Goal: Task Accomplishment & Management: Complete application form

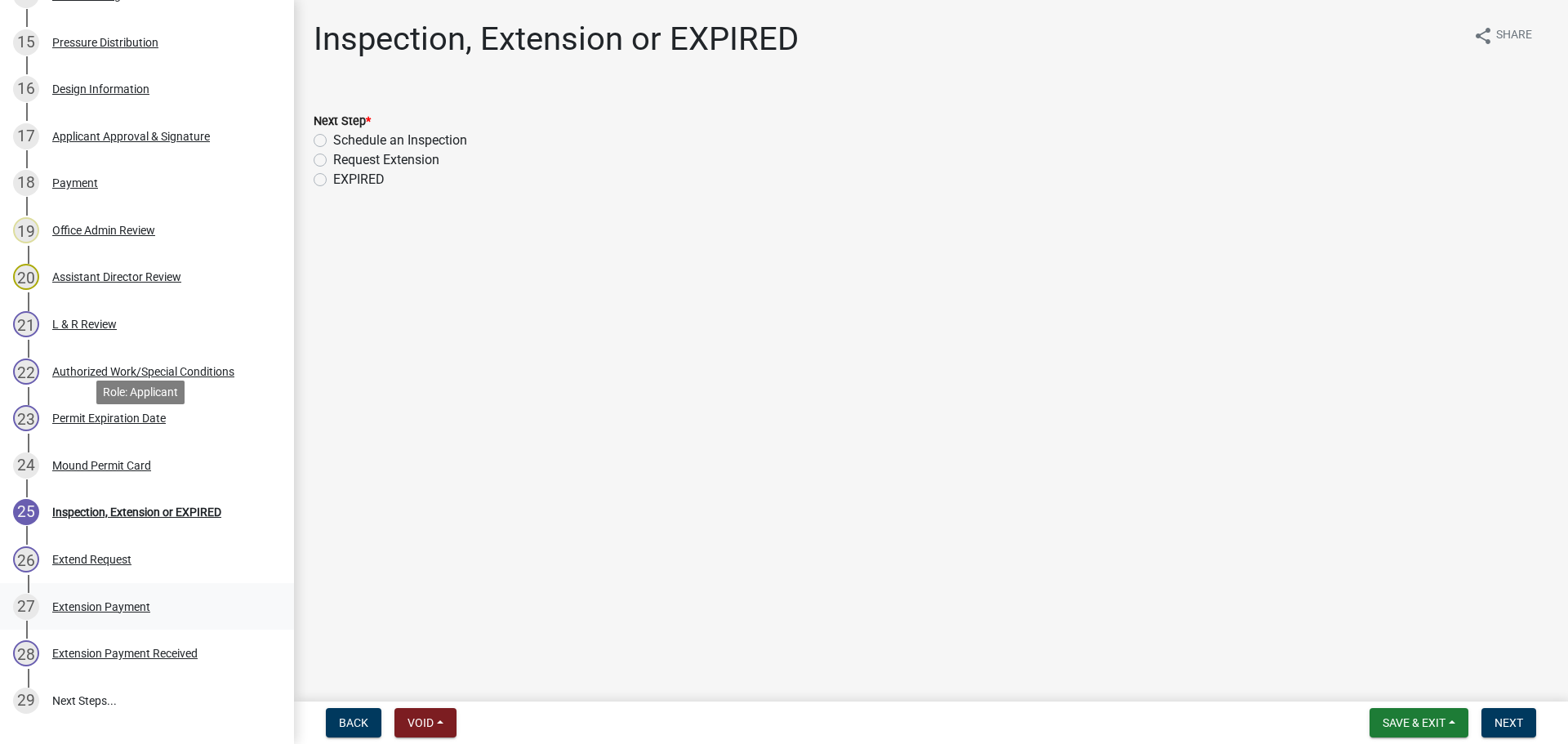
scroll to position [1147, 0]
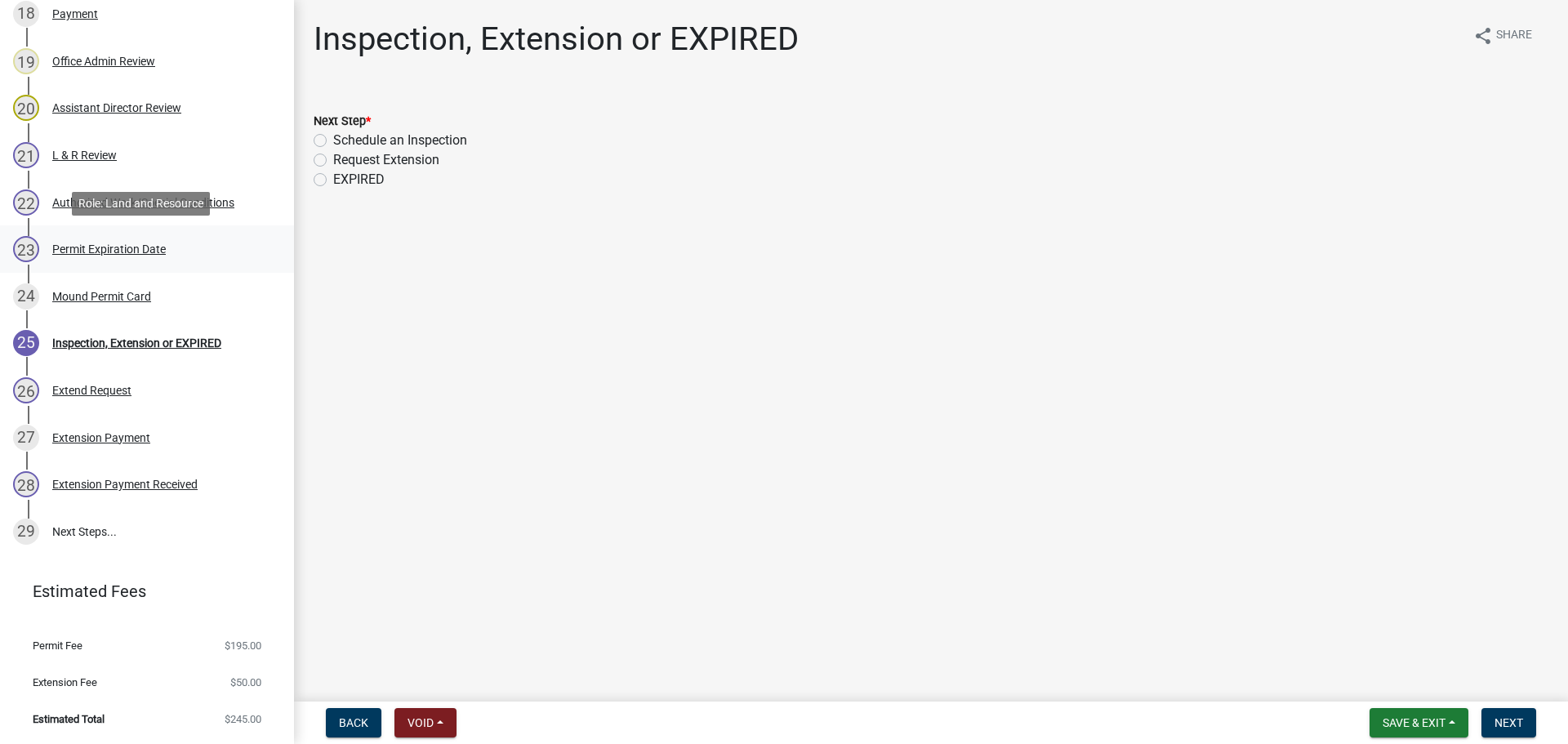
click at [117, 245] on div "Permit Expiration Date" at bounding box center [109, 249] width 113 height 11
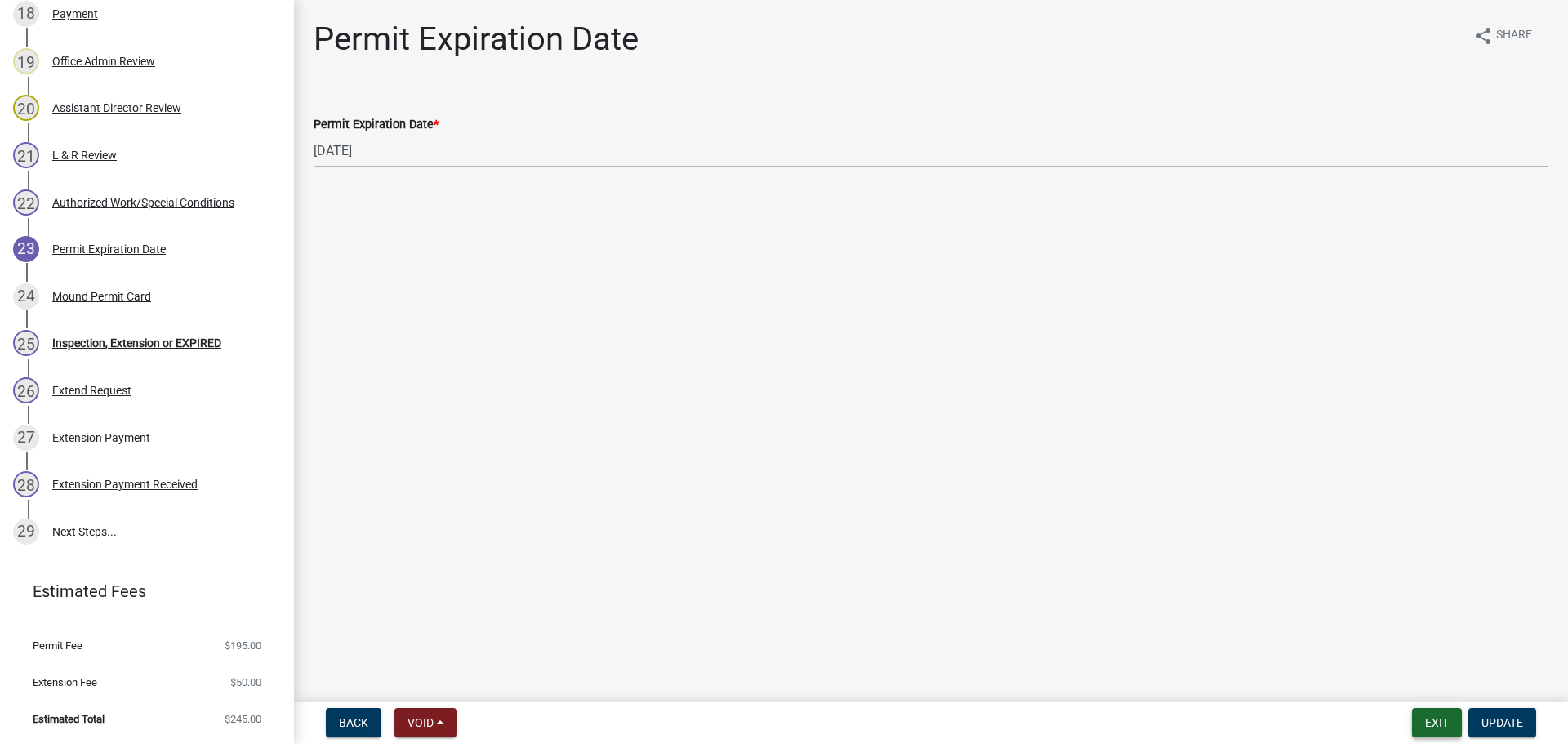
click at [1429, 728] on button "Exit" at bounding box center [1437, 722] width 50 height 29
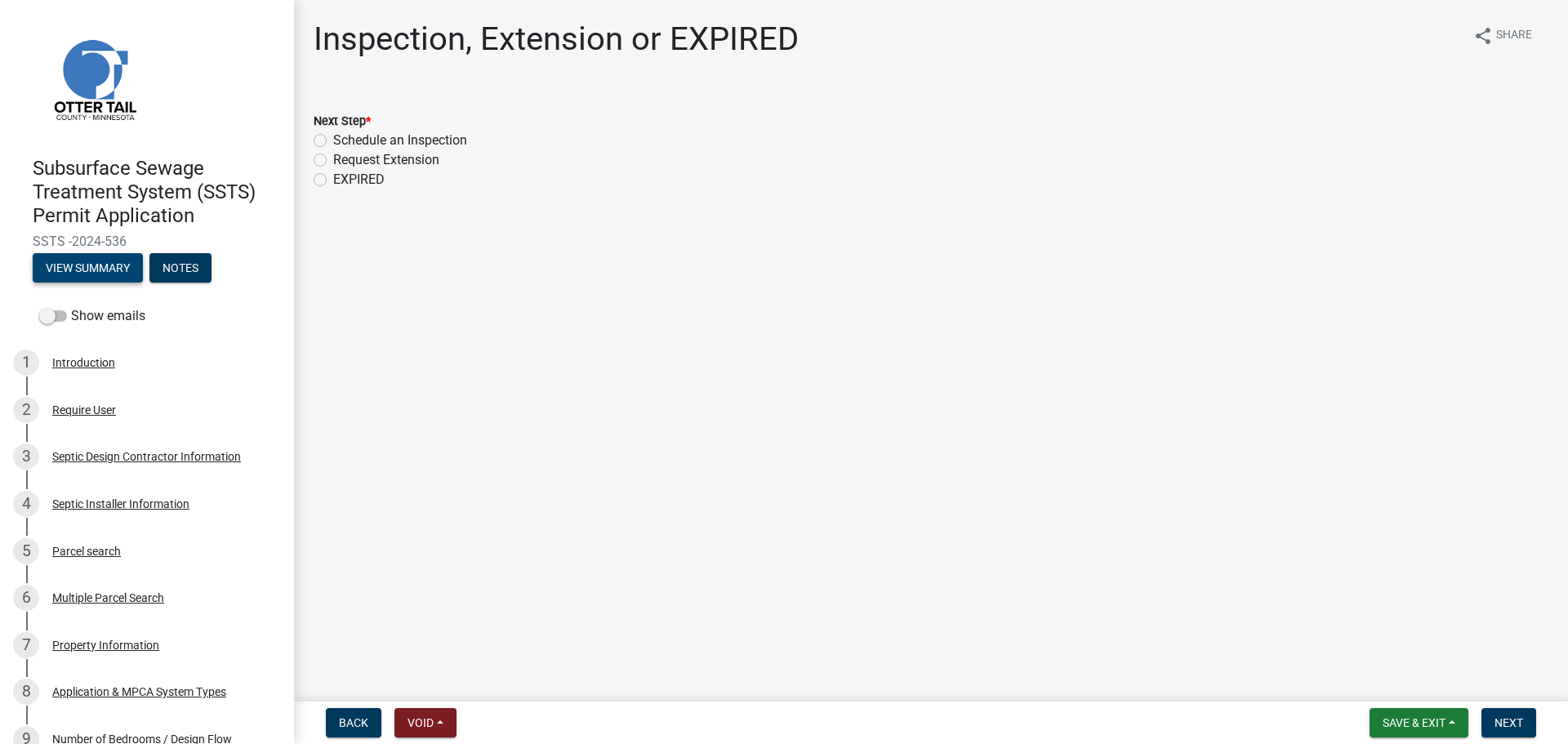
click at [78, 269] on button "View Summary" at bounding box center [88, 267] width 110 height 29
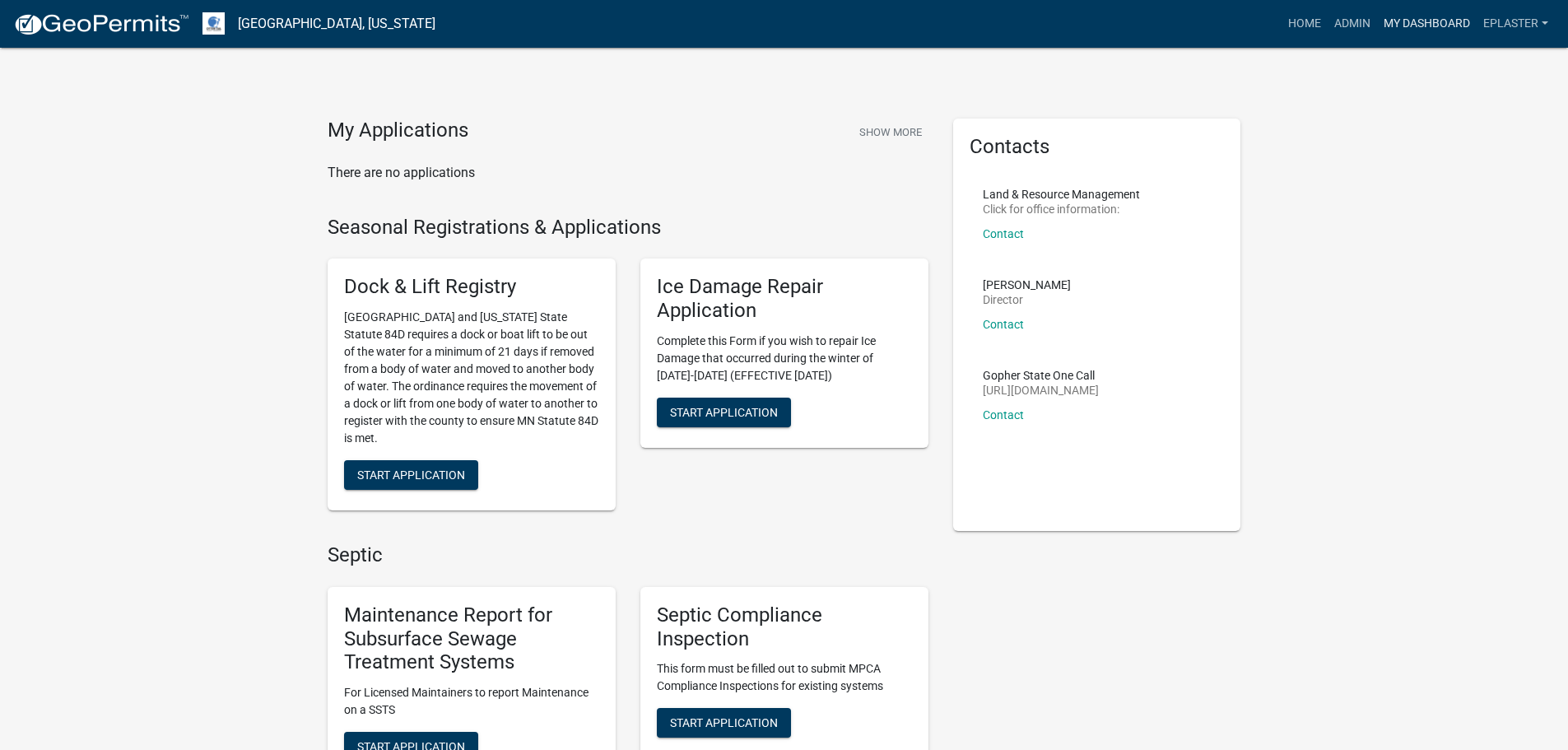
click at [1453, 36] on link "My Dashboard" at bounding box center [1427, 24] width 100 height 32
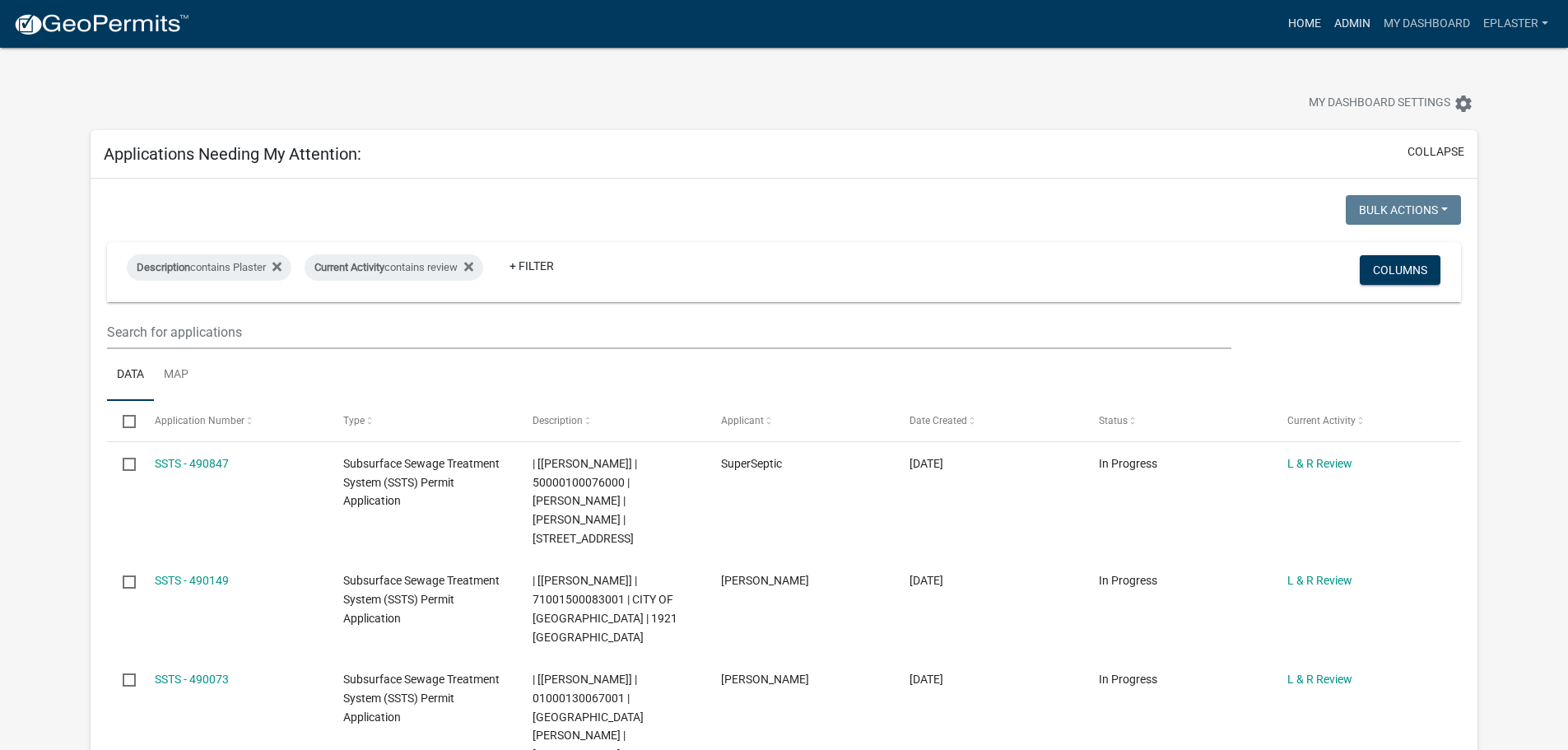
drag, startPoint x: 1348, startPoint y: 21, endPoint x: 1318, endPoint y: 35, distance: 33.1
click at [1348, 21] on link "Admin" at bounding box center [1352, 24] width 49 height 32
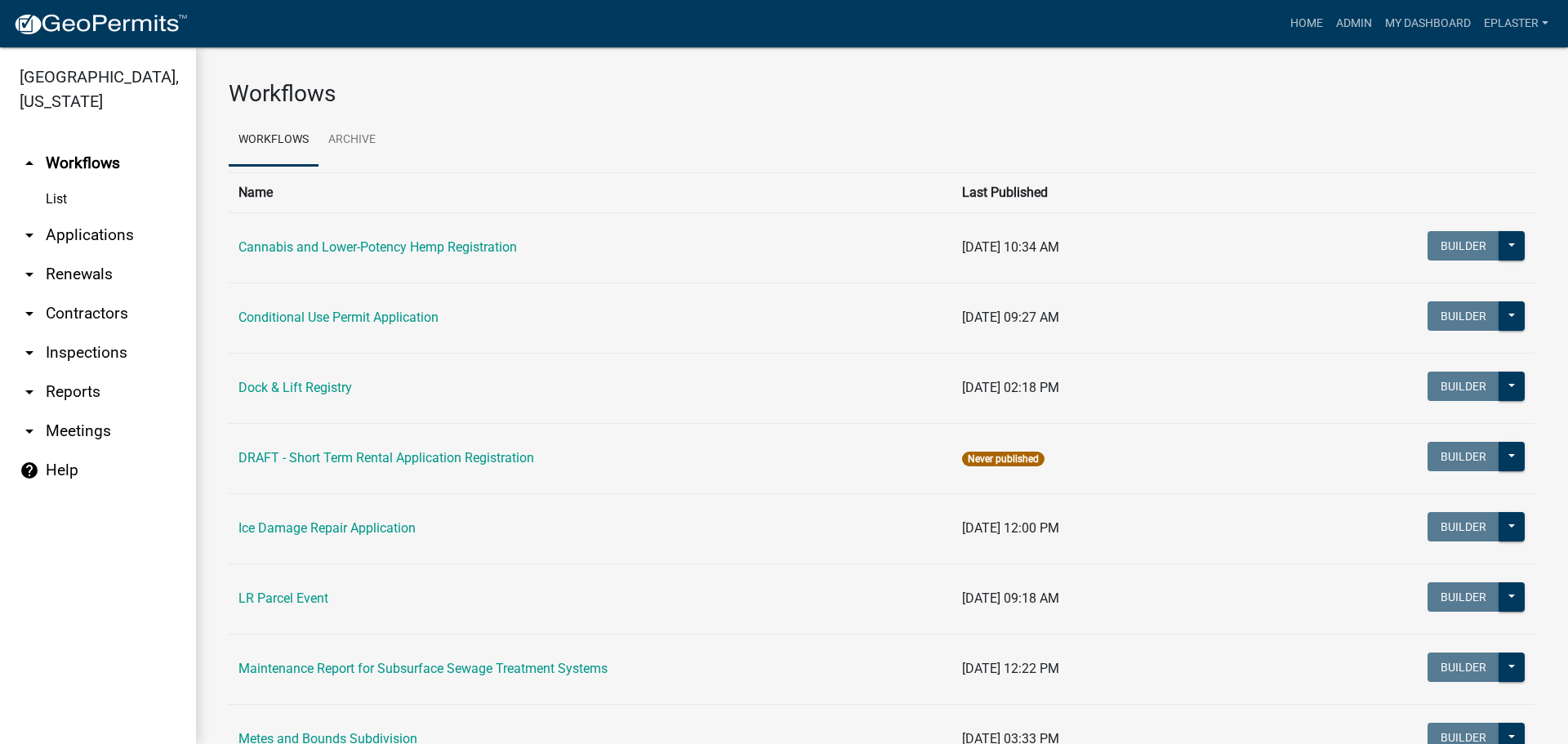
click at [79, 239] on link "arrow_drop_down Applications" at bounding box center [98, 235] width 196 height 39
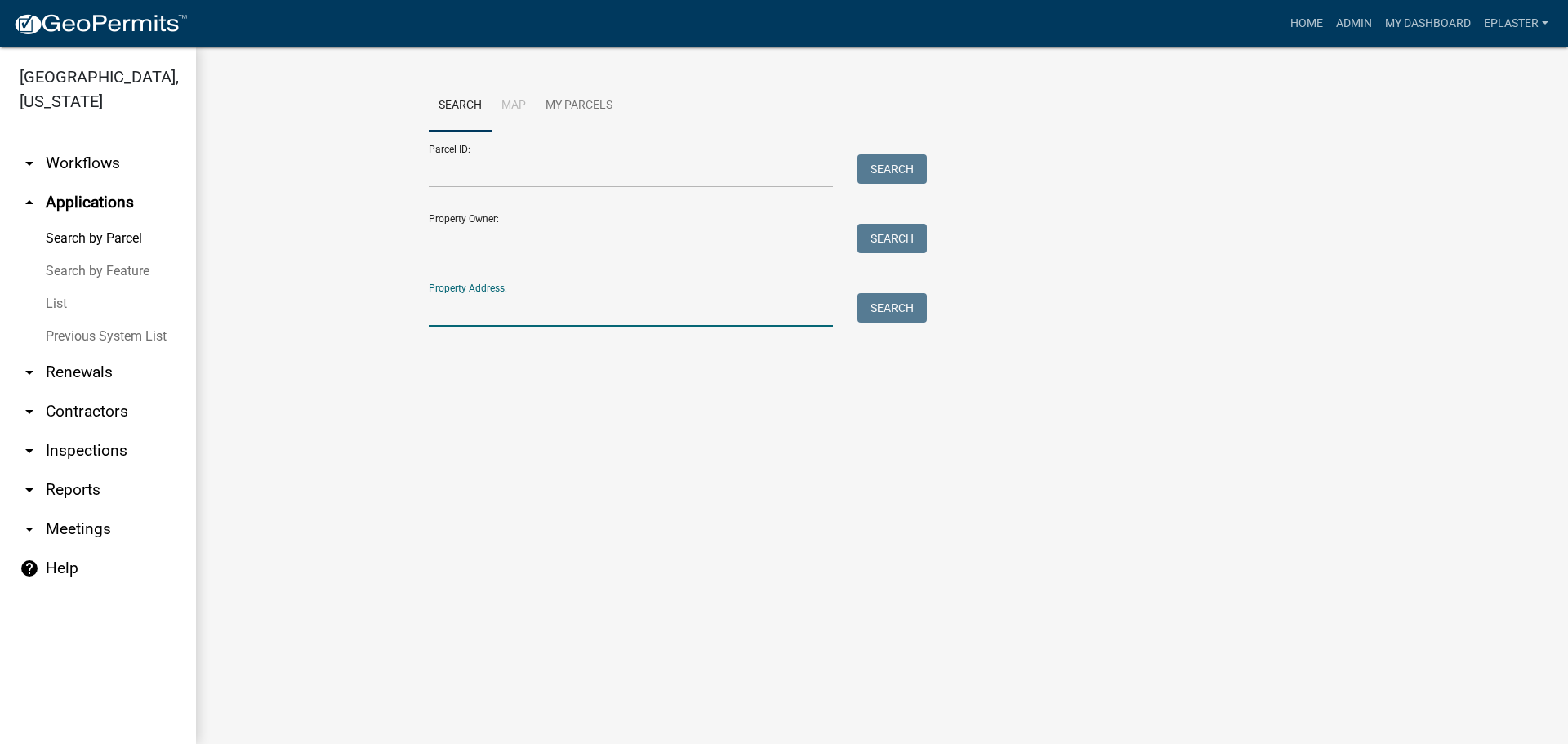
click at [506, 315] on input "Property Address:" at bounding box center [630, 309] width 405 height 33
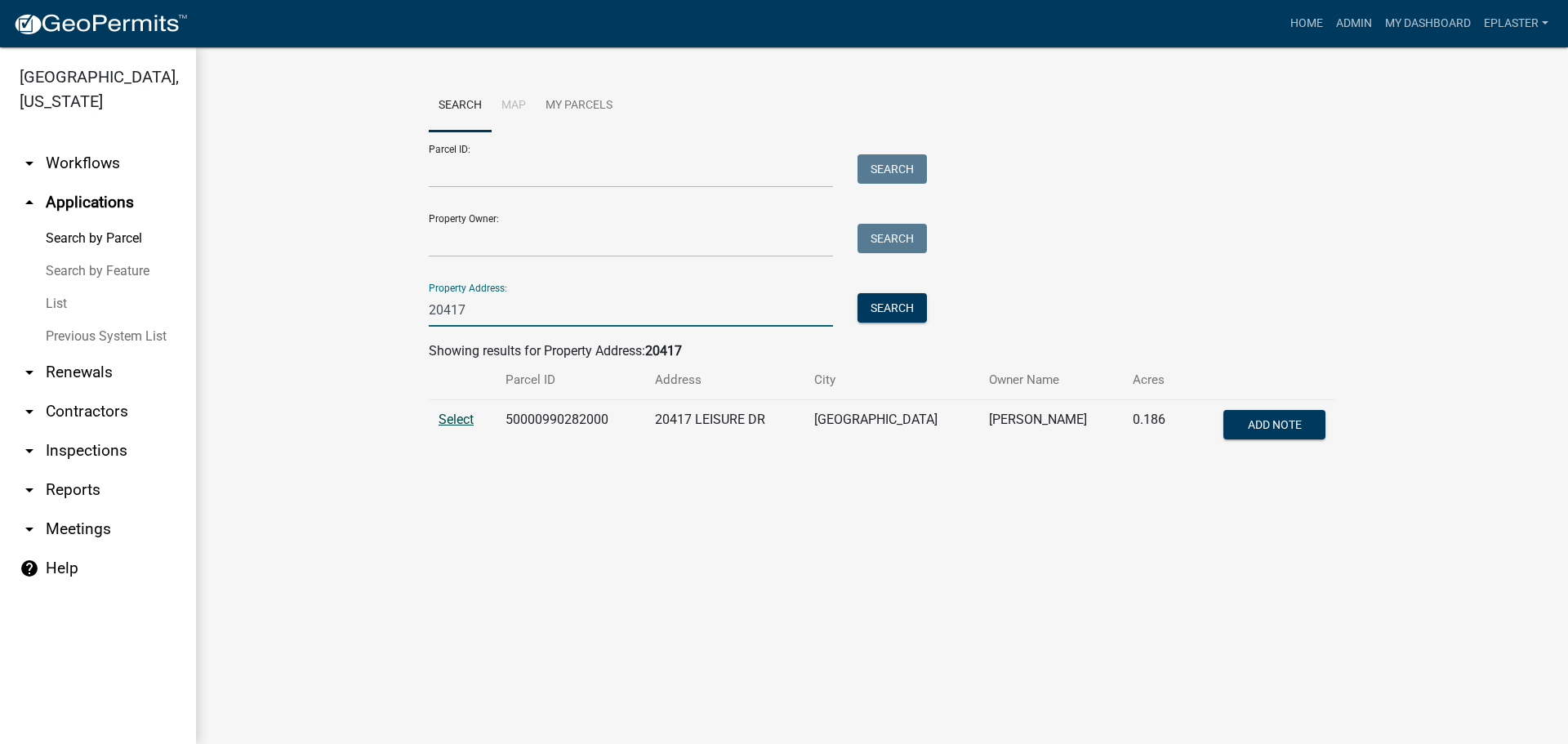
type input "20417"
click at [447, 418] on span "Select" at bounding box center [456, 419] width 35 height 15
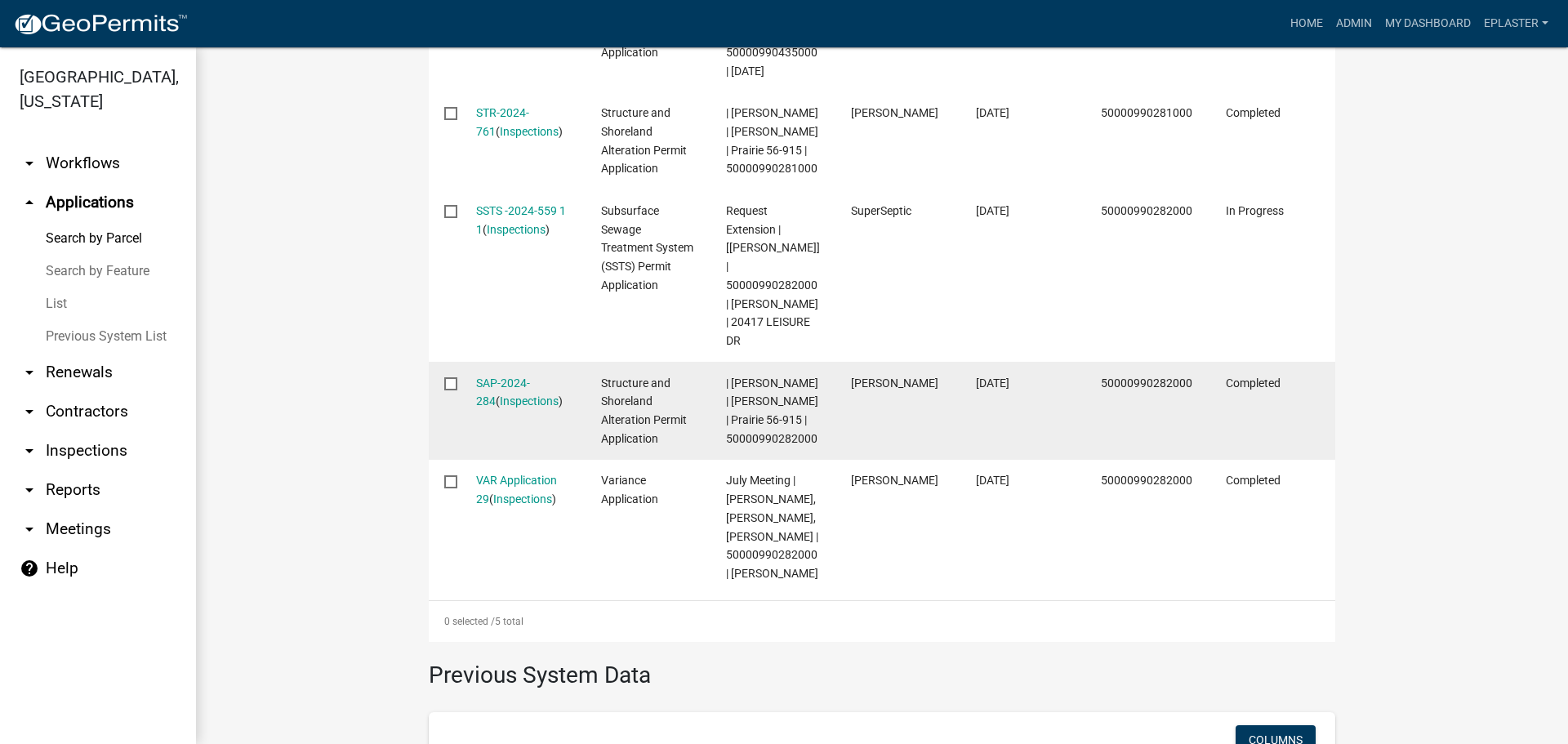
scroll to position [694, 0]
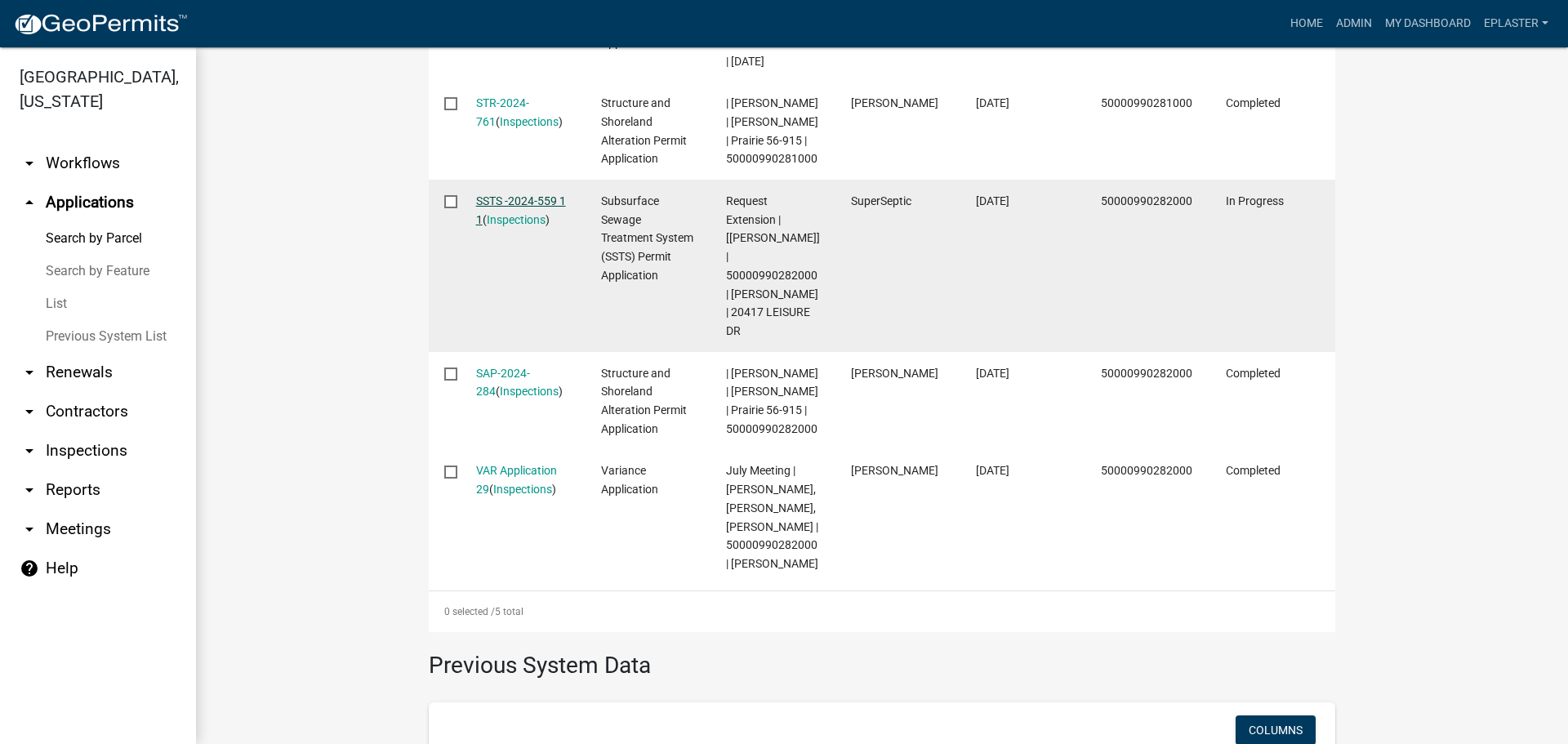
click at [546, 213] on link "SSTS -2024-559 1 1" at bounding box center [521, 209] width 89 height 31
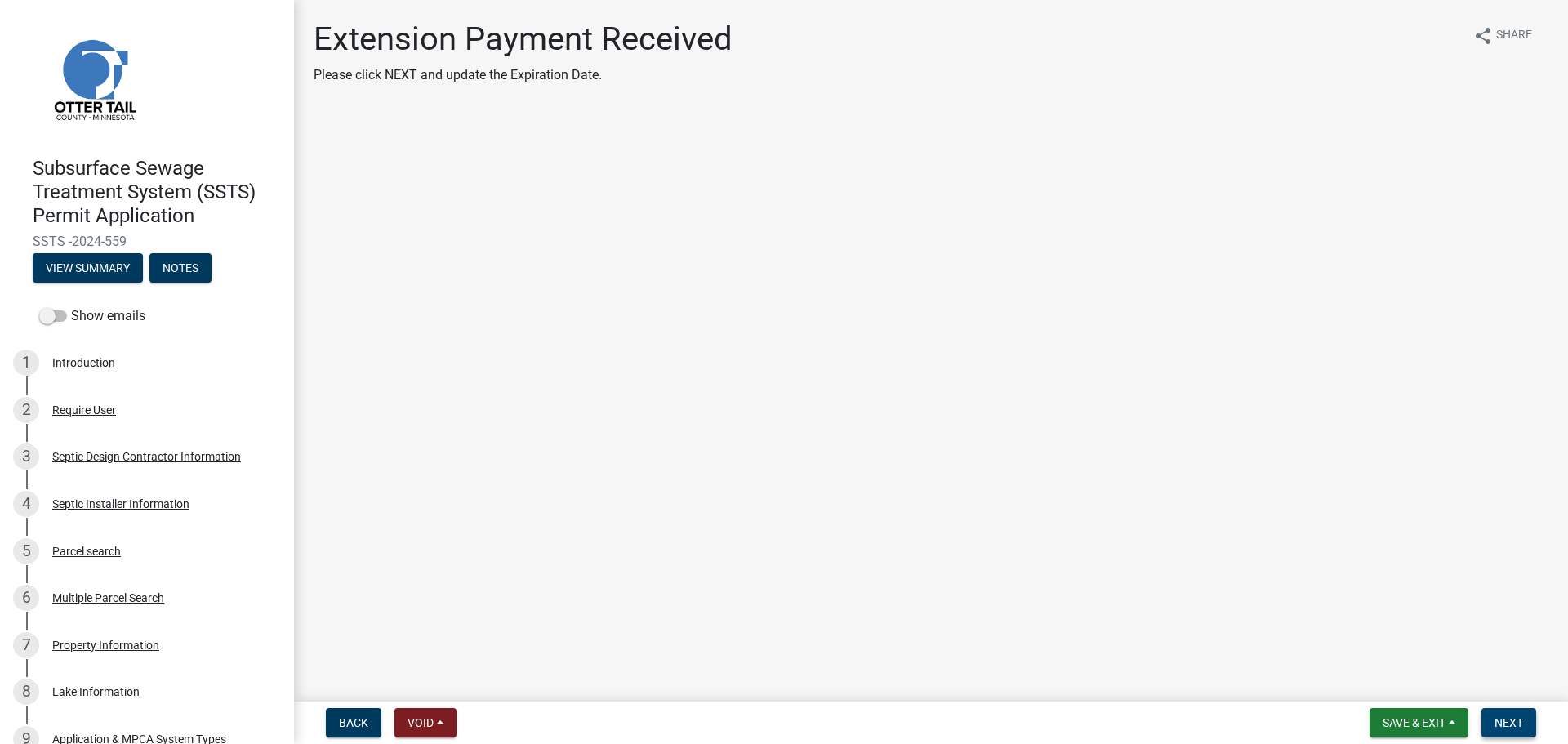
click at [1496, 731] on button "Next" at bounding box center [1508, 722] width 54 height 29
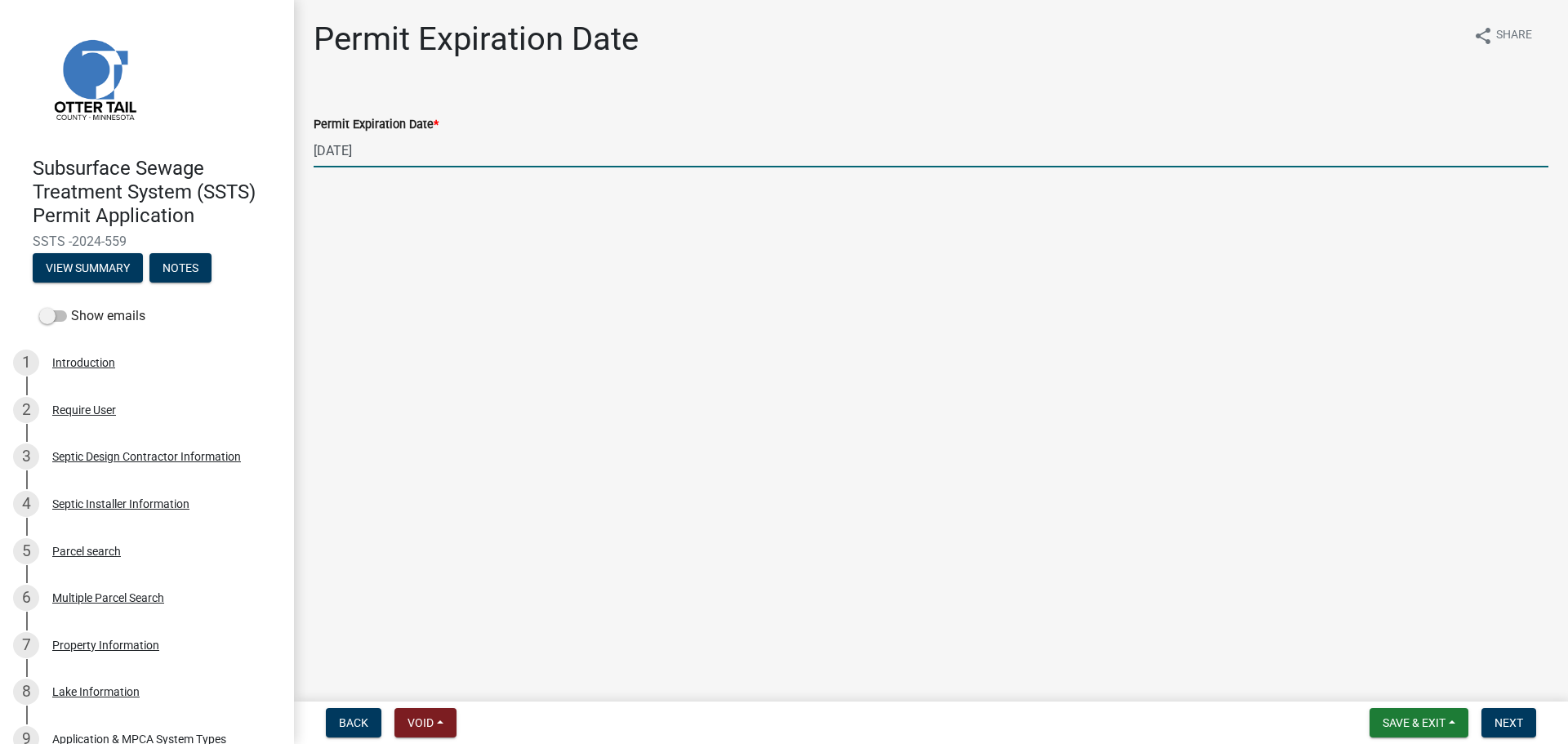
click at [431, 156] on input "10/21/2025" at bounding box center [930, 150] width 1235 height 33
type input "10/21/2026"
click at [1541, 721] on form "Save & Exit Save Save & Exit Next" at bounding box center [1453, 722] width 180 height 29
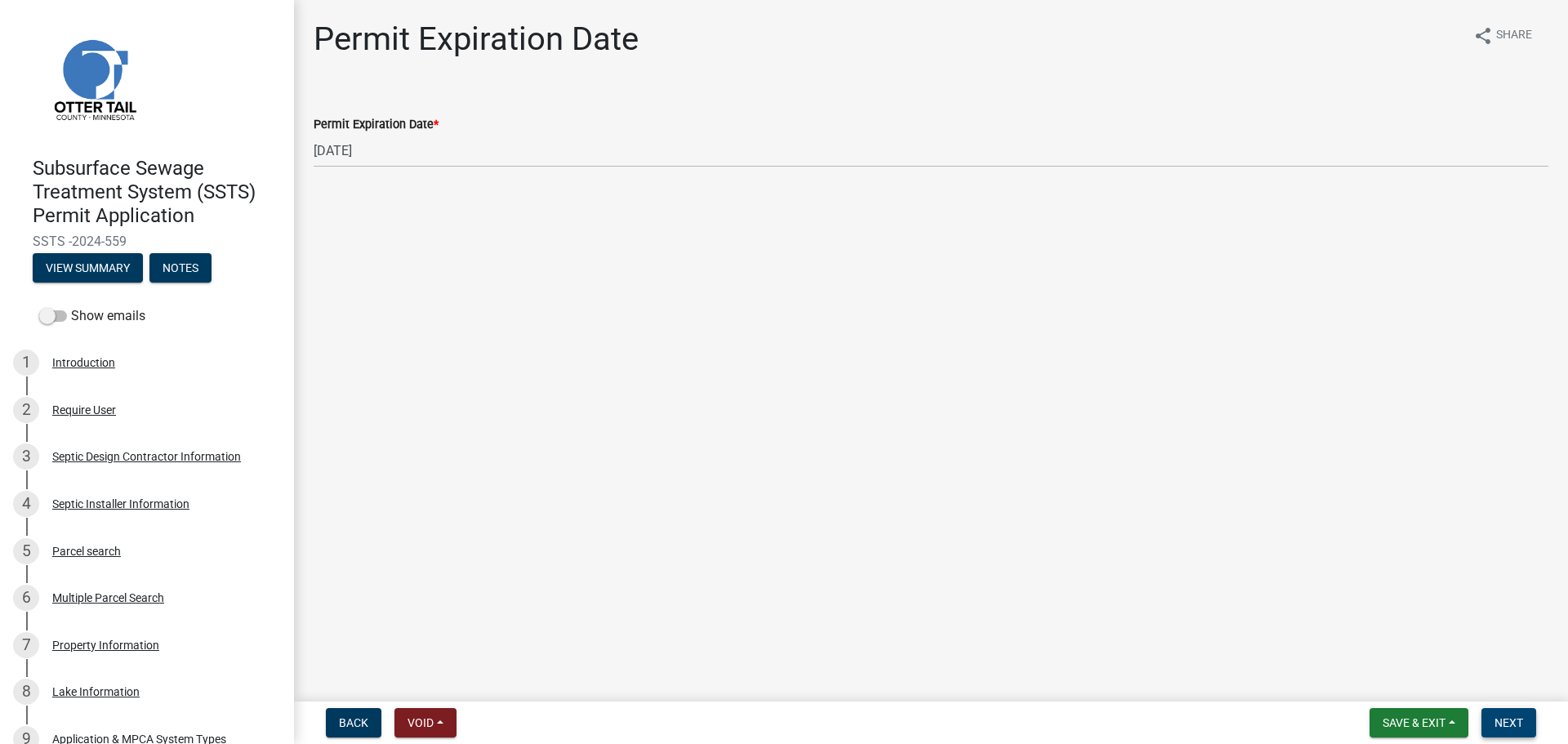
click at [1517, 729] on span "Next" at bounding box center [1509, 722] width 29 height 13
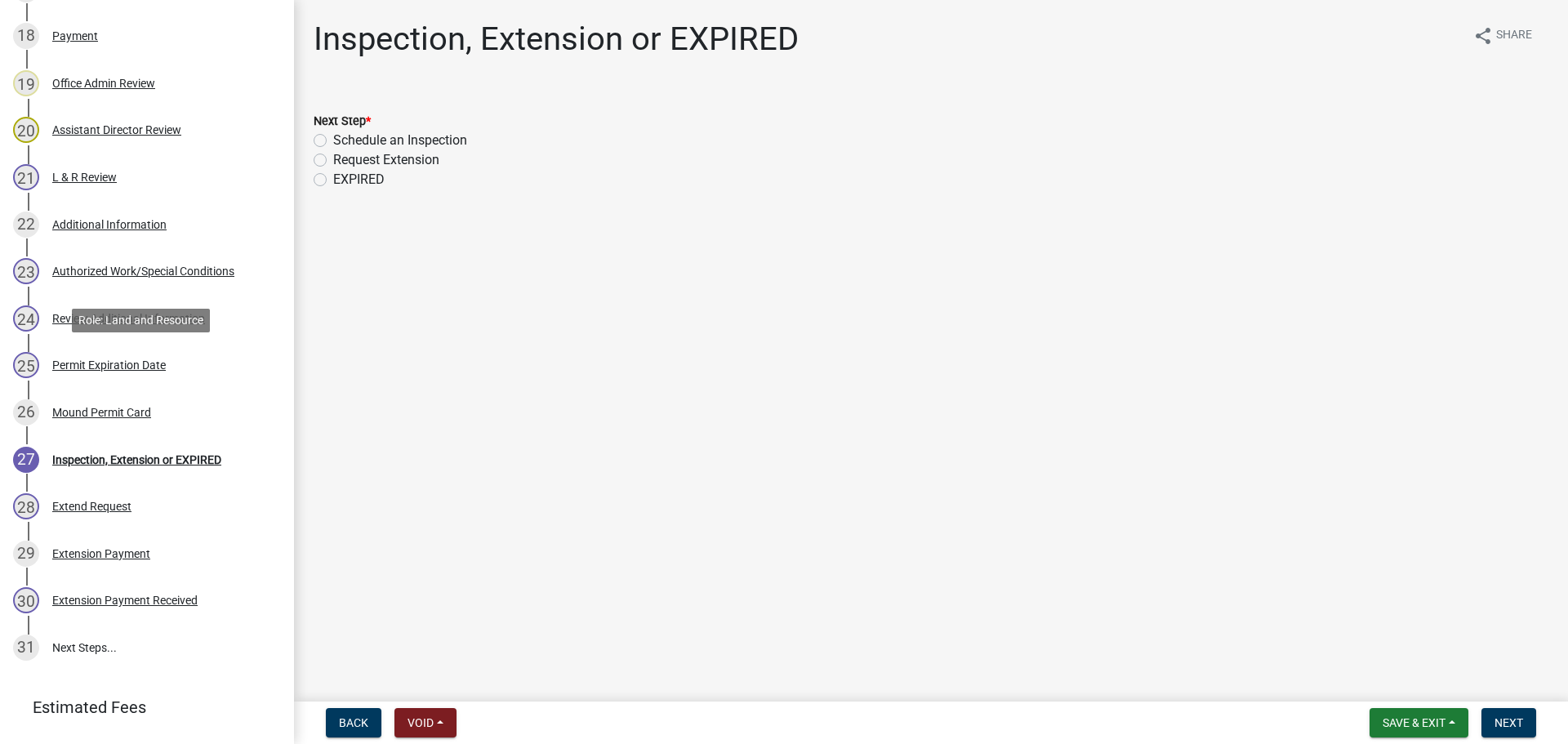
scroll to position [1119, 0]
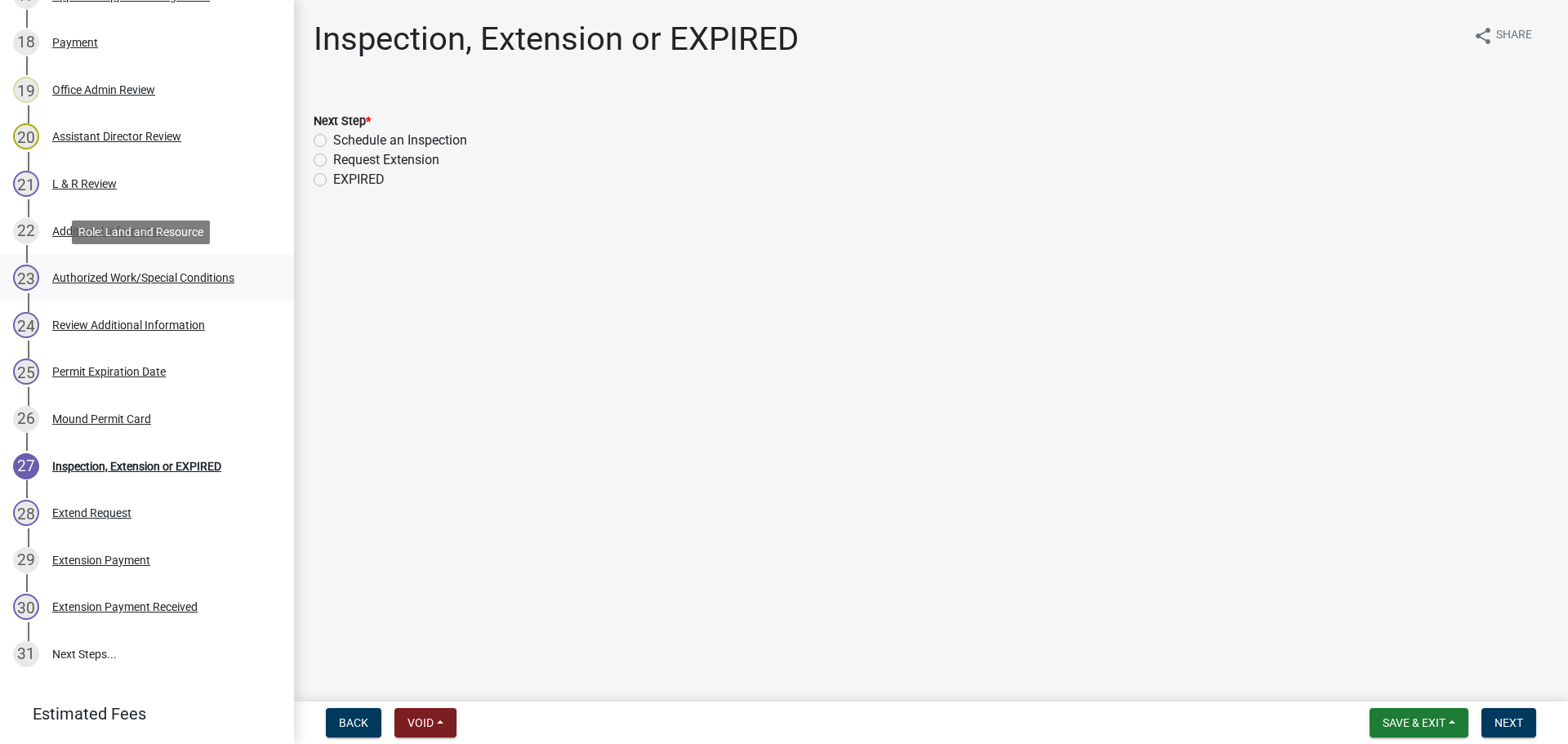
click at [217, 264] on div "23 Authorized Work/Special Conditions" at bounding box center [141, 277] width 255 height 26
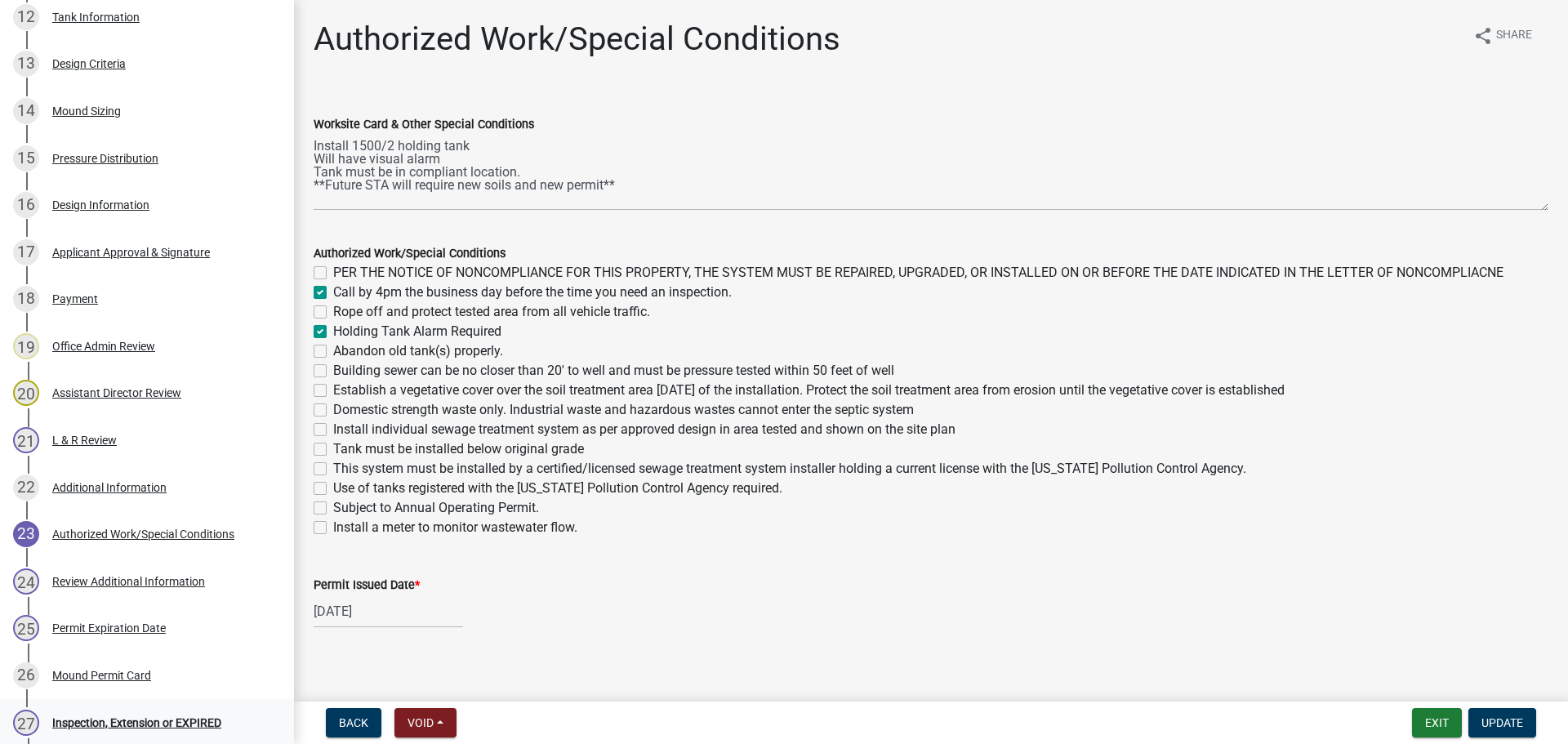
scroll to position [853, 0]
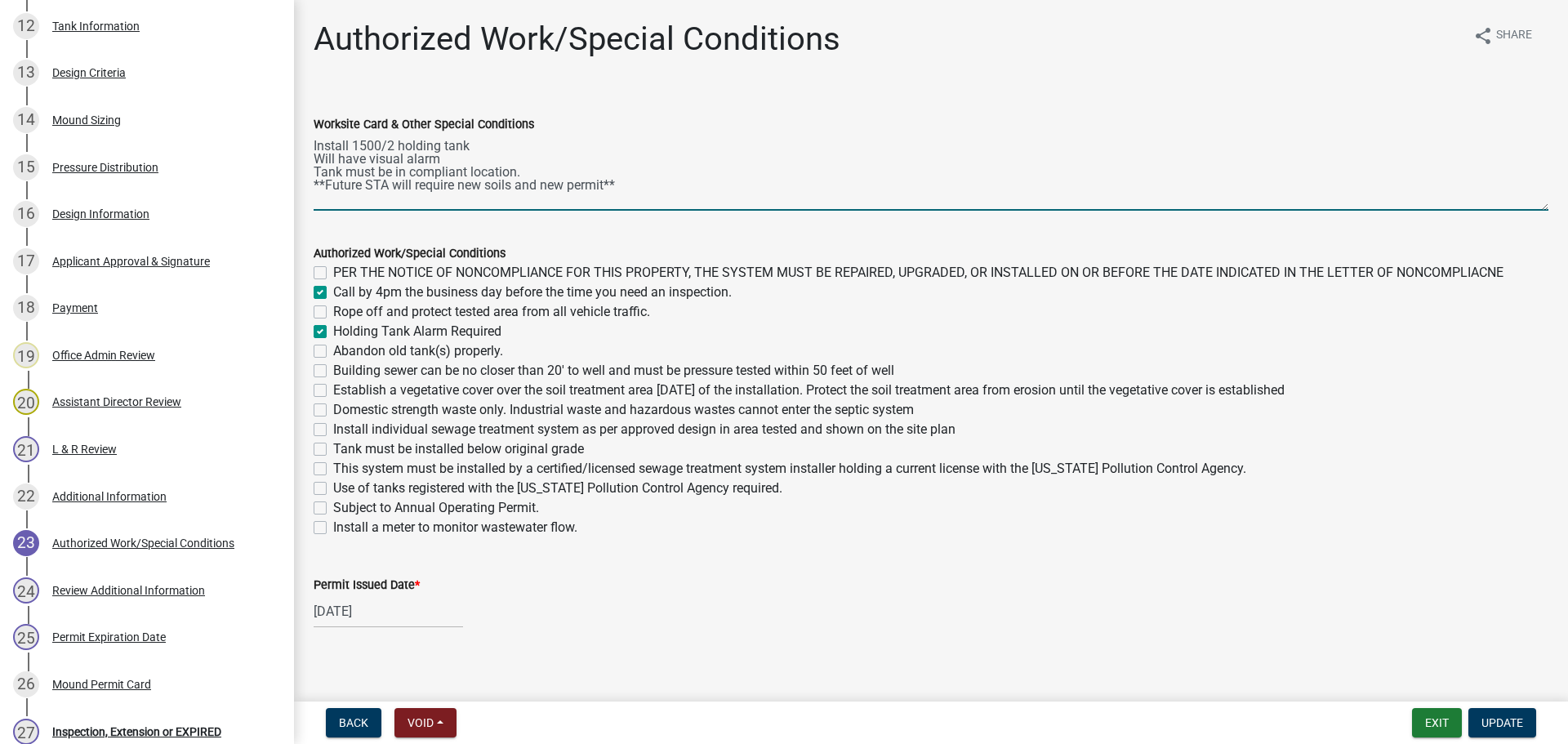
drag, startPoint x: 632, startPoint y: 187, endPoint x: 290, endPoint y: 141, distance: 345.1
click at [290, 141] on div "Subsurface Sewage Treatment System (SSTS) Permit Application SSTS -2024-559 Vie…" at bounding box center [784, 372] width 1568 height 744
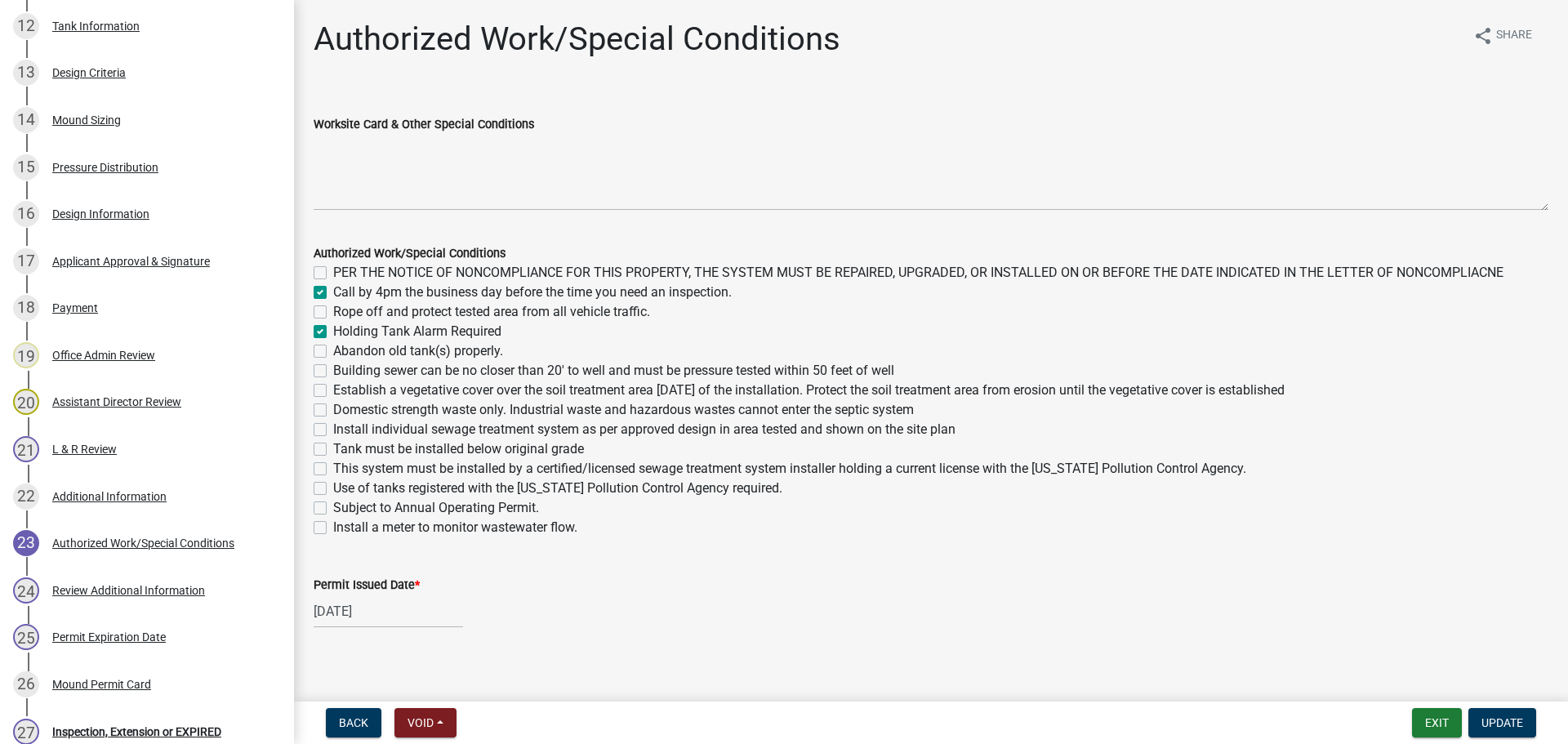
drag, startPoint x: 324, startPoint y: 126, endPoint x: 329, endPoint y: 142, distance: 16.8
click at [324, 126] on label "Worksite Card & Other Special Conditions" at bounding box center [424, 125] width 221 height 11
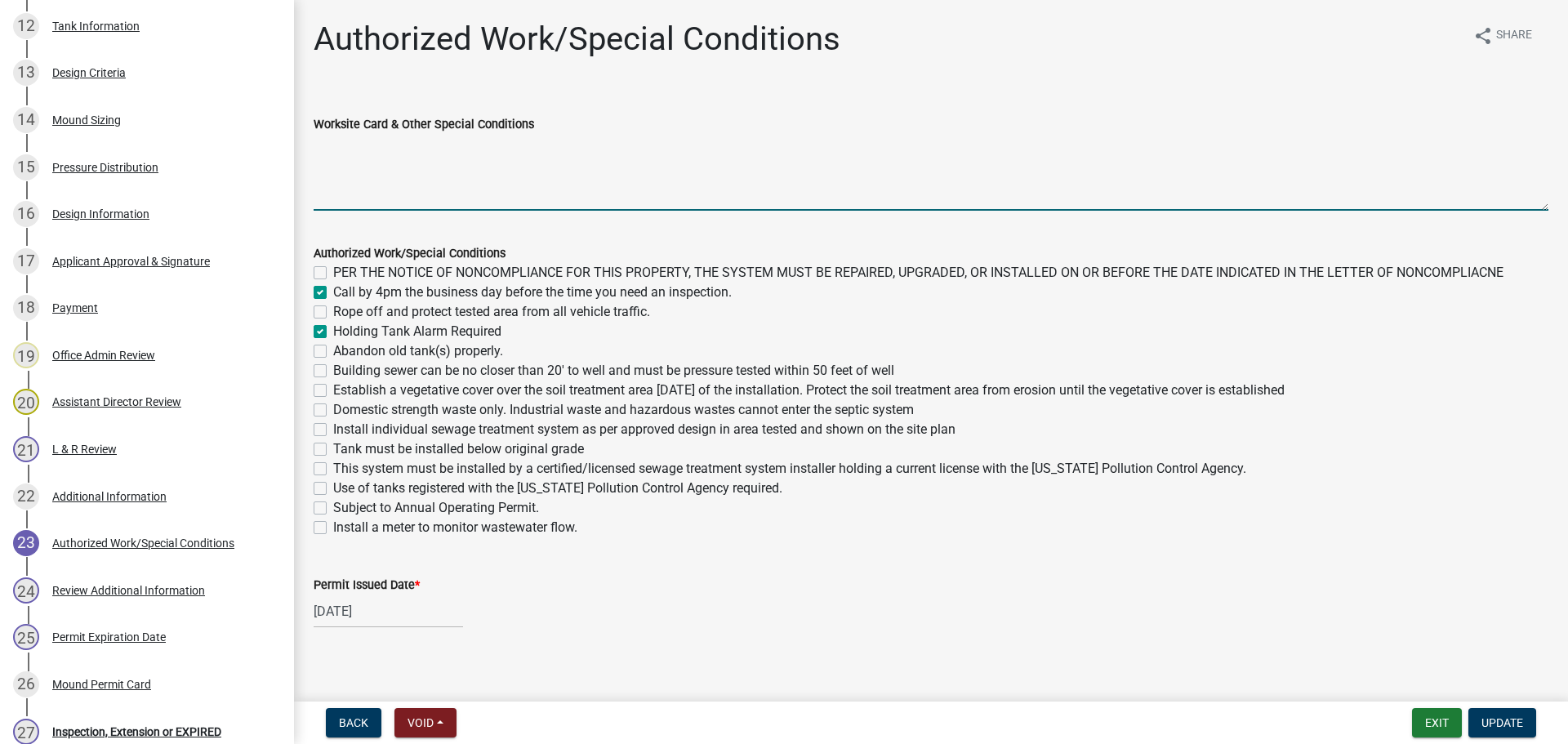
click at [324, 134] on textarea "Worksite Card & Other Special Conditions" at bounding box center [930, 172] width 1235 height 77
click at [329, 142] on textarea "Worksite Card & Other Special Conditions" at bounding box center [930, 172] width 1235 height 77
paste textarea "# bedroom- Type I gravity trenches Install SIZE gal septic tank # HC chambers, …"
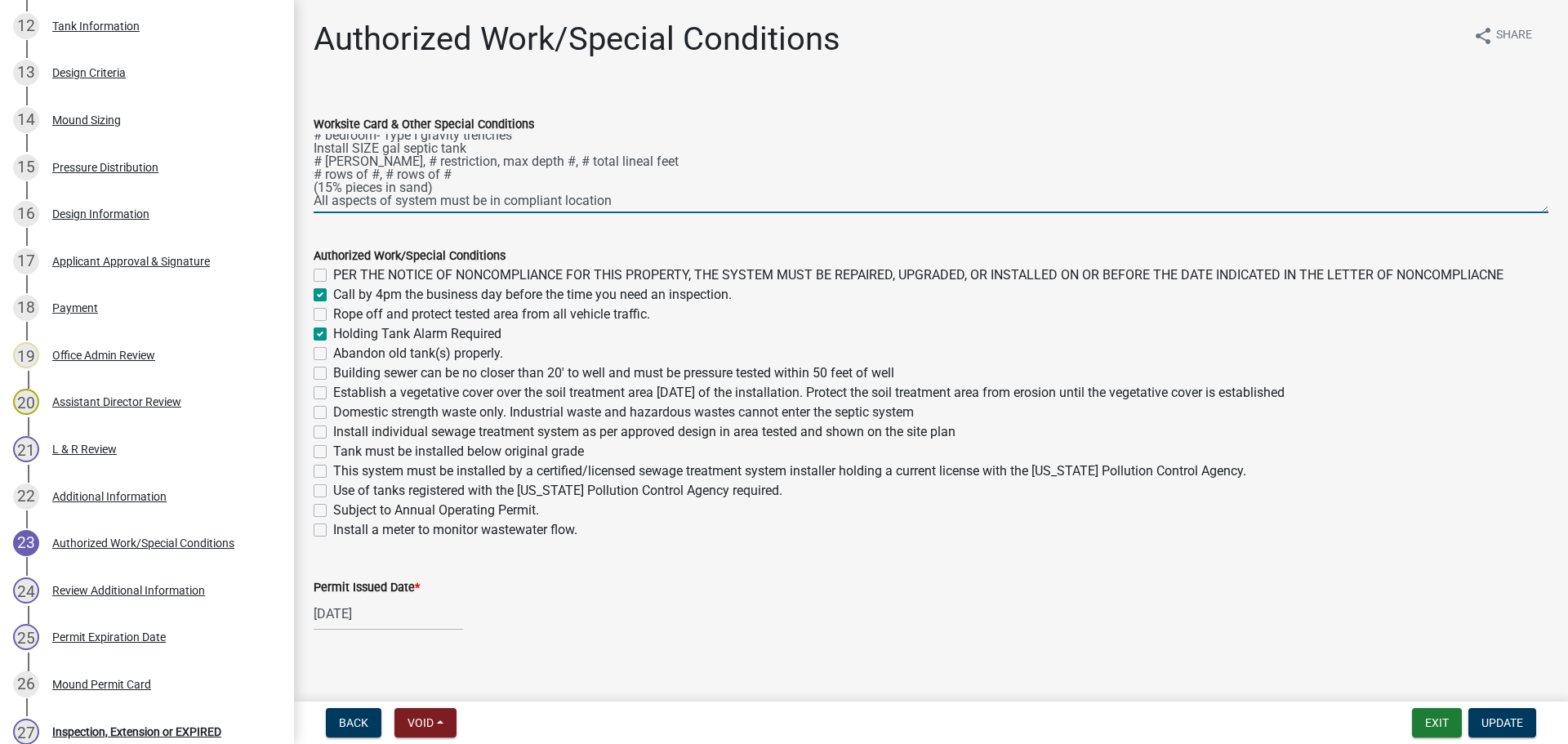
scroll to position [0, 0]
drag, startPoint x: 1534, startPoint y: 202, endPoint x: 1543, endPoint y: 306, distance: 104.4
click at [1543, 213] on div "Worksite Card & Other Special Conditions # bedroom- Type I gravity trenches Ins…" at bounding box center [931, 152] width 1260 height 122
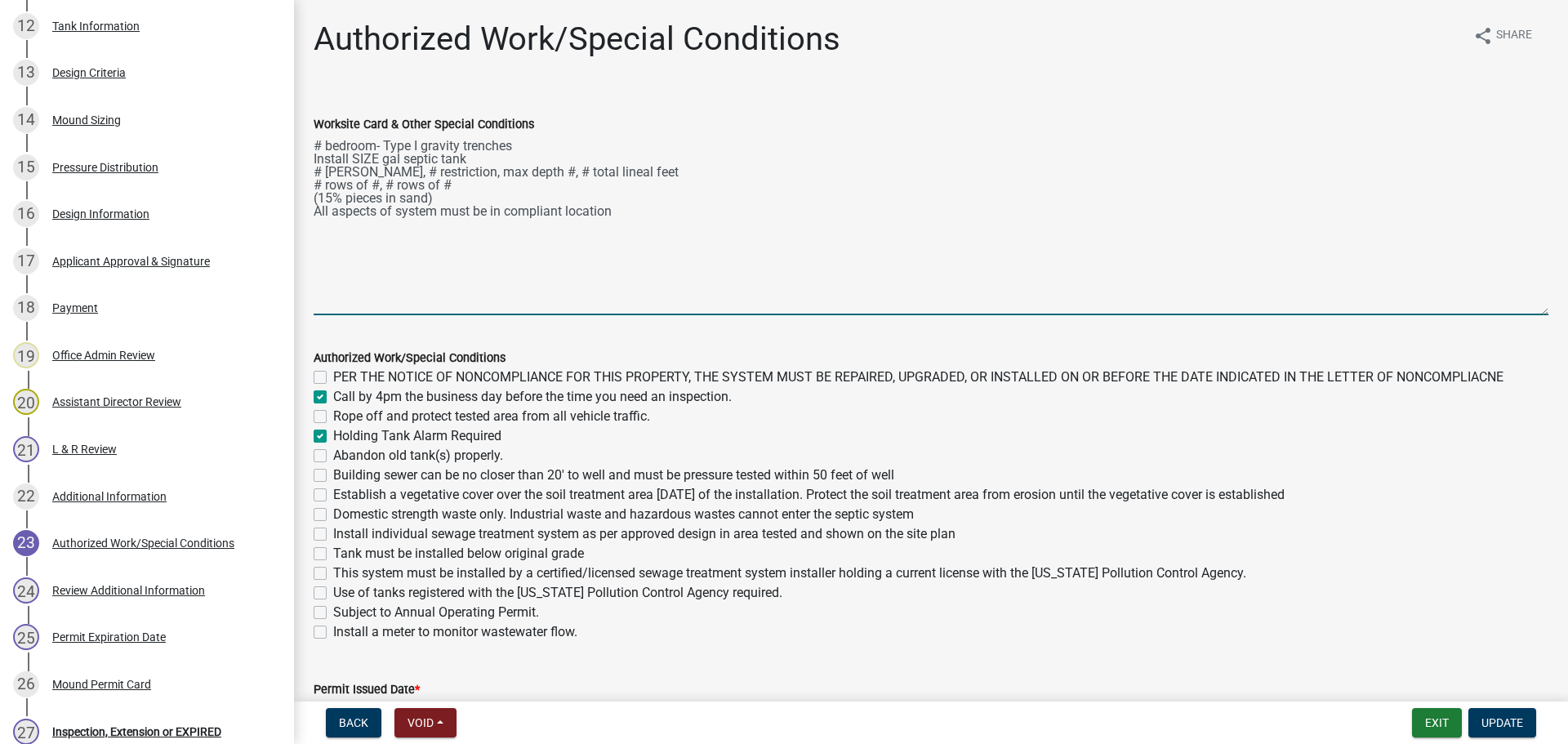
click at [572, 165] on textarea "# bedroom- Type I gravity trenches Install SIZE gal septic tank # HC chambers, …" at bounding box center [930, 225] width 1235 height 181
click at [320, 178] on textarea "# bedroom- Type I gravity trenches Install SIZE gal septic tank # HC chambers, …" at bounding box center [930, 225] width 1235 height 181
drag, startPoint x: 440, startPoint y: 201, endPoint x: 312, endPoint y: 197, distance: 128.1
click at [312, 197] on div "Worksite Card & Other Special Conditions # bedroom- Type I gravity trenches Ins…" at bounding box center [931, 203] width 1260 height 224
click at [321, 167] on textarea "# bedroom- Type I gravity trenches Install SIZE gal septic tank # HC chambers, …" at bounding box center [930, 225] width 1235 height 181
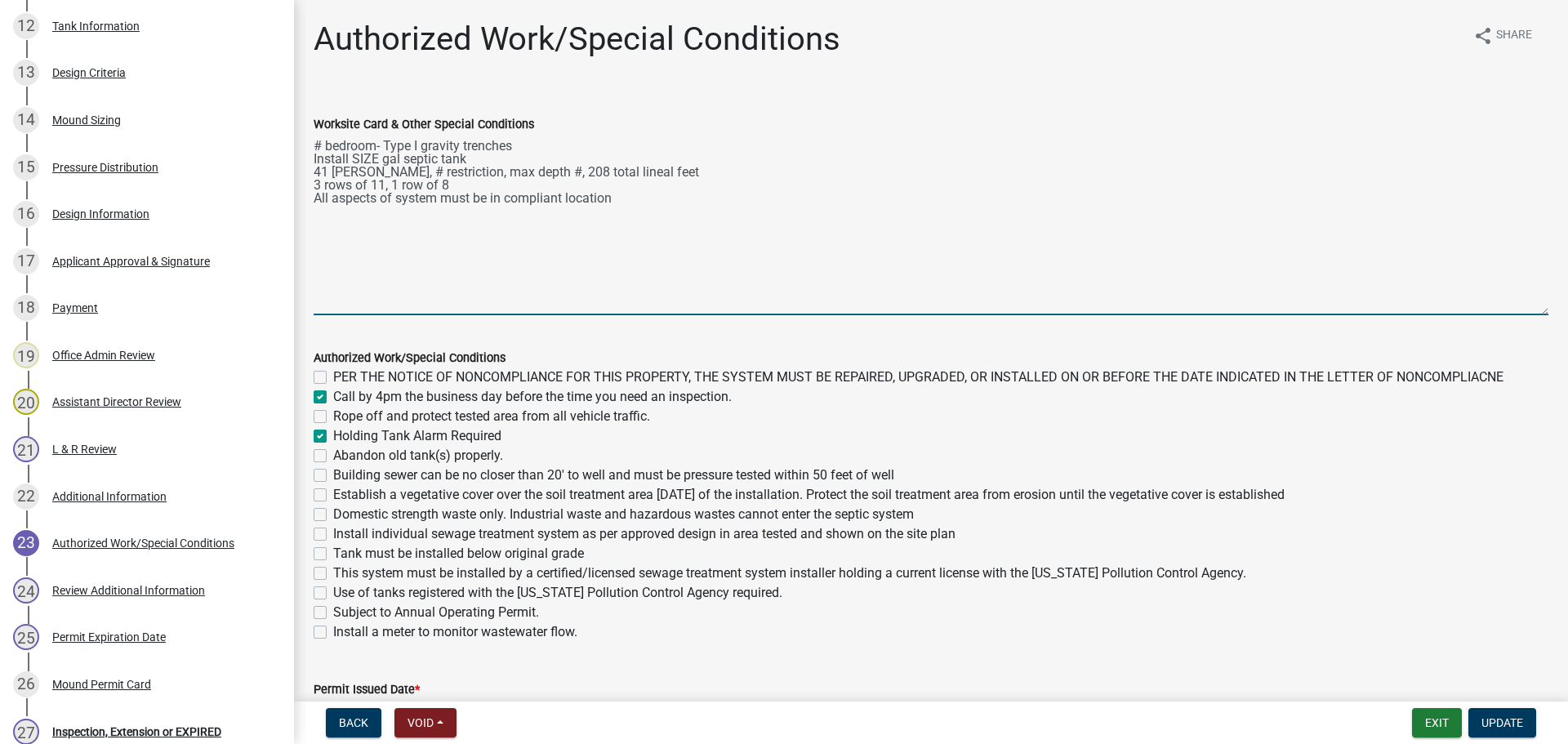
click at [420, 169] on textarea "# bedroom- Type I gravity trenches Install SIZE gal septic tank 41 HC chambers,…" at bounding box center [930, 225] width 1235 height 181
click at [420, 140] on textarea "# bedroom- Type I gravity trenches Install SIZE gal septic tank 41 HC chambers,…" at bounding box center [930, 225] width 1235 height 181
click at [319, 138] on textarea "# bedroom- Type I pump-to-gravity trenches Install SIZE gal septic tank 41 HC c…" at bounding box center [930, 225] width 1235 height 181
click at [379, 158] on textarea "4 bedroom- Type I pump-to-gravity trenches Install SIZE gal septic tank 41 HC c…" at bounding box center [930, 225] width 1235 height 181
type textarea "4 bedroom- Type I pump-to-gravity trenches Install 1500/2 septic tank and 500 g…"
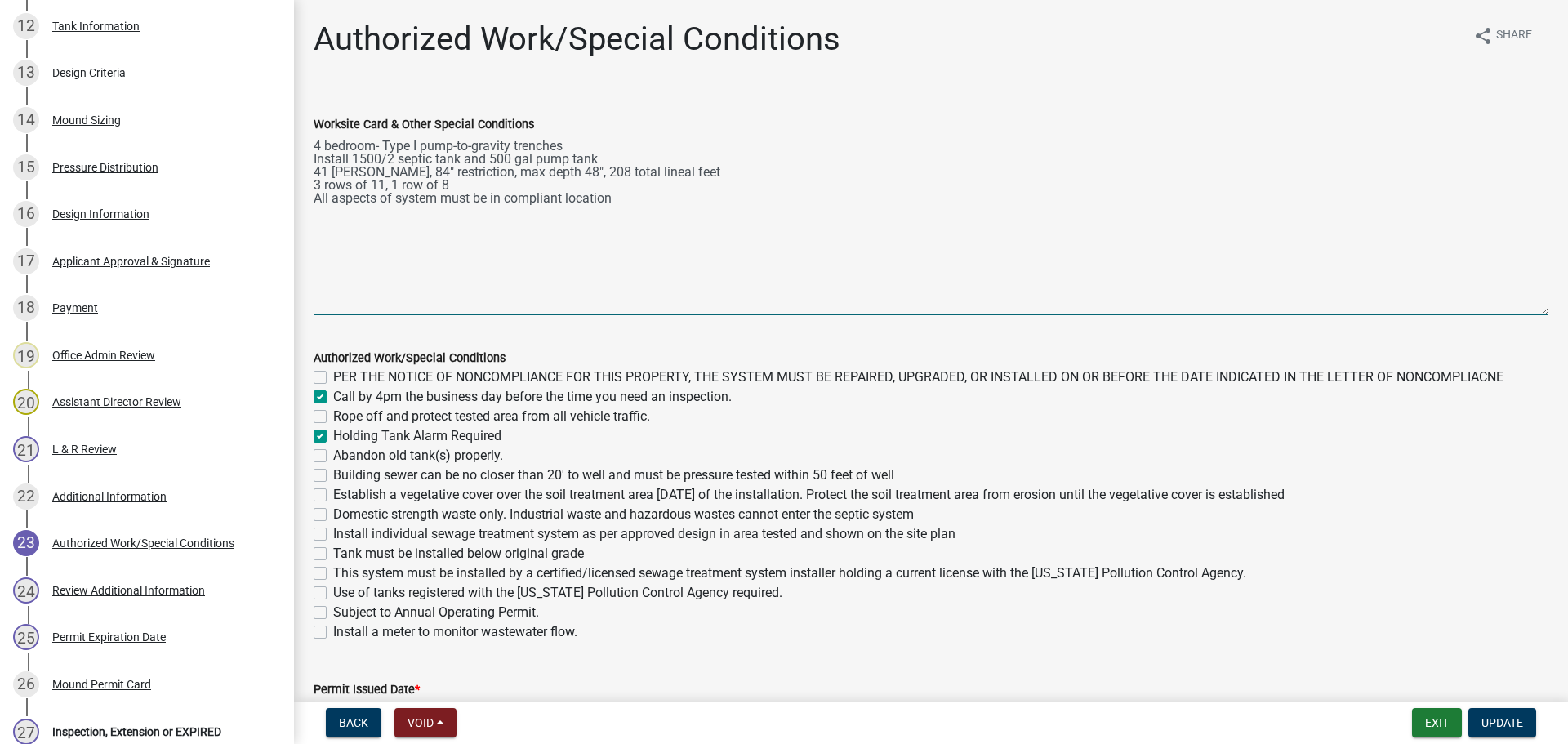
click at [333, 411] on label "Rope off and protect tested area from all vehicle traffic." at bounding box center [491, 416] width 317 height 20
click at [333, 411] on input "Rope off and protect tested area from all vehicle traffic." at bounding box center [338, 411] width 10 height 10
checkbox input "true"
checkbox input "false"
checkbox input "true"
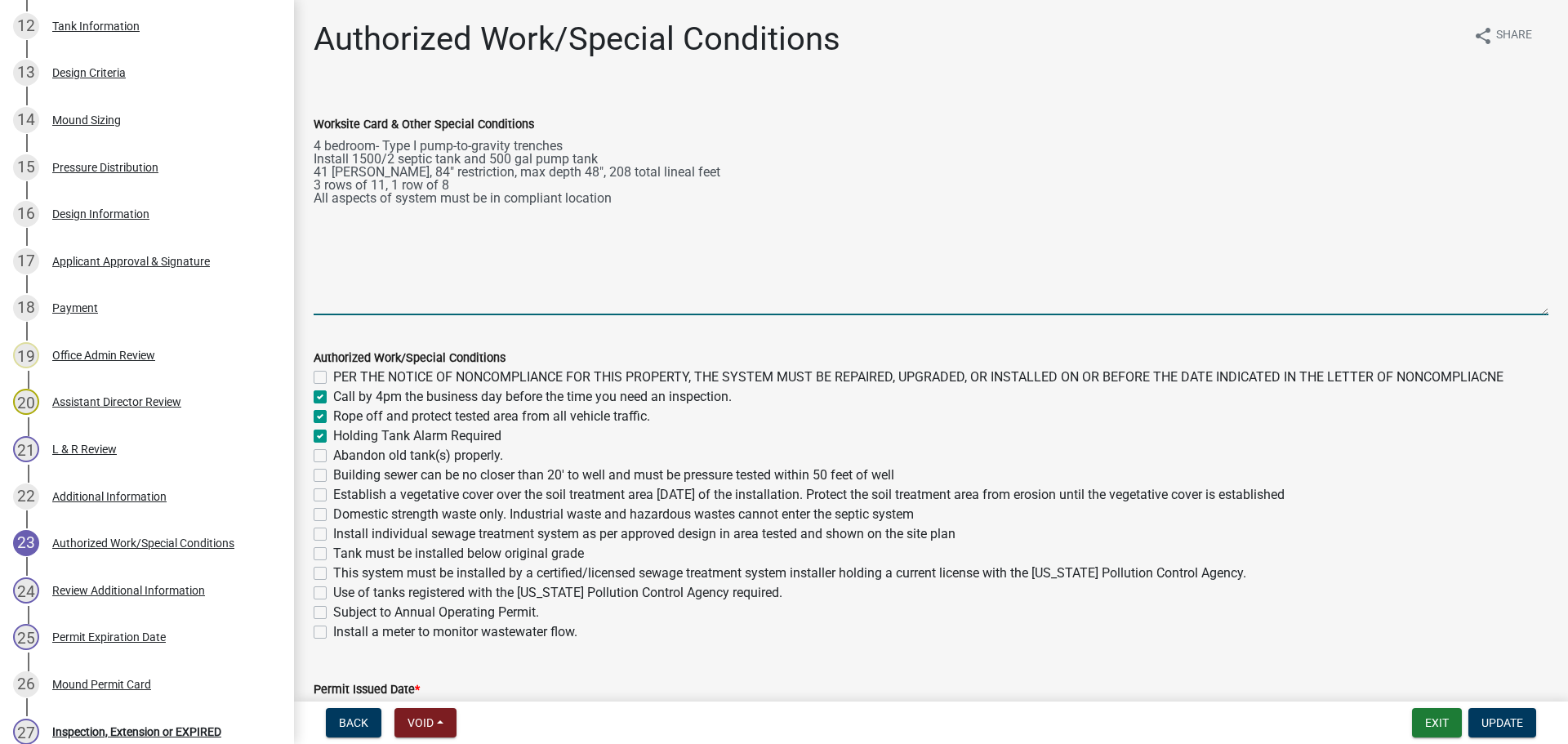
checkbox input "true"
checkbox input "false"
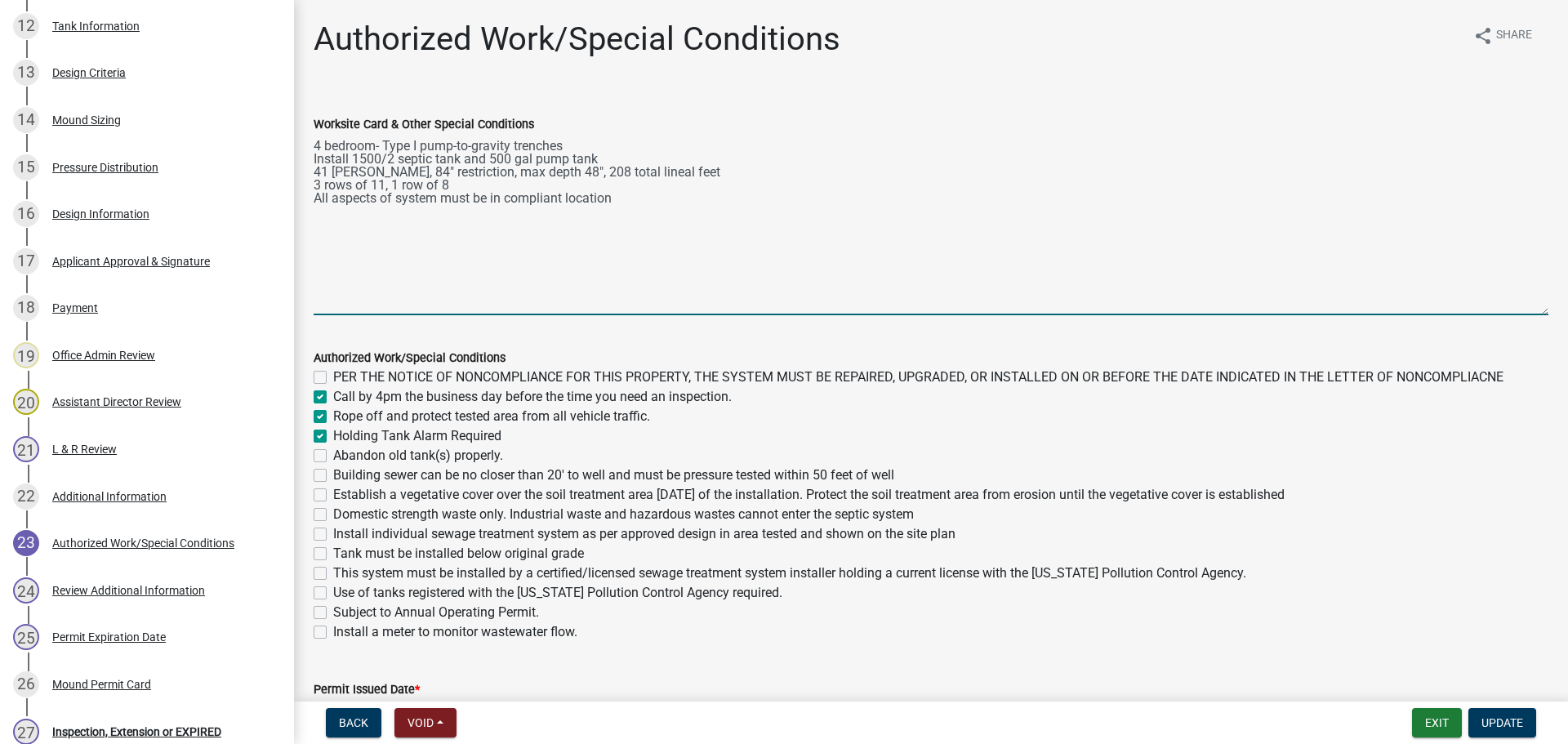
checkbox input "false"
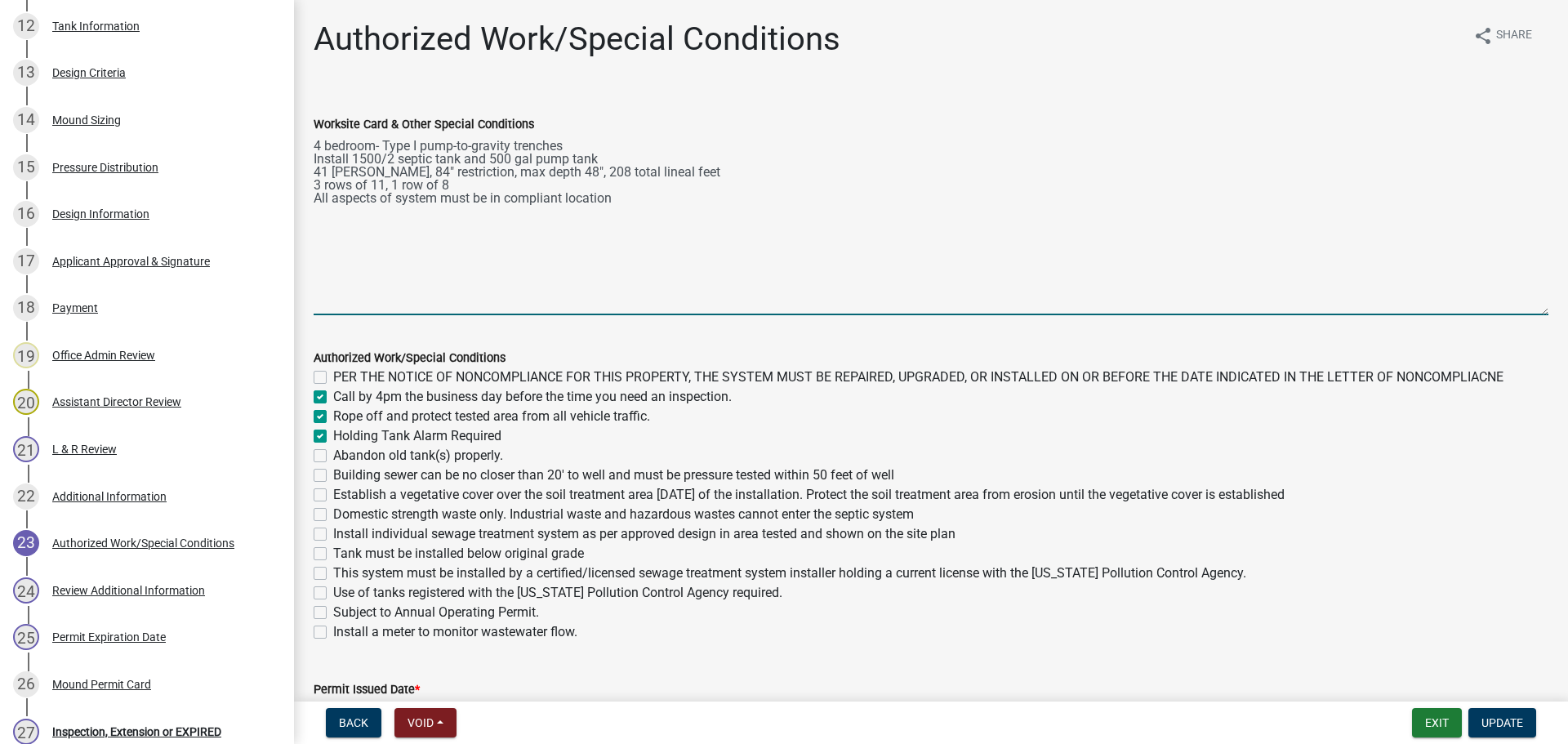
checkbox input "false"
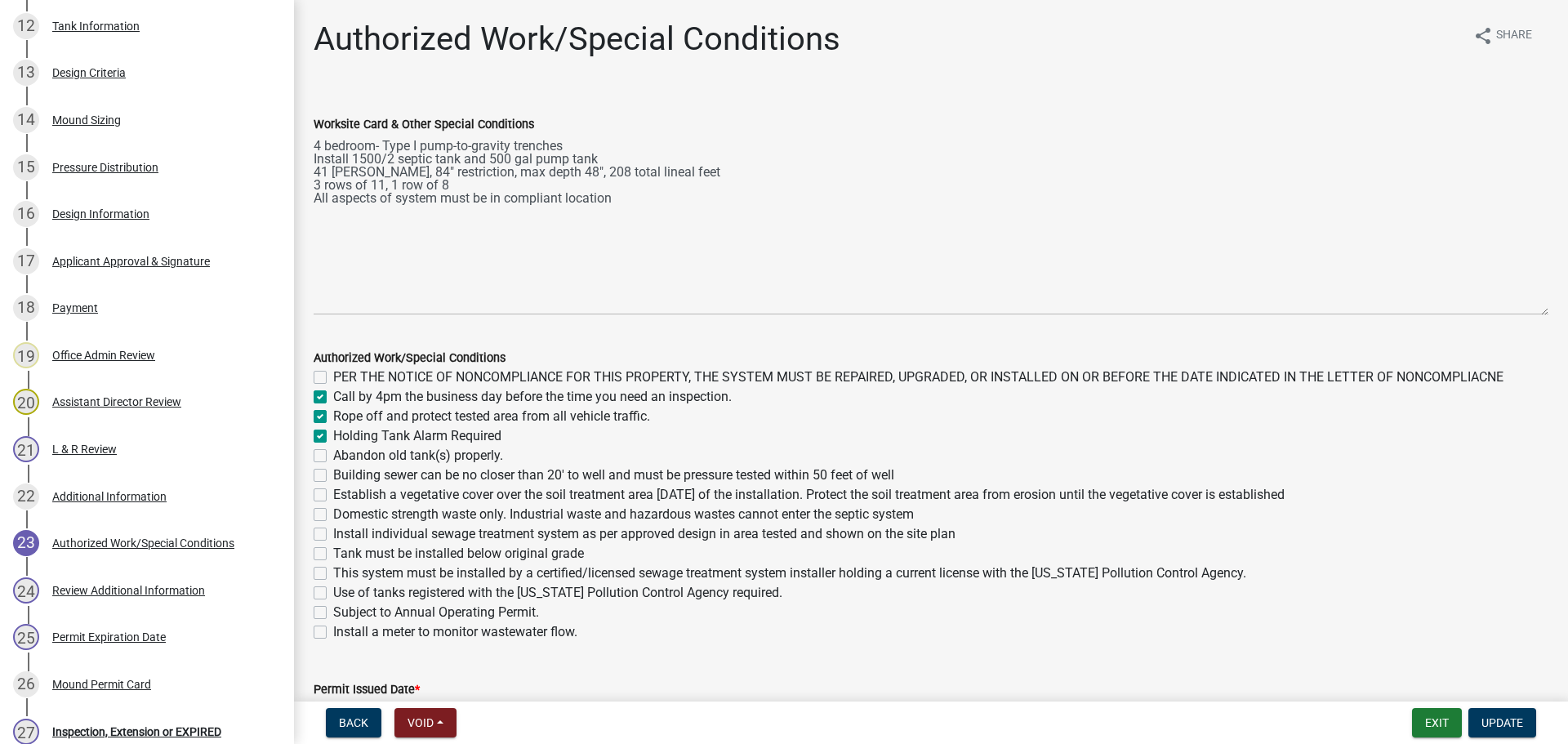
click at [333, 432] on label "Holding Tank Alarm Required" at bounding box center [417, 436] width 169 height 20
click at [333, 432] on input "Holding Tank Alarm Required" at bounding box center [338, 431] width 10 height 10
checkbox input "false"
checkbox input "true"
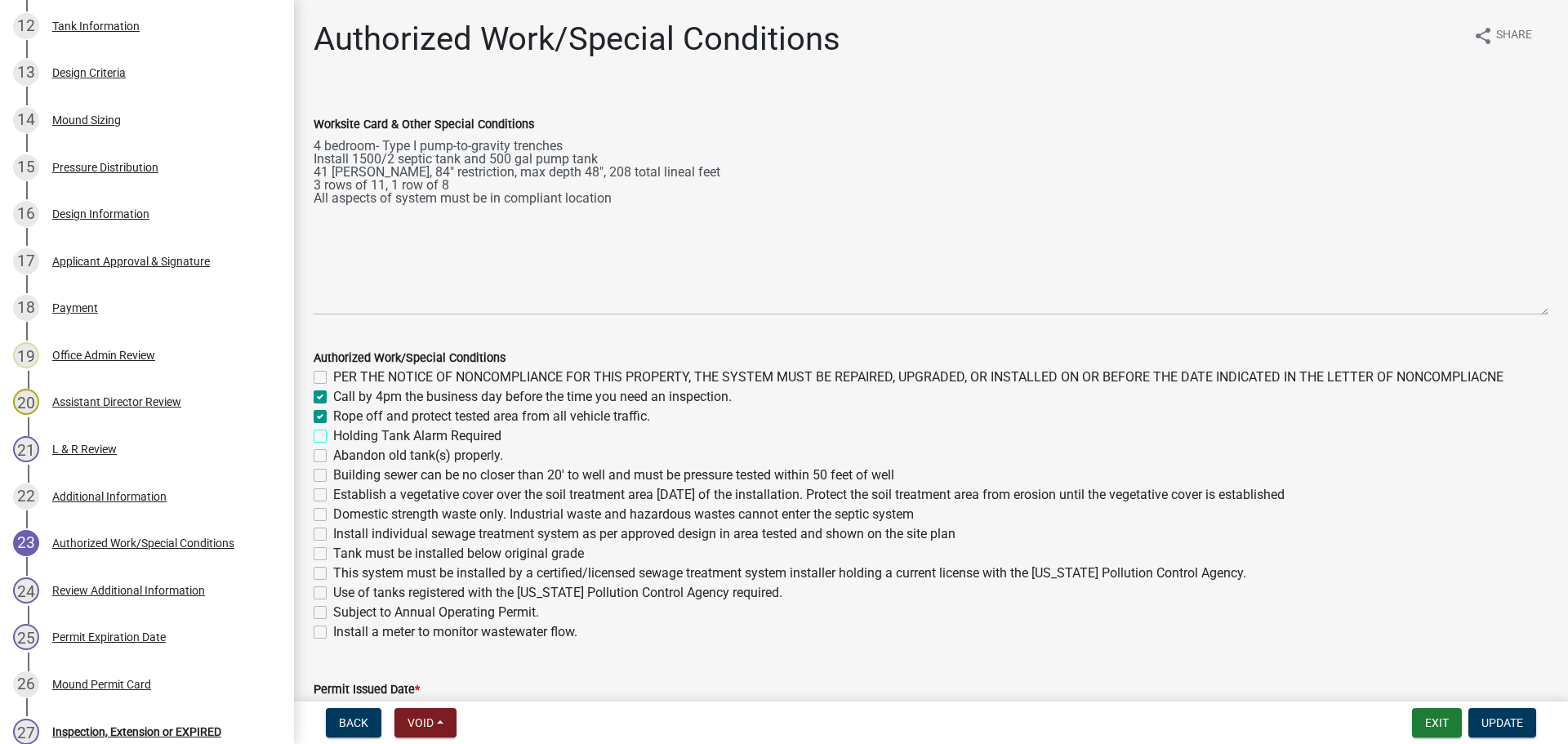
checkbox input "true"
checkbox input "false"
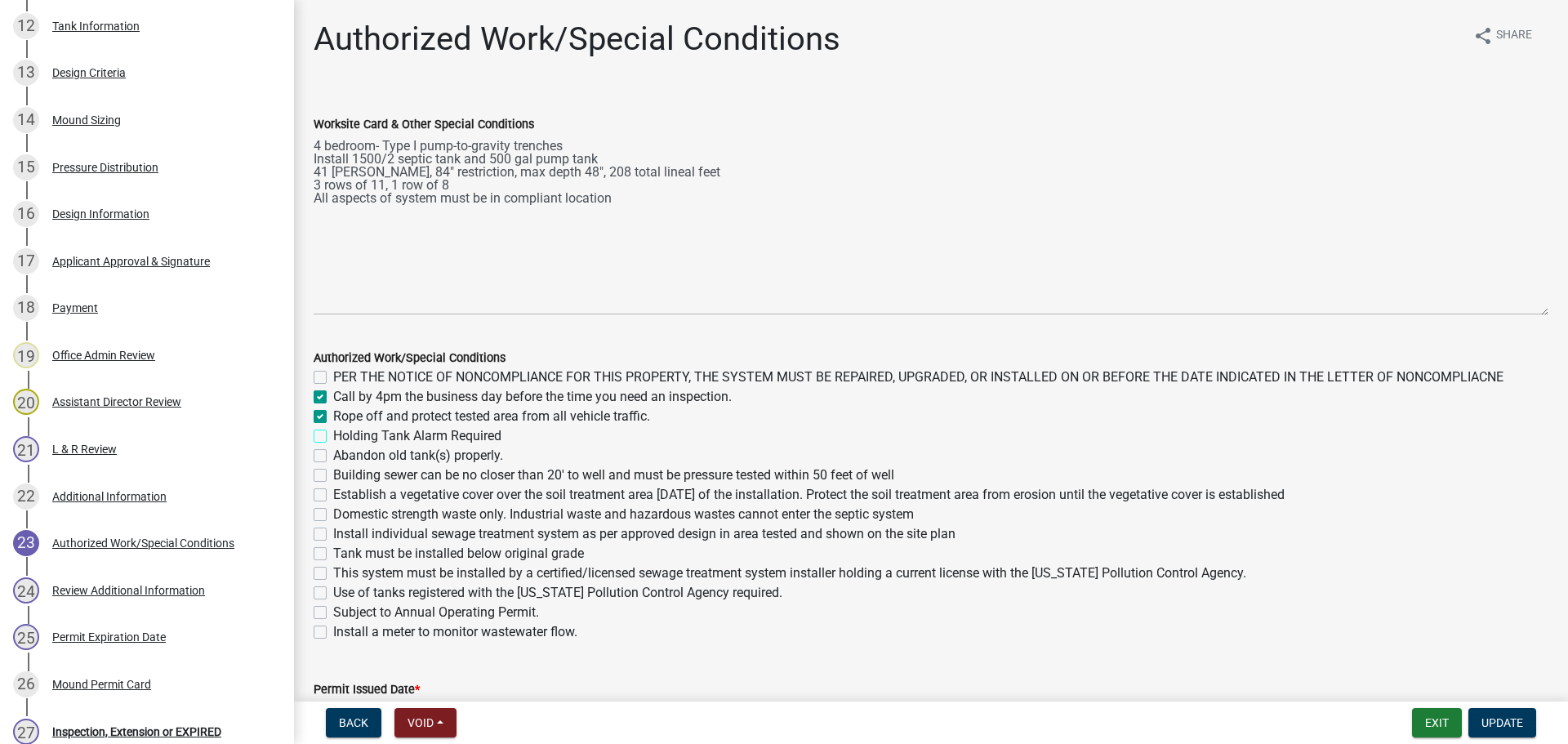
checkbox input "false"
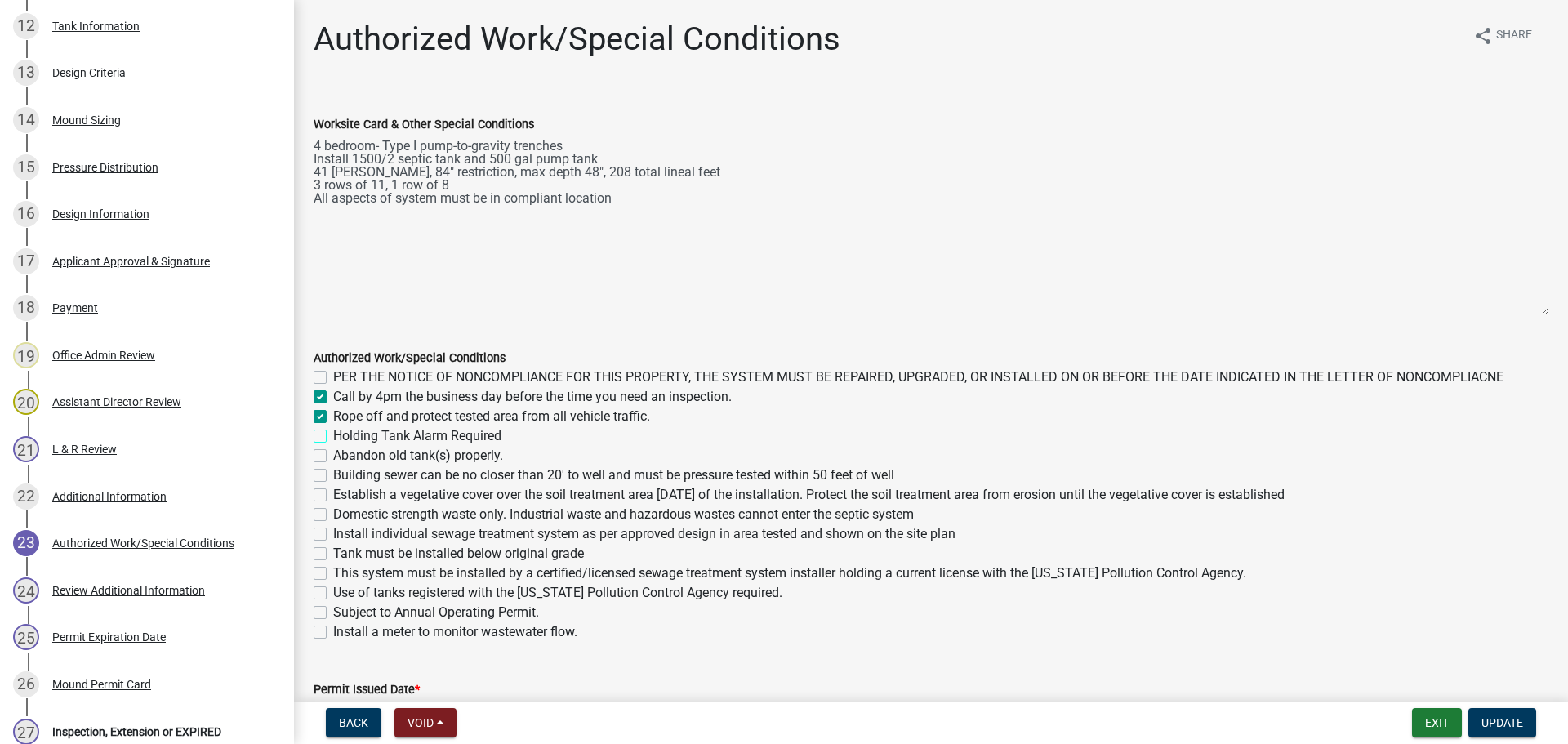
checkbox input "false"
click at [333, 478] on label "Building sewer can be no closer than 20' to well and must be pressure tested wi…" at bounding box center [613, 475] width 561 height 20
click at [333, 476] on input "Building sewer can be no closer than 20' to well and must be pressure tested wi…" at bounding box center [338, 470] width 10 height 10
checkbox input "true"
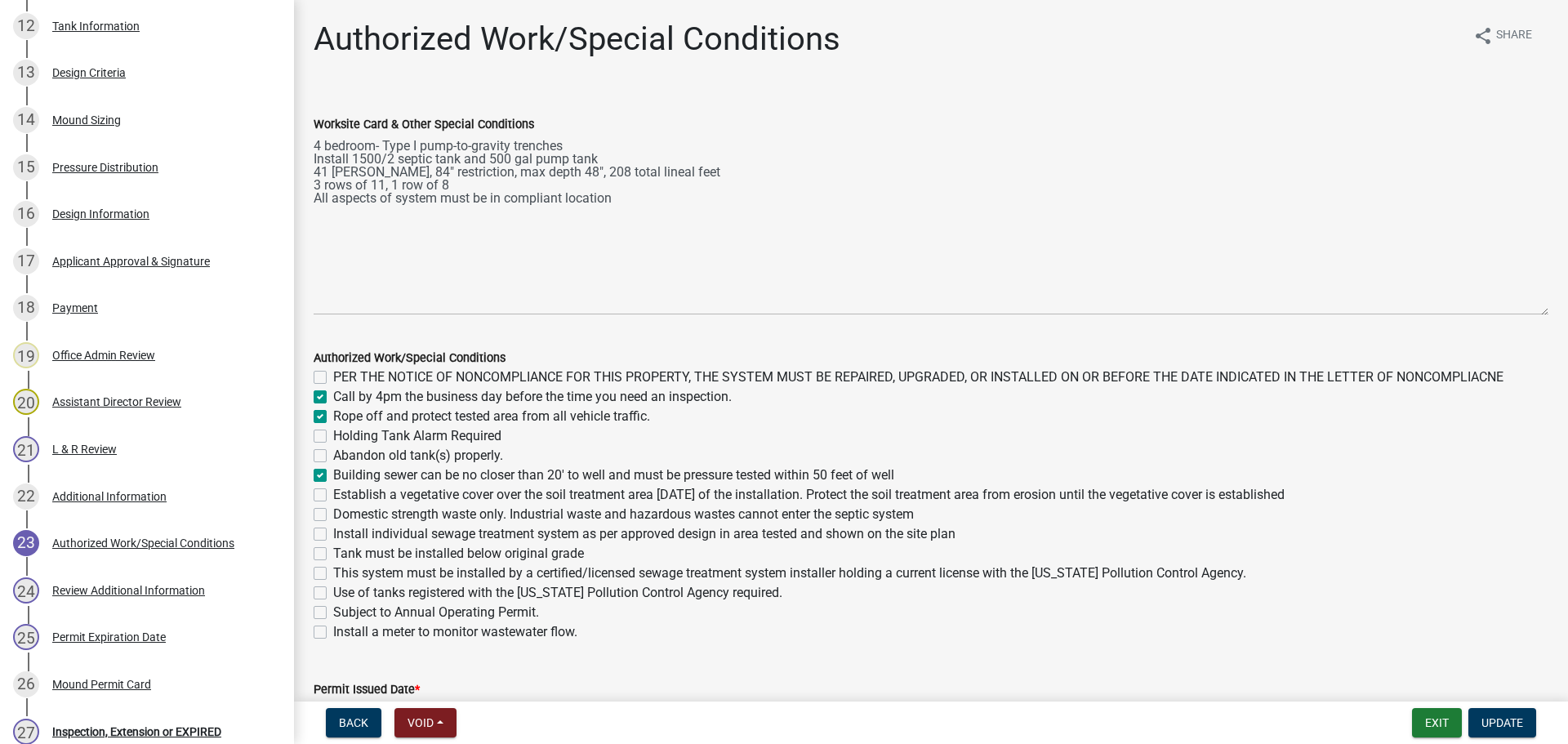
checkbox input "false"
checkbox input "true"
checkbox input "false"
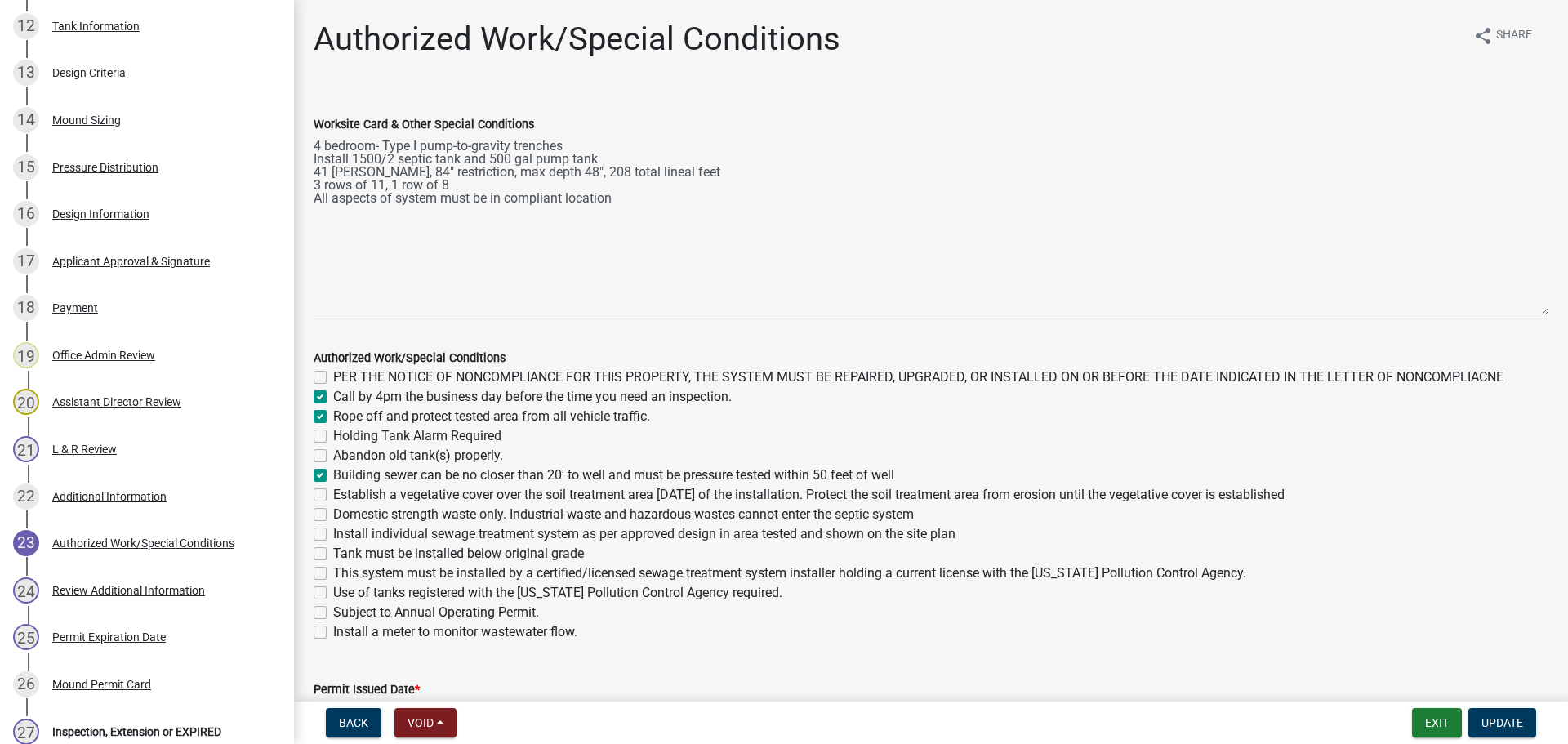
checkbox input "true"
checkbox input "false"
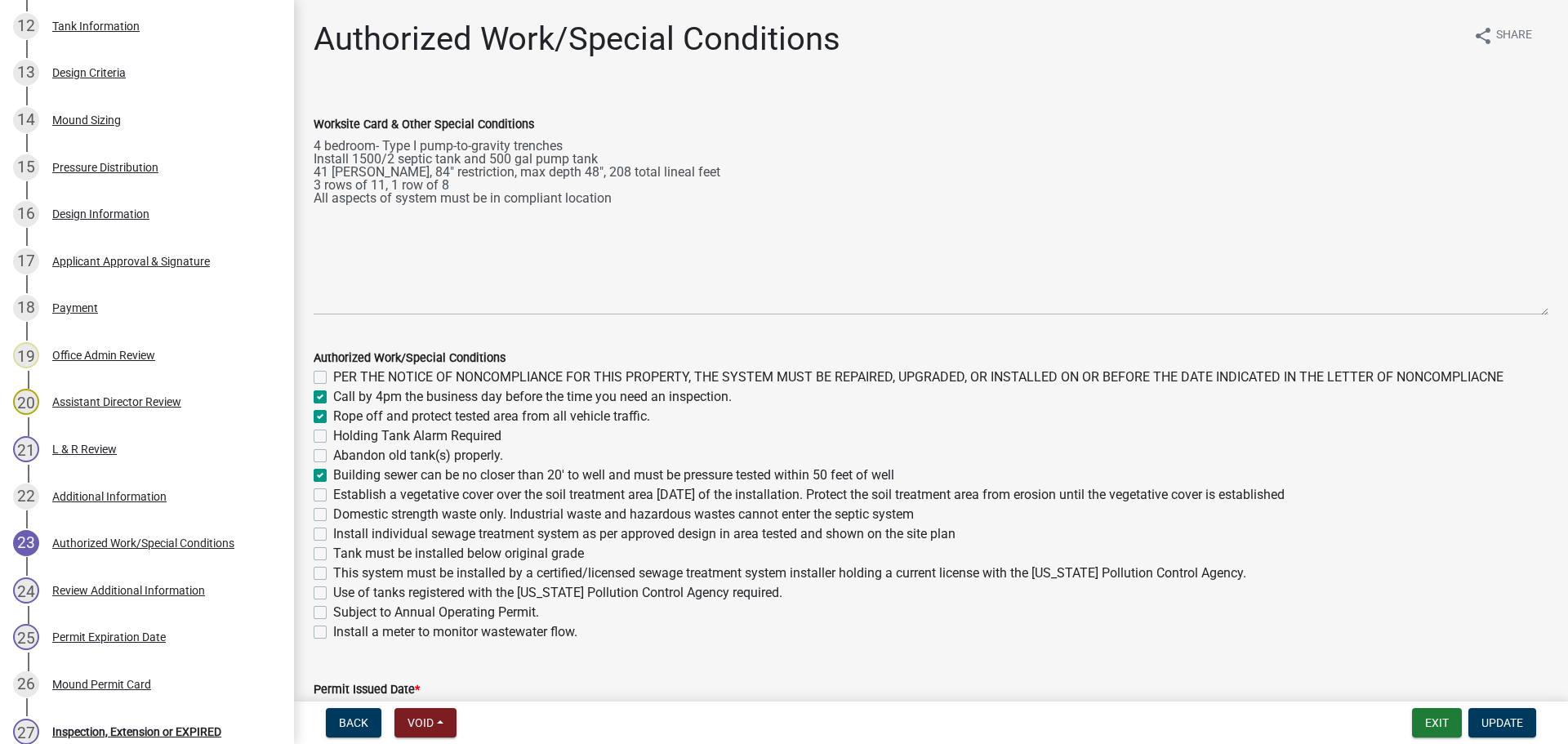
checkbox input "false"
click at [333, 488] on label "Establish a vegetative cover over the soil treatment area within 30 days of the…" at bounding box center [809, 495] width 952 height 20
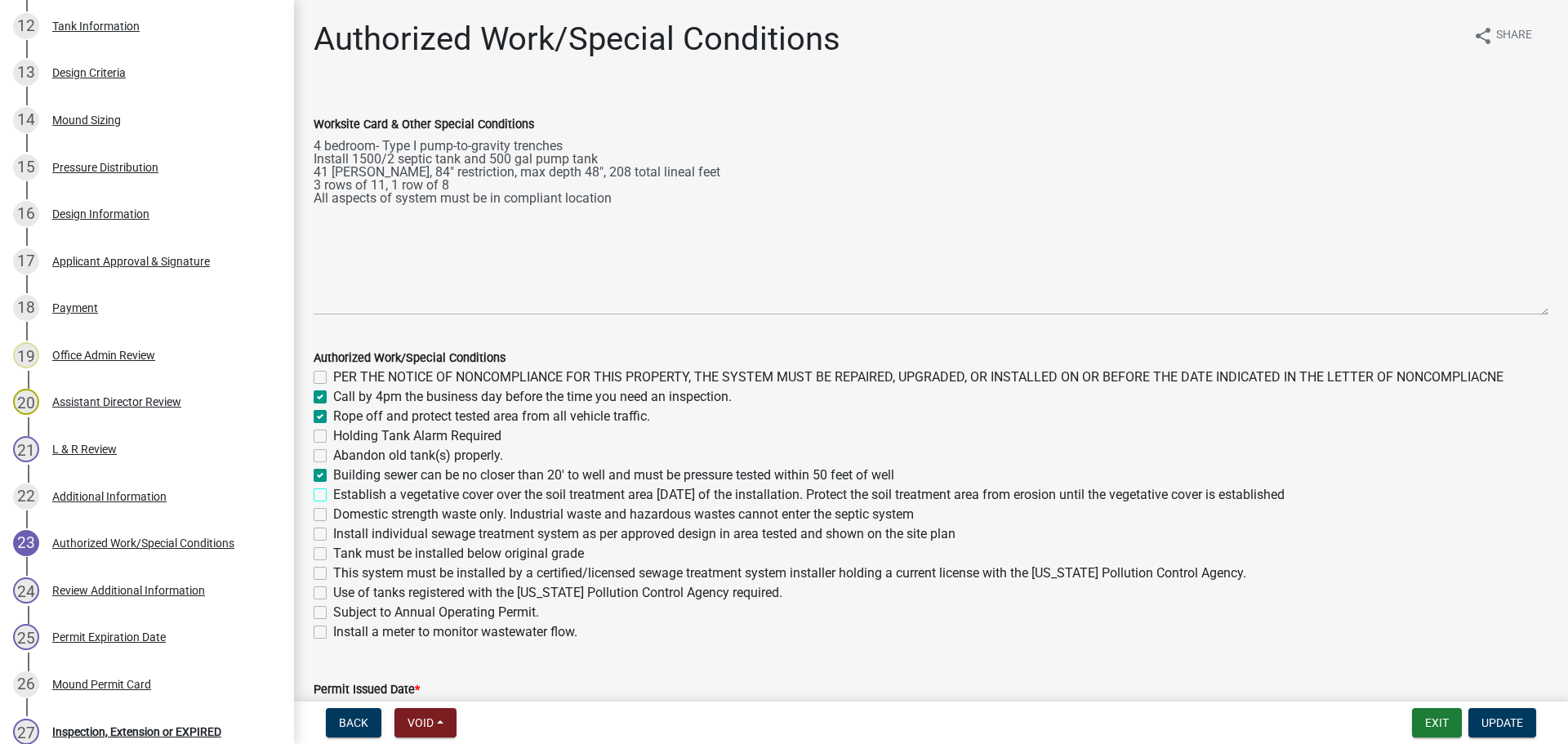
click at [333, 488] on input "Establish a vegetative cover over the soil treatment area within 30 days of the…" at bounding box center [338, 490] width 10 height 10
checkbox input "true"
checkbox input "false"
checkbox input "true"
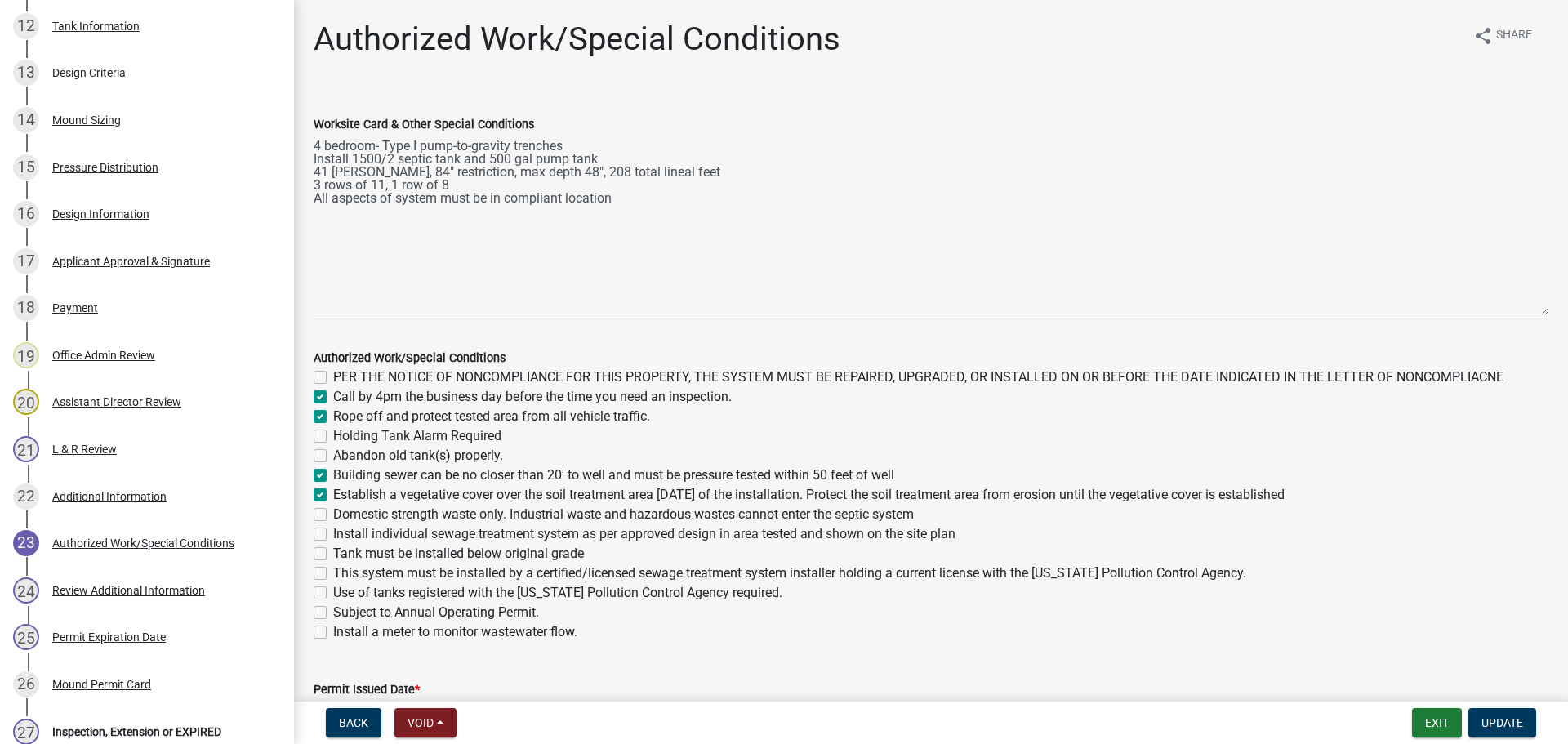
checkbox input "false"
checkbox input "true"
checkbox input "false"
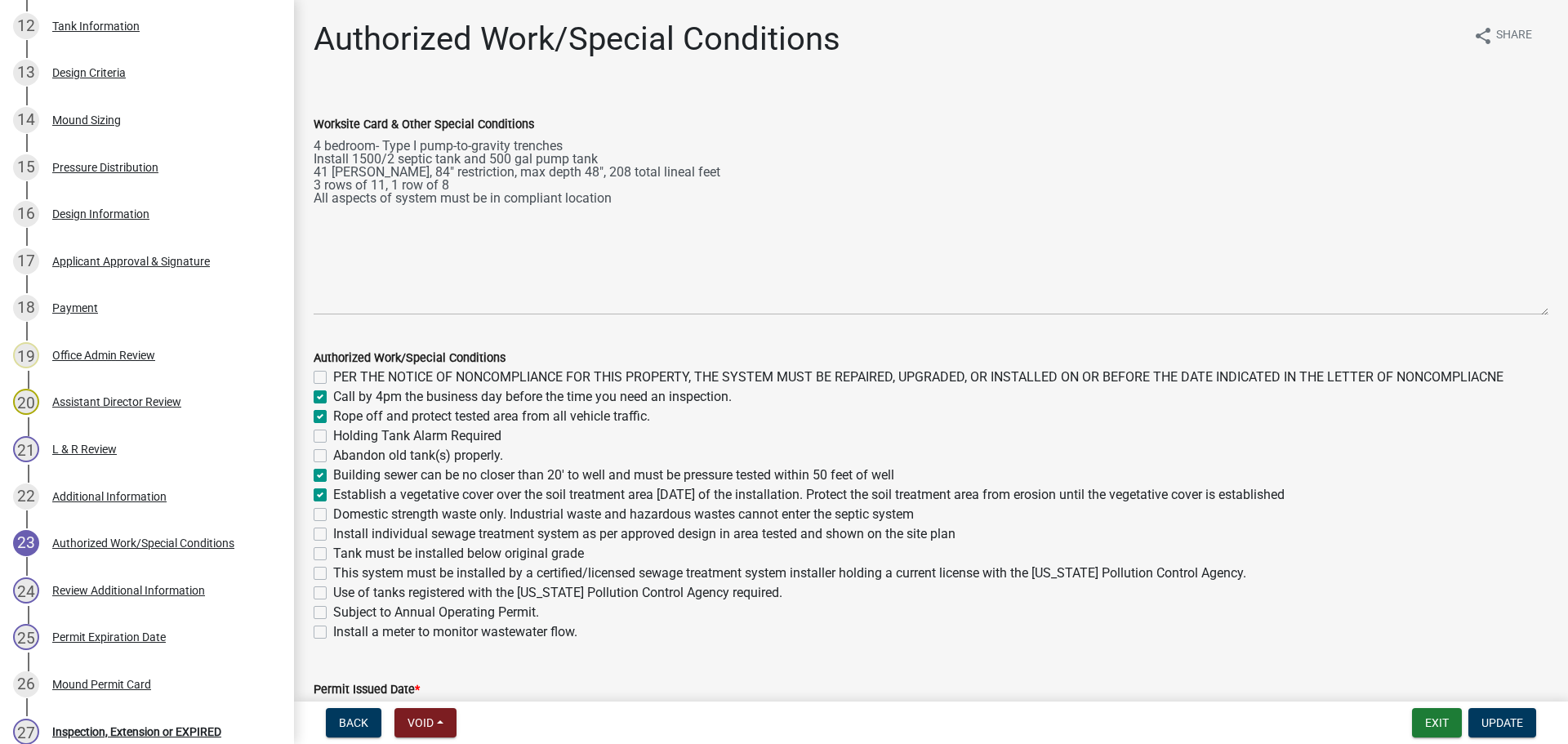
checkbox input "false"
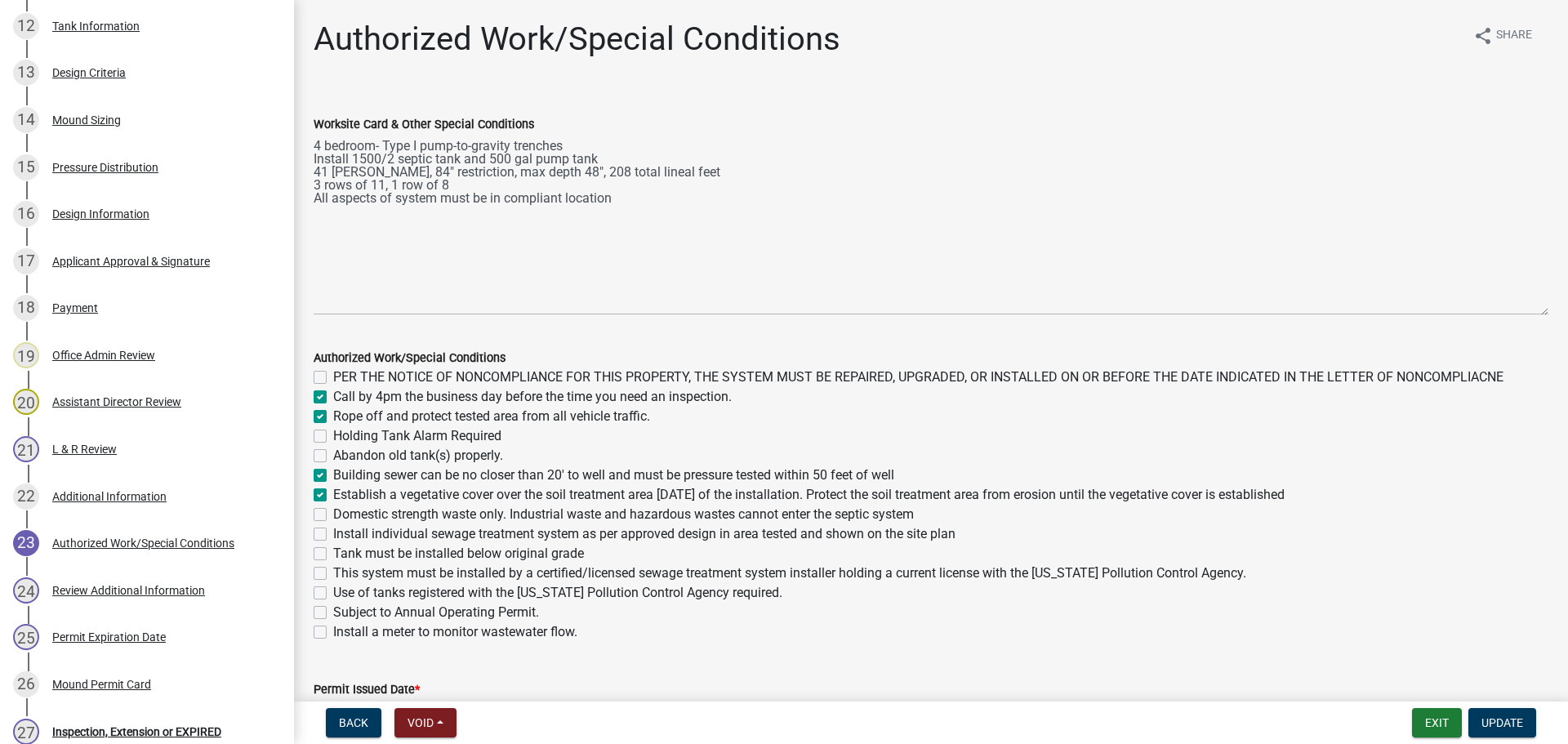
checkbox input "false"
click at [333, 509] on label "Domestic strength waste only. Industrial waste and hazardous wastes cannot ente…" at bounding box center [624, 514] width 581 height 20
click at [333, 509] on input "Domestic strength waste only. Industrial waste and hazardous wastes cannot ente…" at bounding box center [338, 509] width 10 height 10
checkbox input "true"
checkbox input "false"
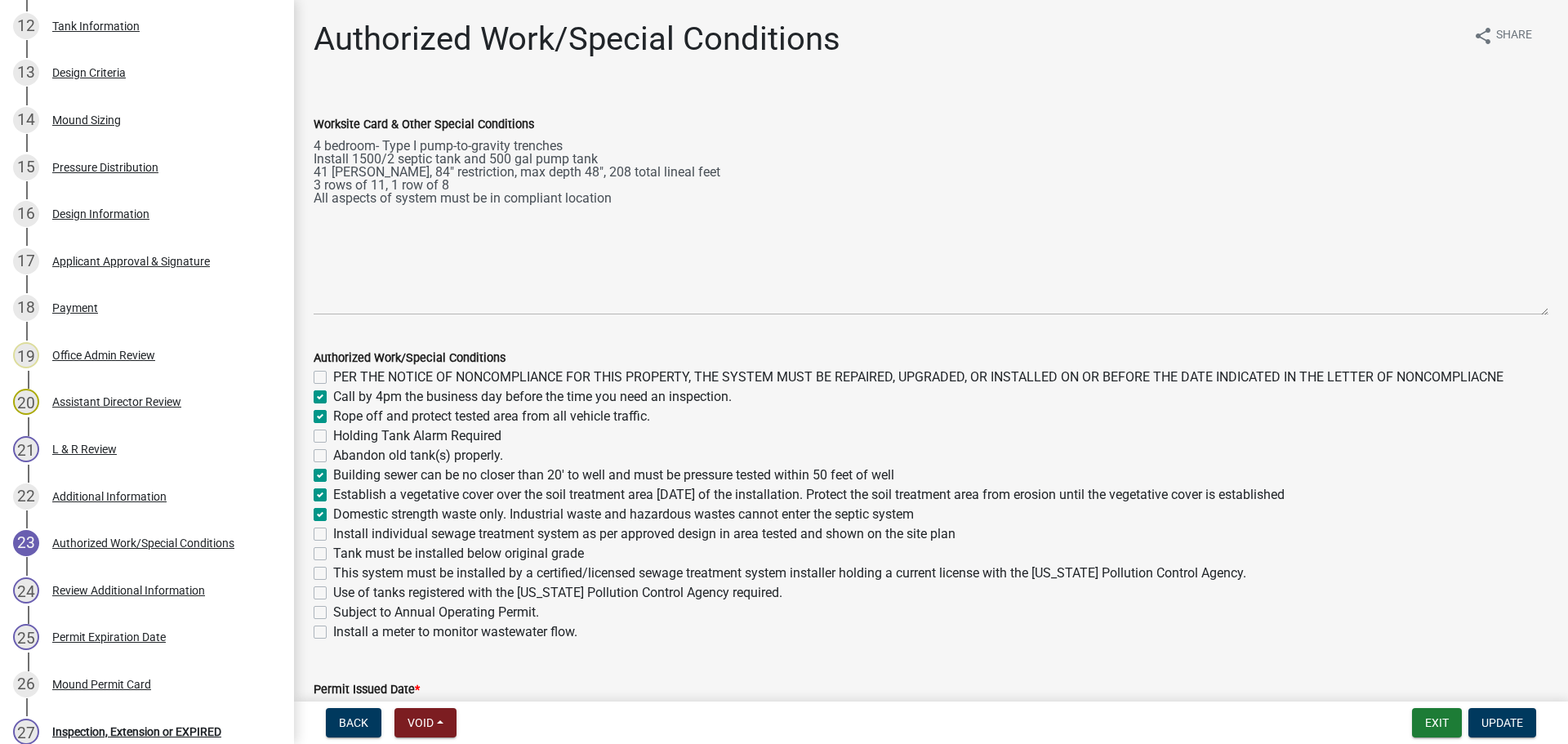
checkbox input "true"
checkbox input "false"
checkbox input "true"
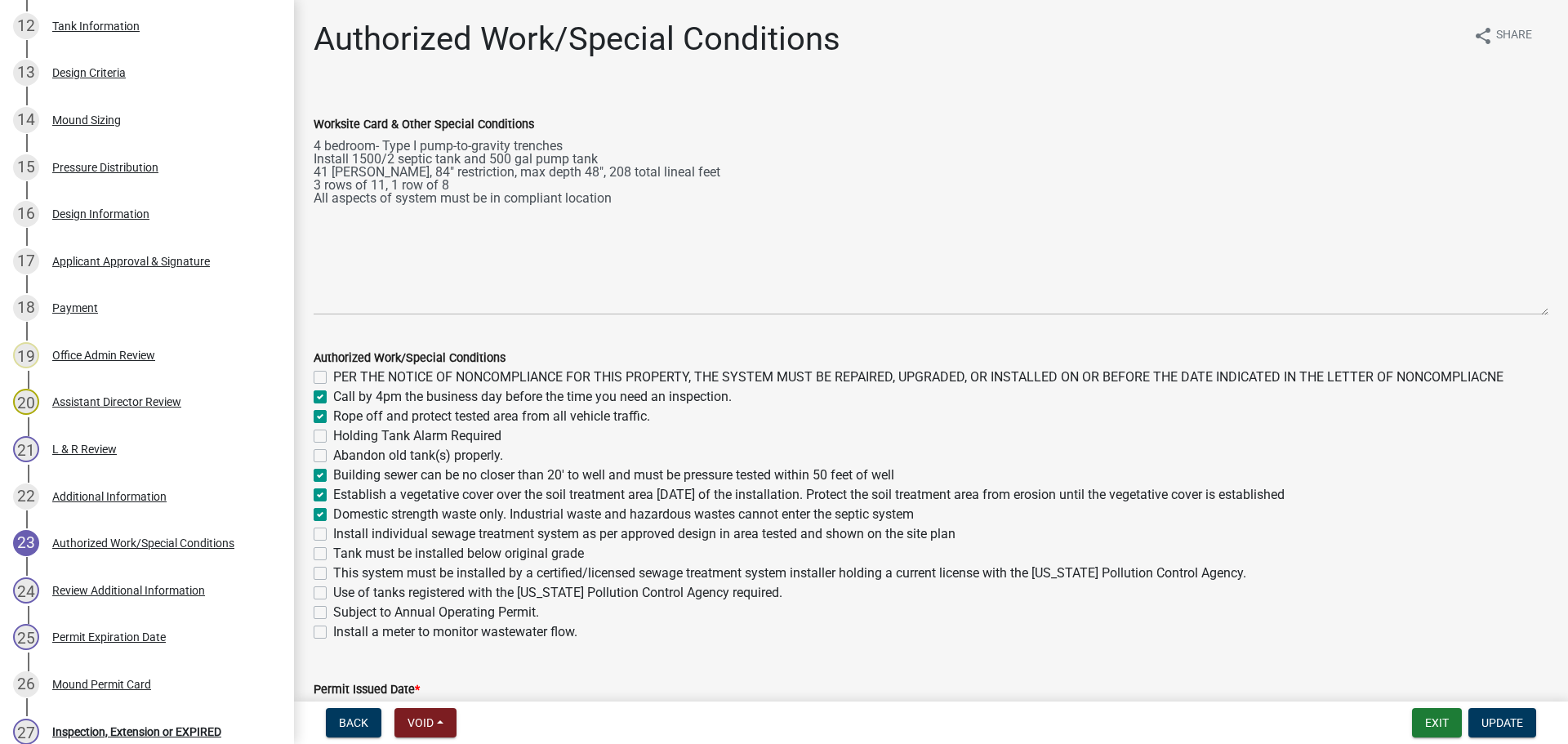
checkbox input "true"
checkbox input "false"
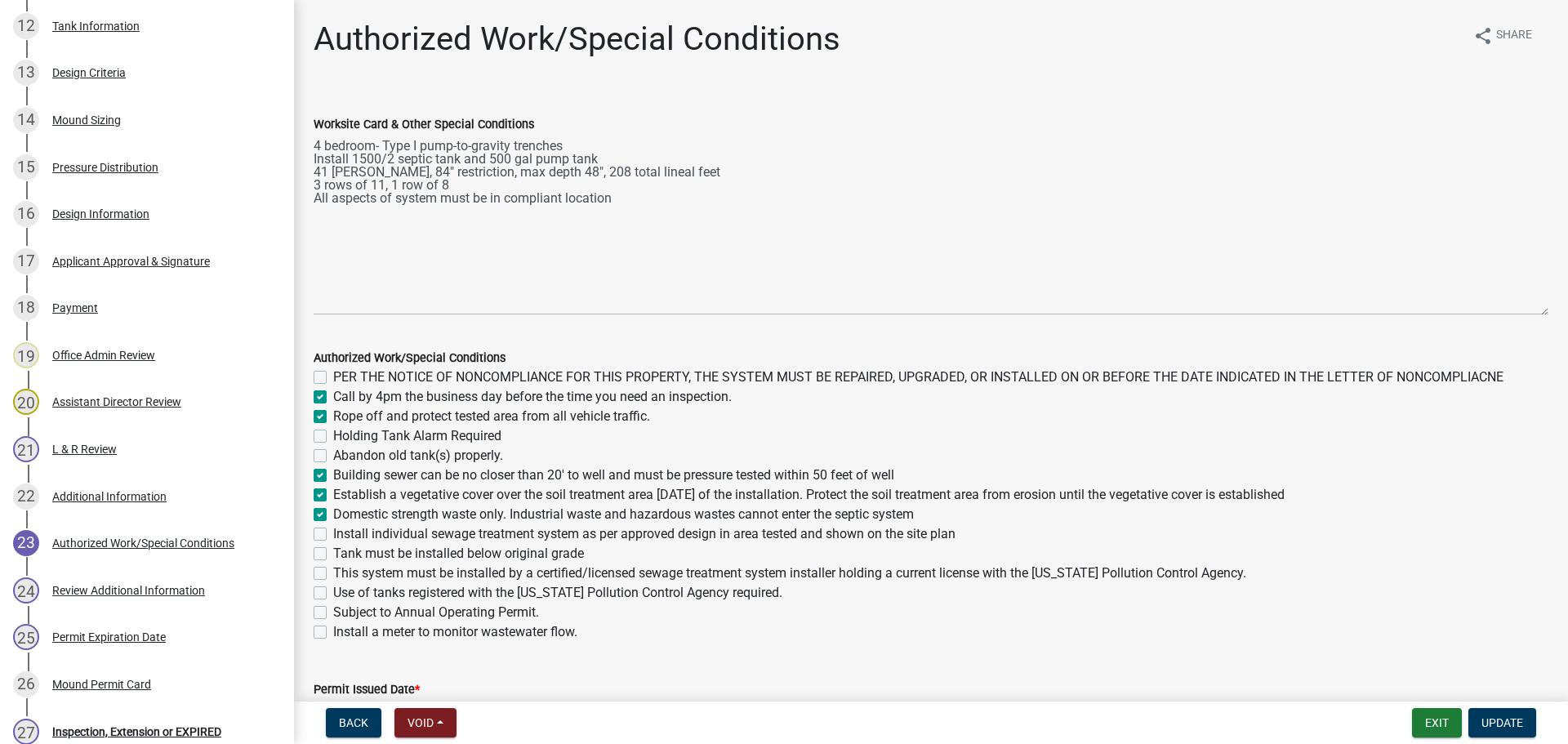
checkbox input "false"
click at [333, 530] on label "Install individual sewage treatment system as per approved design in area teste…" at bounding box center [645, 534] width 623 height 20
click at [333, 530] on input "Install individual sewage treatment system as per approved design in area teste…" at bounding box center [338, 529] width 10 height 10
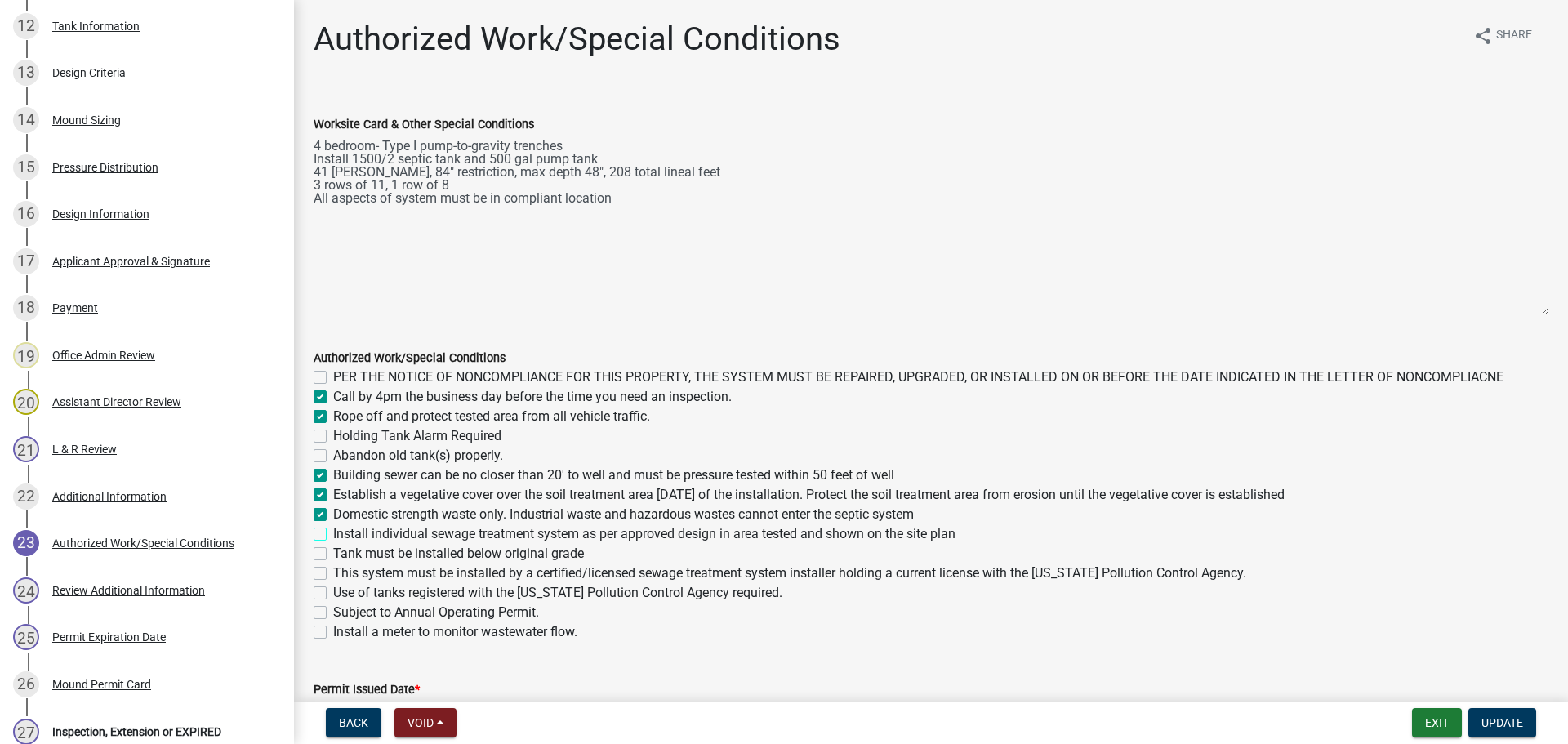
checkbox input "true"
checkbox input "false"
checkbox input "true"
checkbox input "false"
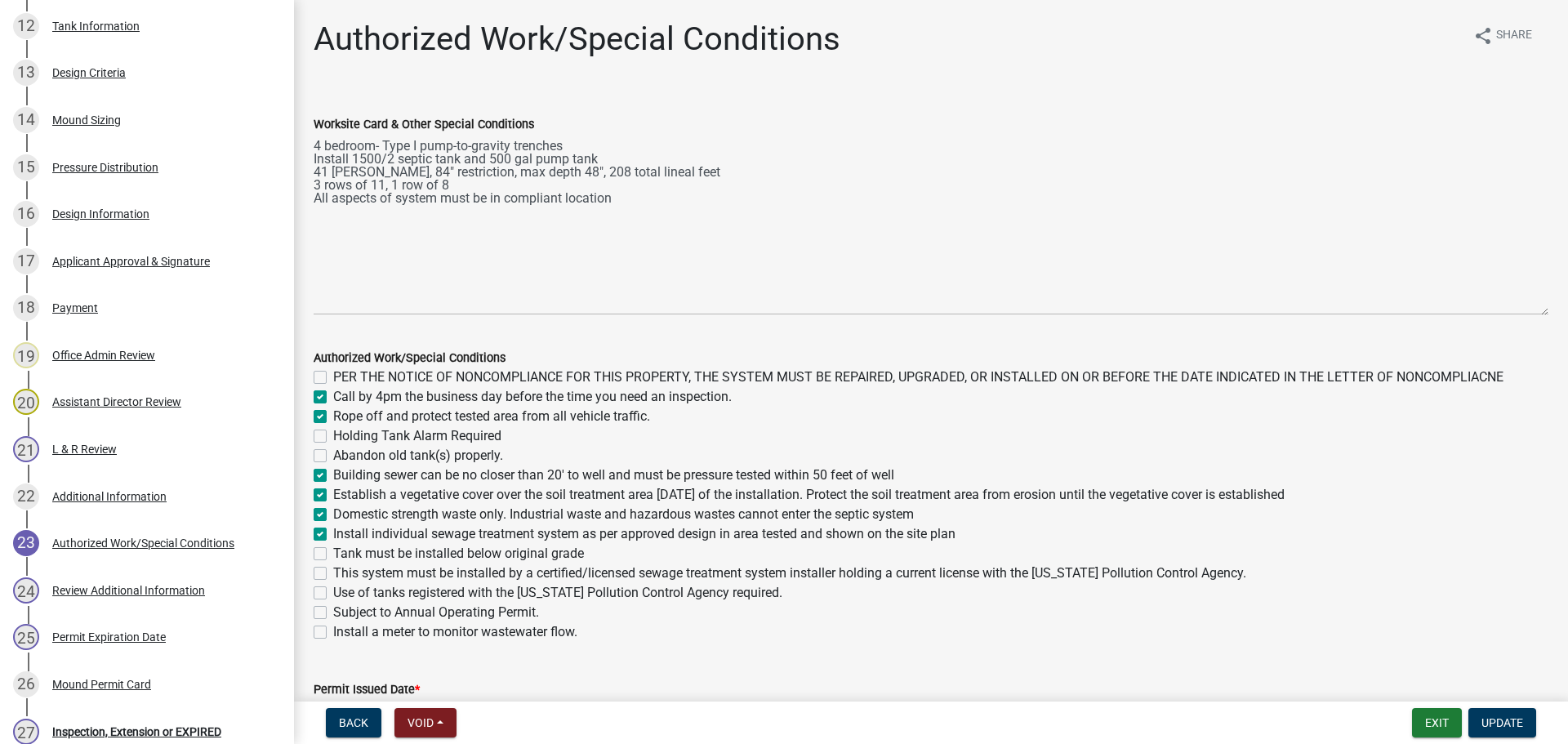
checkbox input "false"
checkbox input "true"
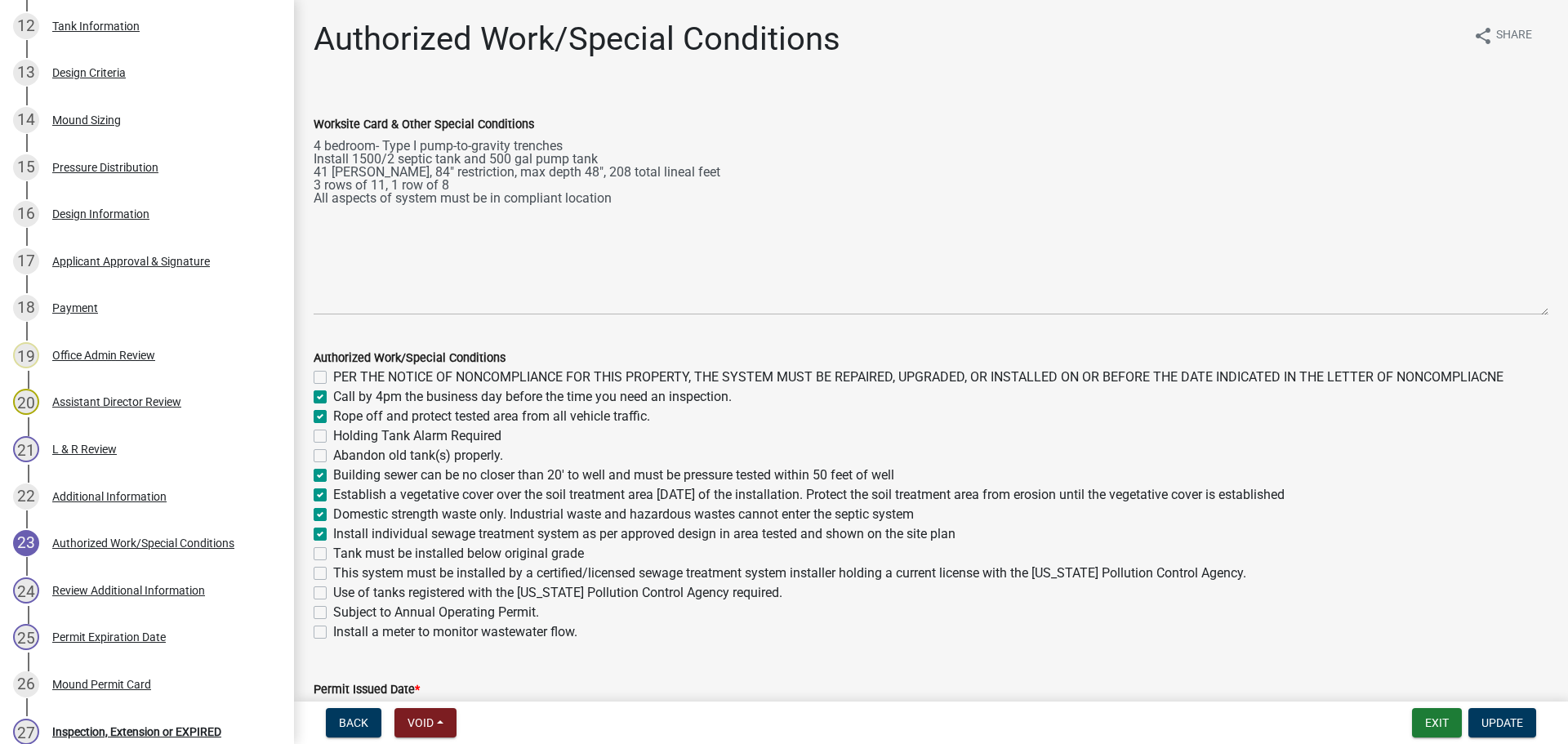
checkbox input "false"
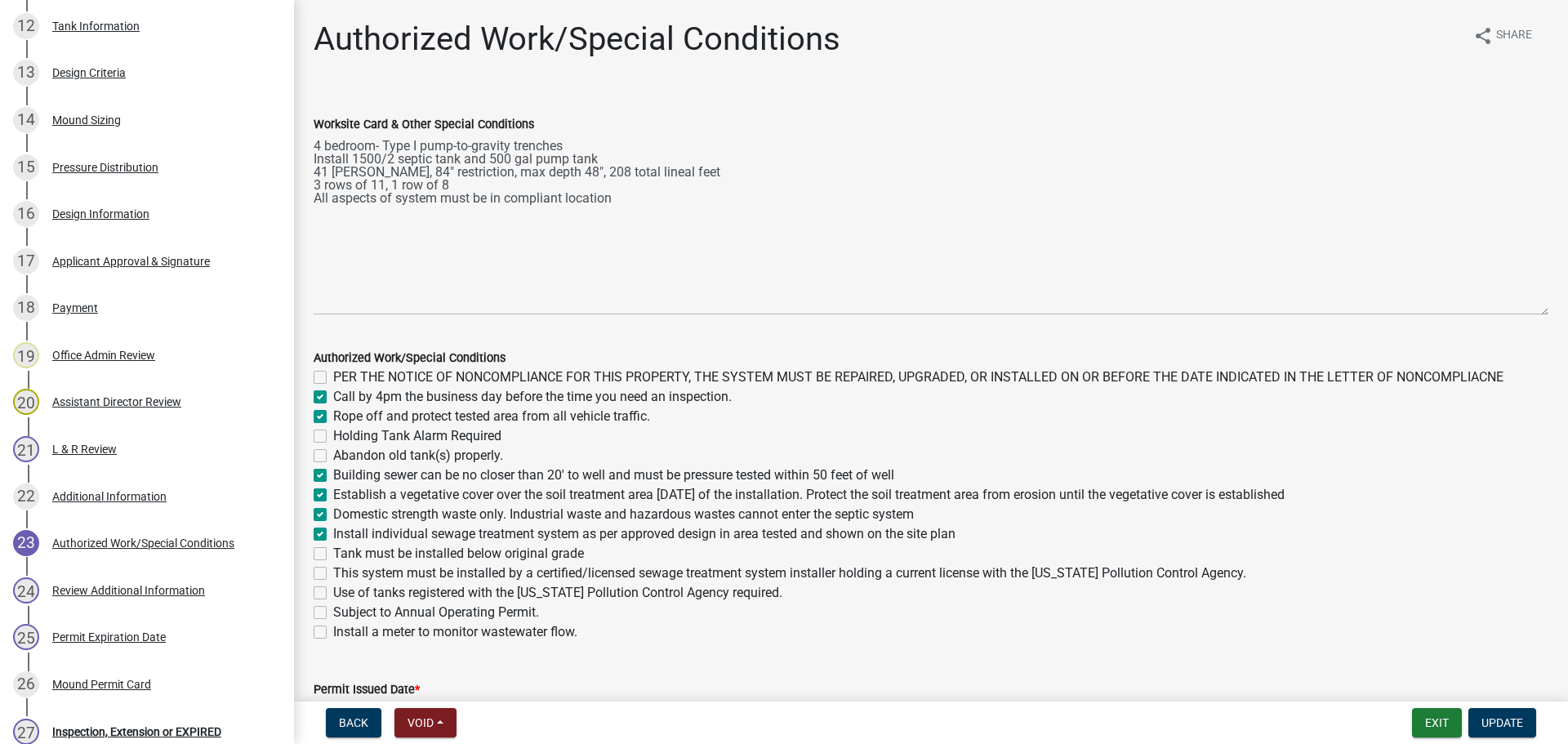
click at [322, 546] on div "Tank must be installed below original grade" at bounding box center [930, 553] width 1235 height 20
click at [333, 567] on label "This system must be installed by a certified/licensed sewage treatment system i…" at bounding box center [789, 573] width 913 height 20
click at [333, 567] on input "This system must be installed by a certified/licensed sewage treatment system i…" at bounding box center [338, 568] width 10 height 10
checkbox input "true"
checkbox input "false"
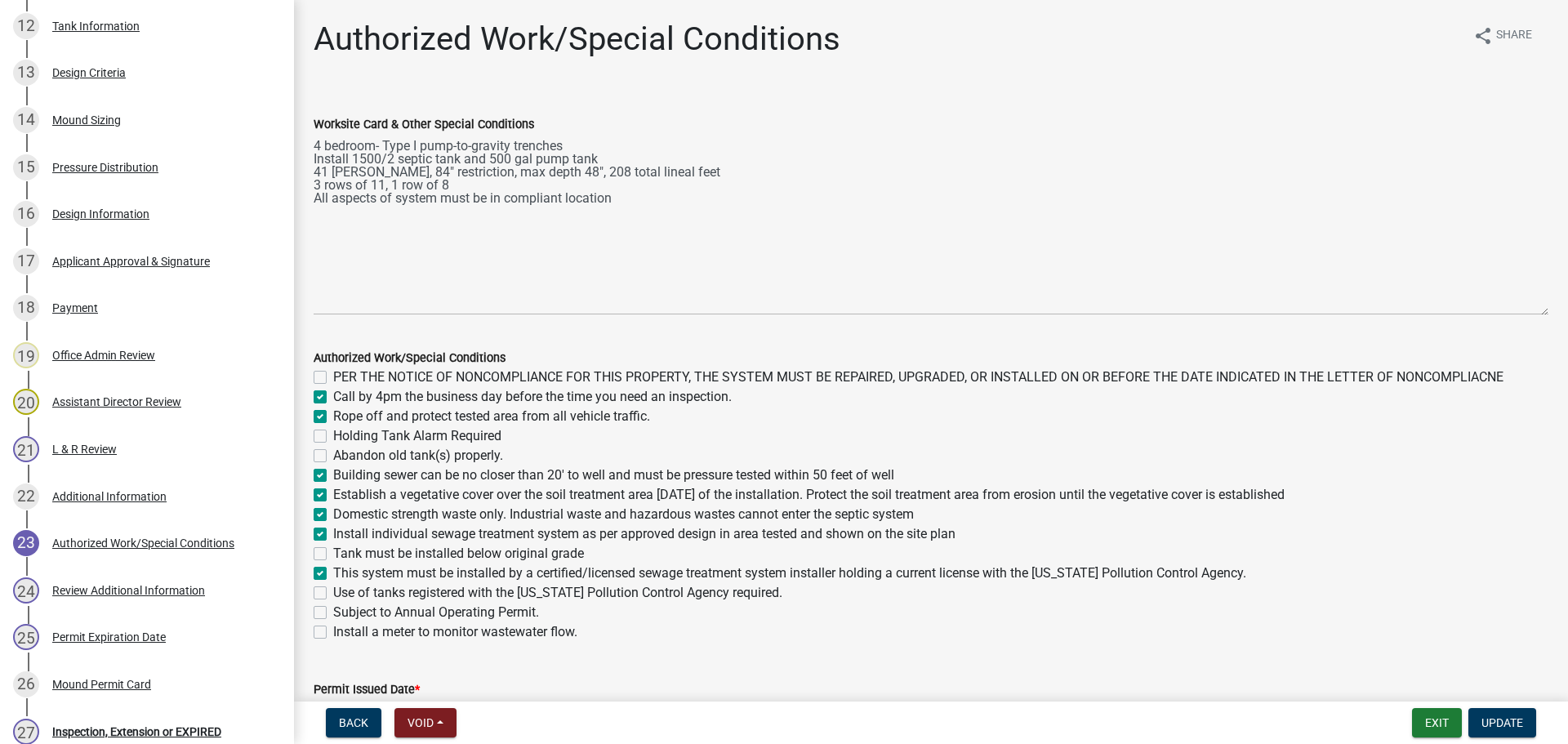
checkbox input "true"
checkbox input "false"
checkbox input "true"
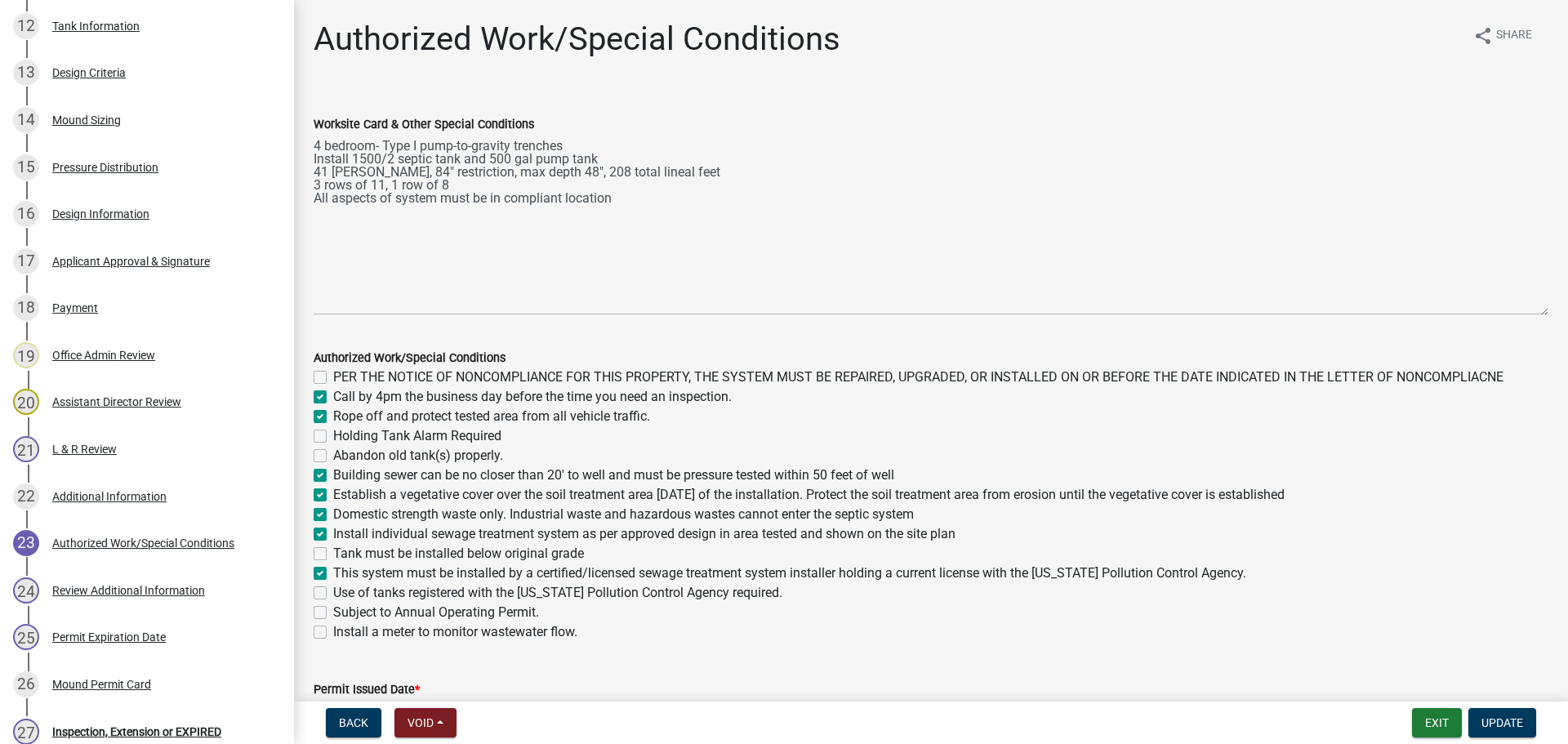
checkbox input "true"
checkbox input "false"
checkbox input "true"
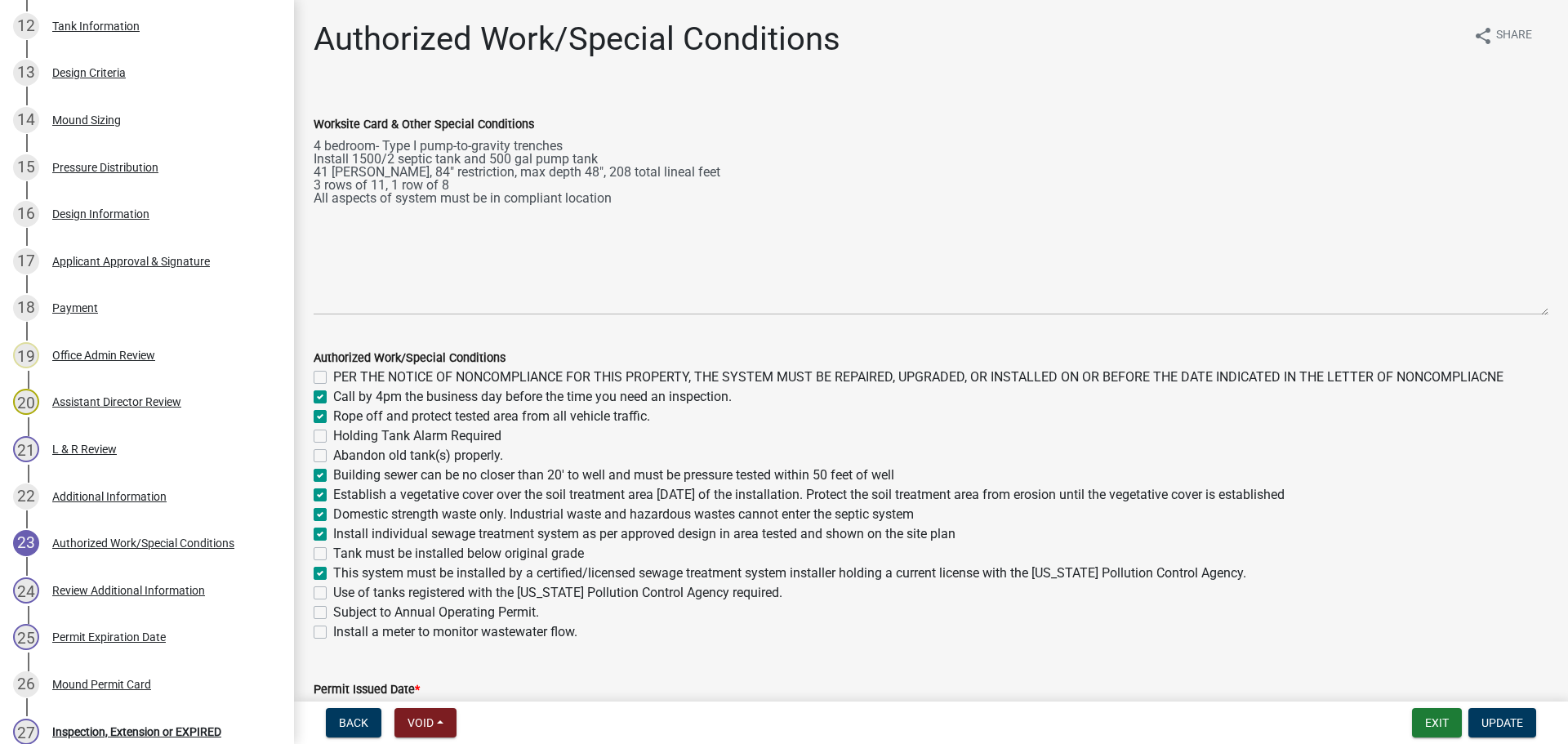
checkbox input "false"
click at [333, 547] on label "Tank must be installed below original grade" at bounding box center [458, 553] width 250 height 20
click at [333, 547] on input "Tank must be installed below original grade" at bounding box center [338, 548] width 10 height 10
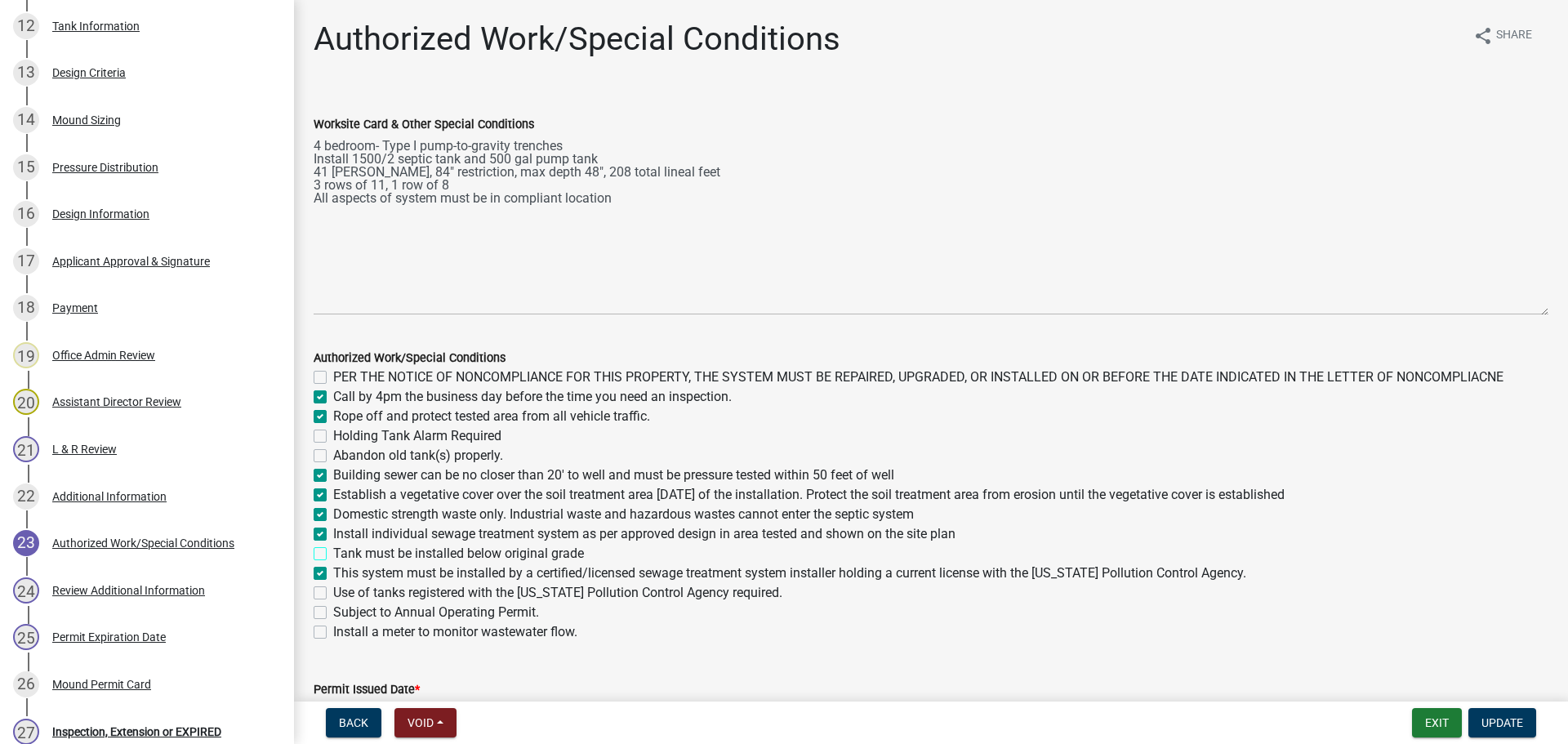
checkbox input "true"
checkbox input "false"
checkbox input "true"
checkbox input "false"
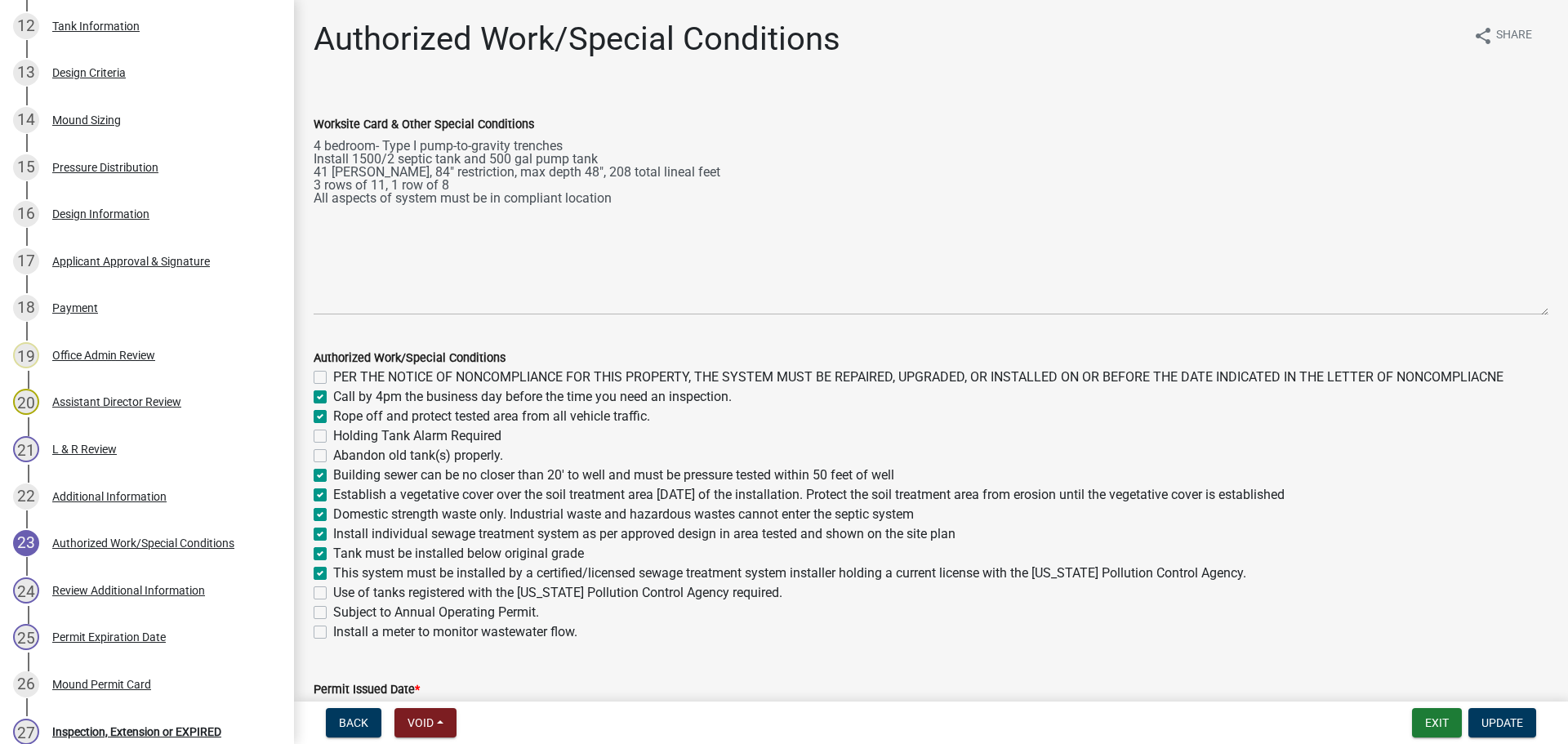
checkbox input "false"
checkbox input "true"
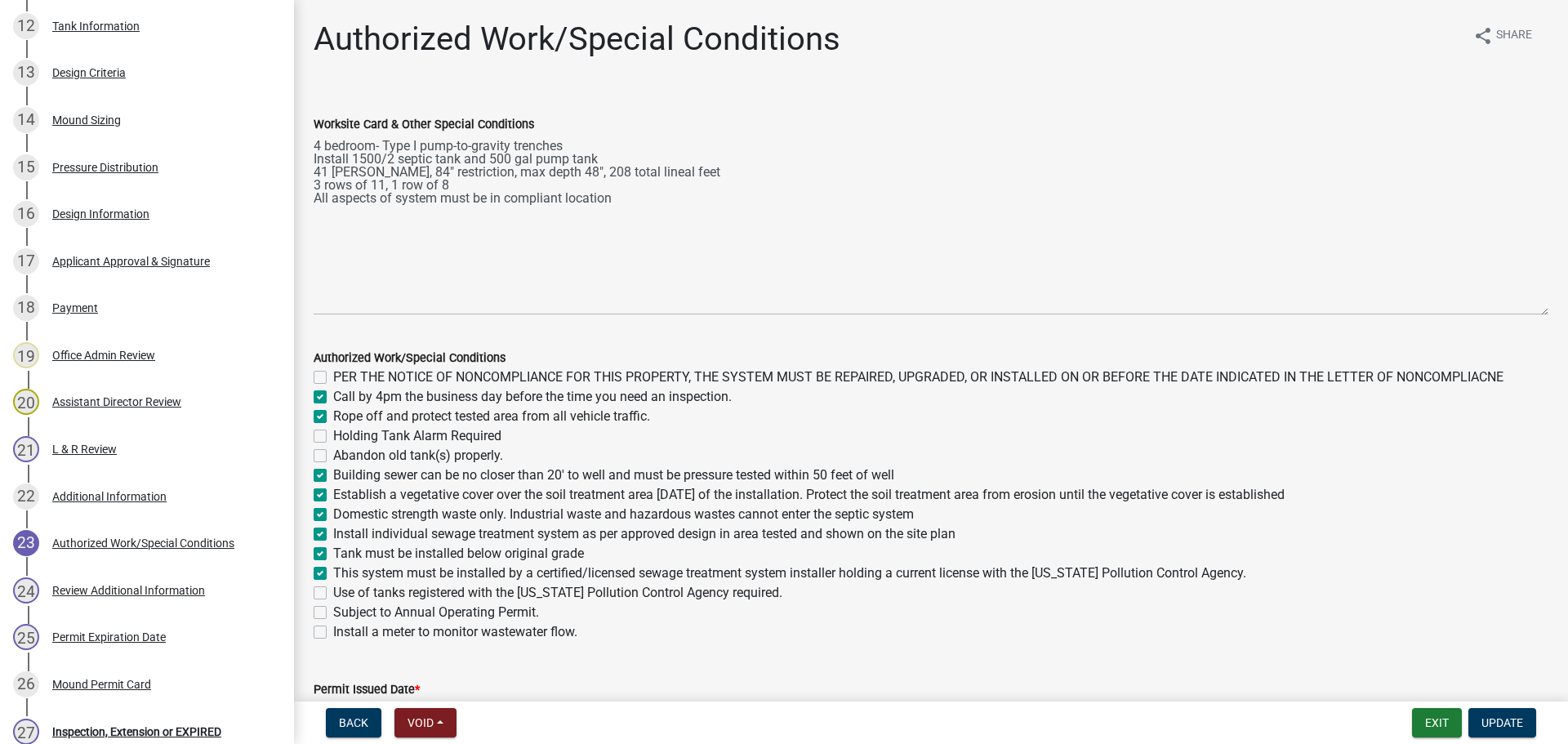
checkbox input "true"
checkbox input "false"
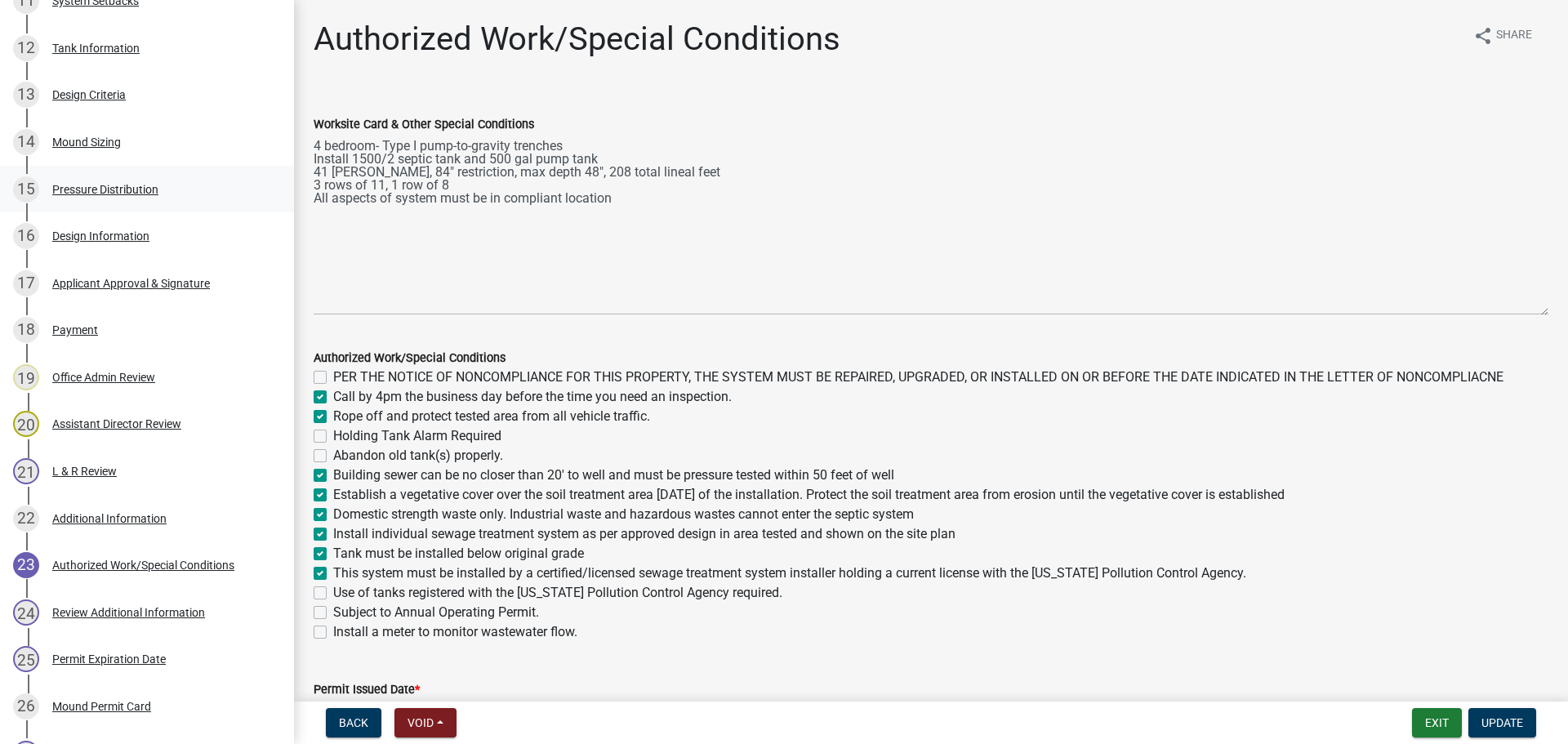
scroll to position [752, 0]
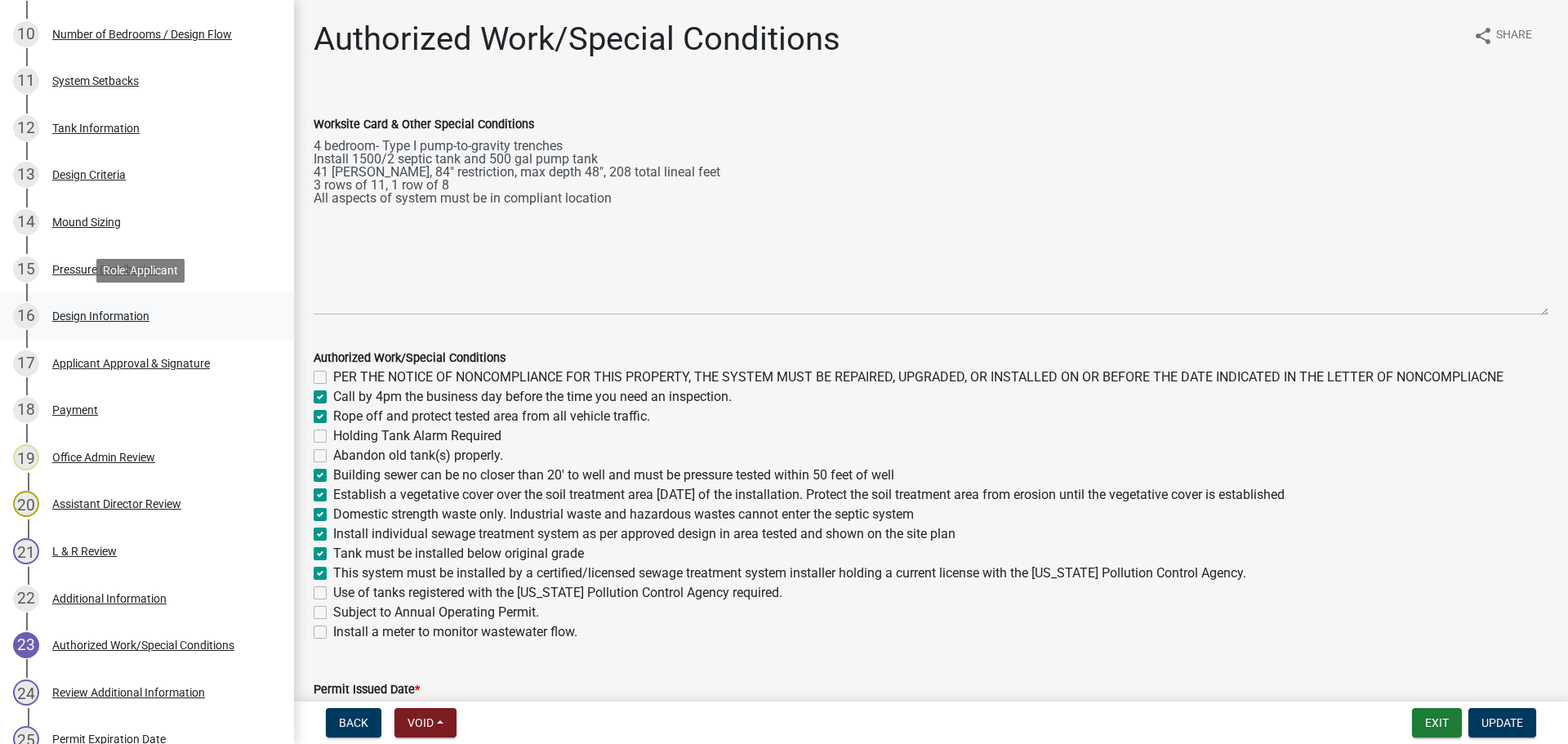
click at [157, 317] on div "16 Design Information" at bounding box center [141, 315] width 255 height 26
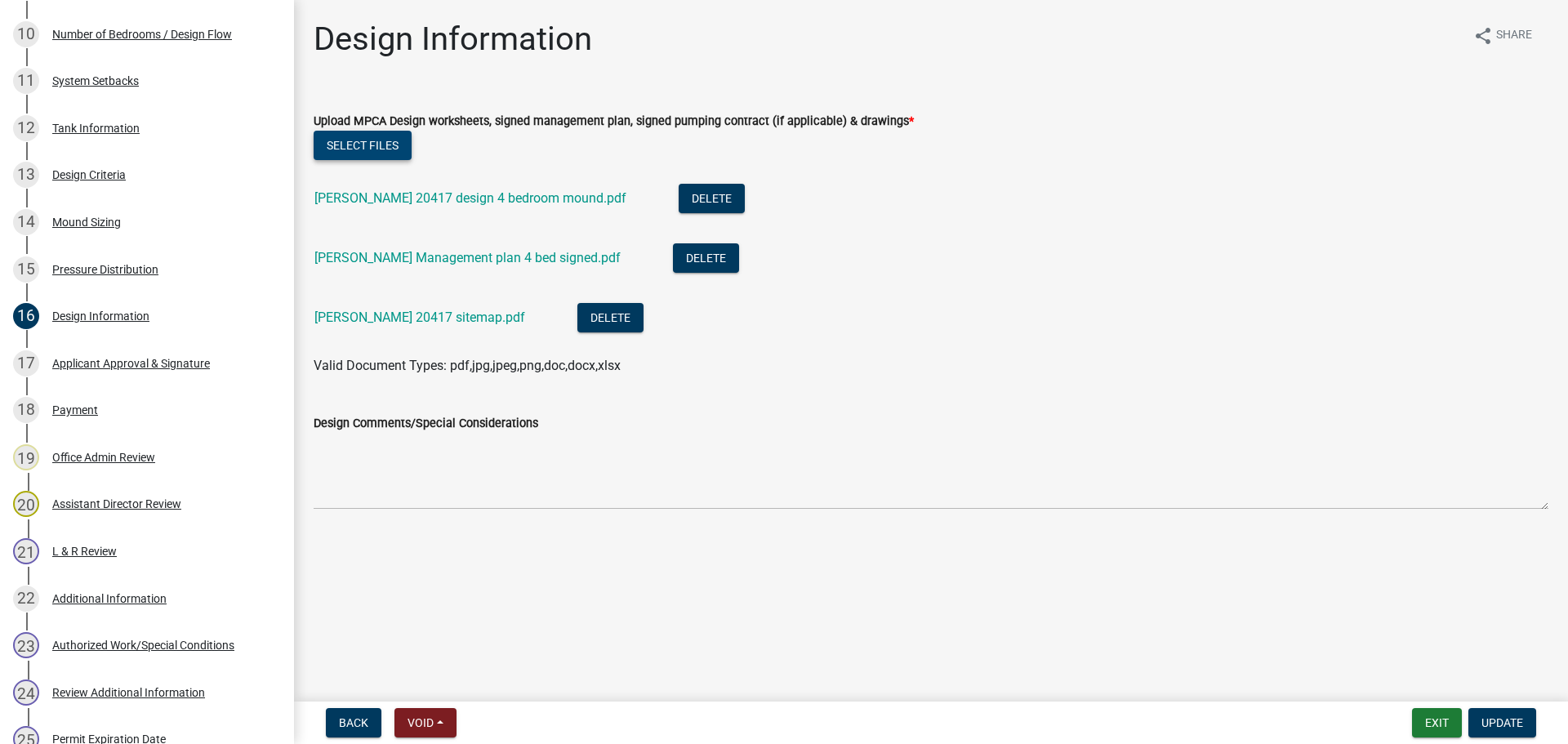
click at [348, 141] on button "Select files" at bounding box center [362, 145] width 98 height 29
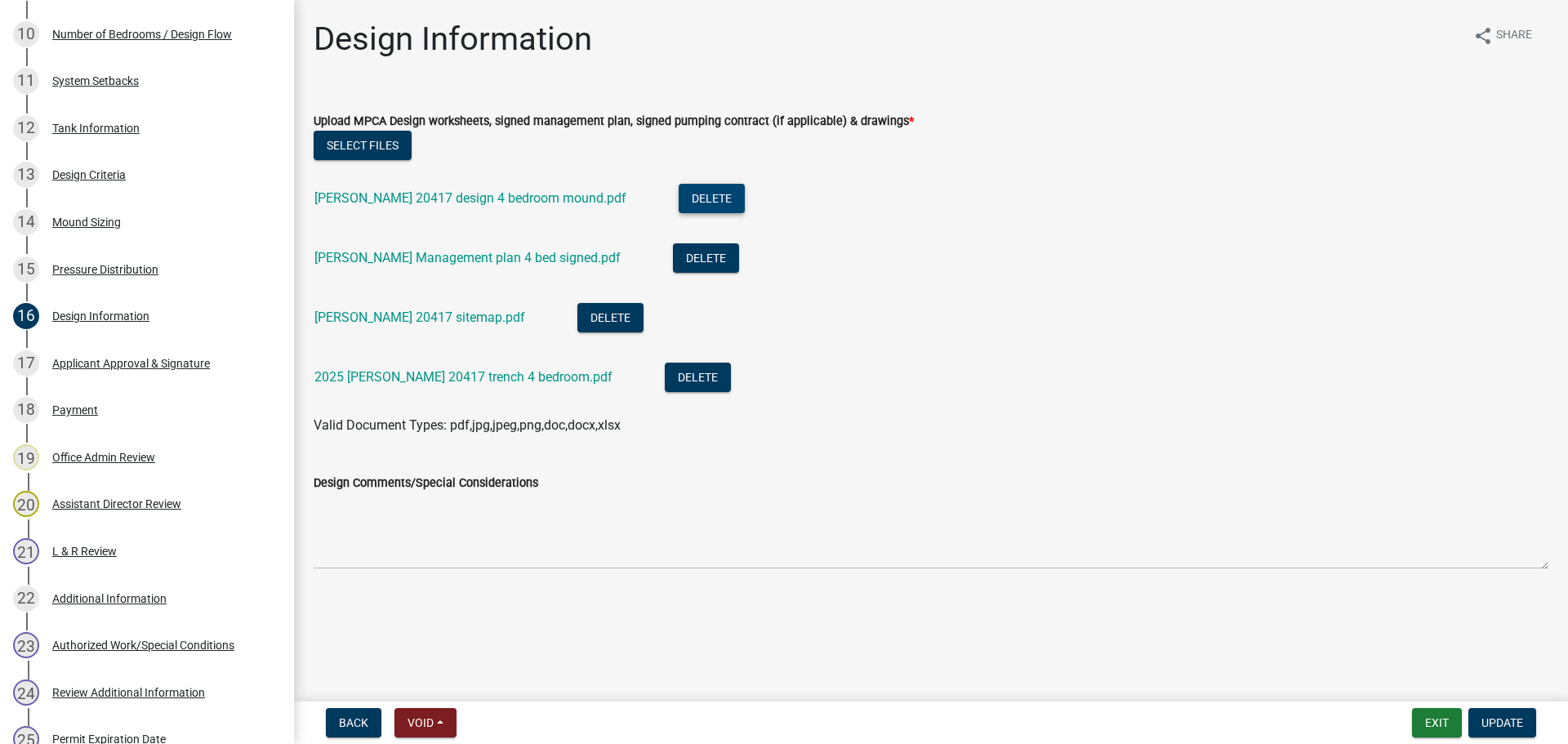
click at [679, 186] on button "Delete" at bounding box center [711, 198] width 66 height 29
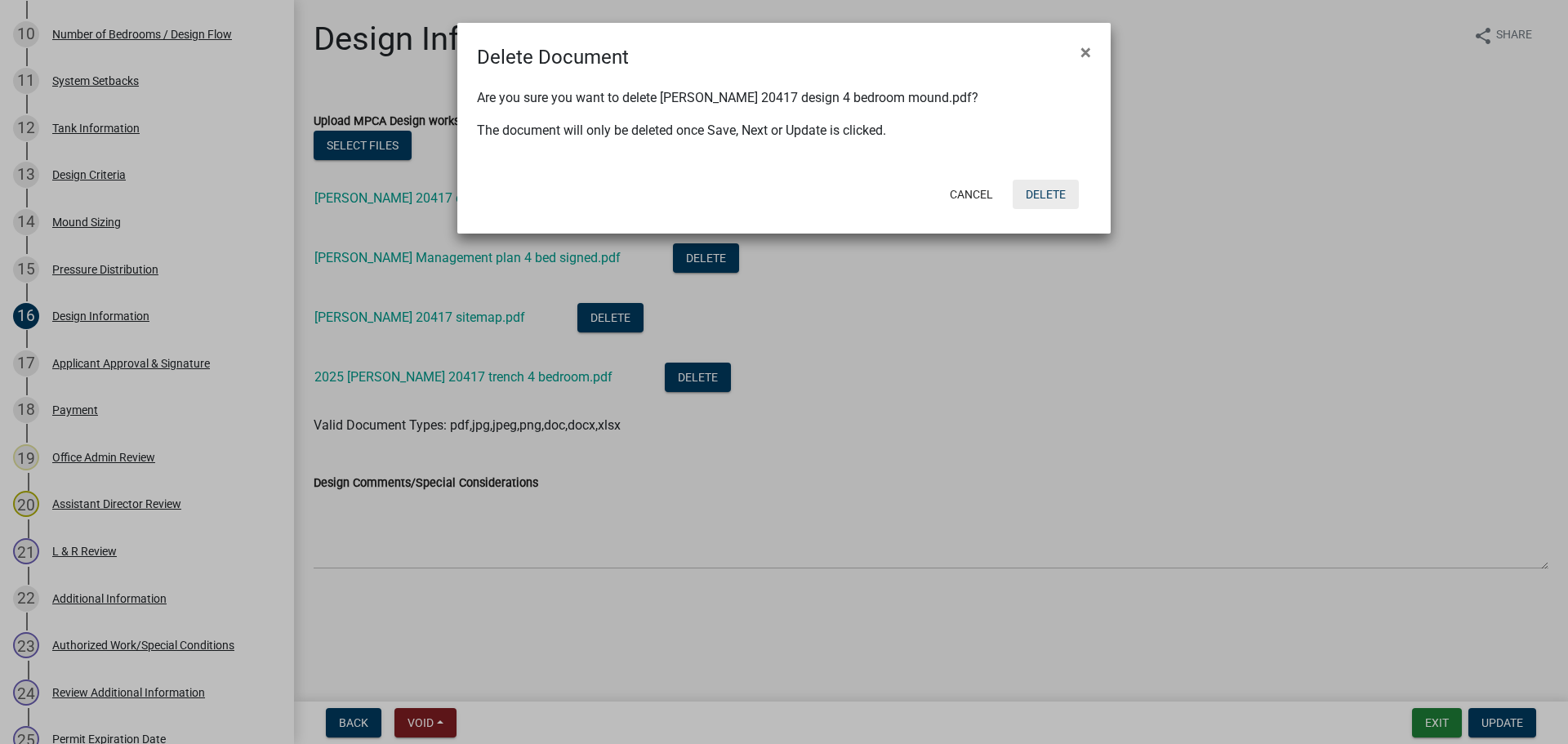
click at [1061, 191] on button "Delete" at bounding box center [1045, 194] width 66 height 29
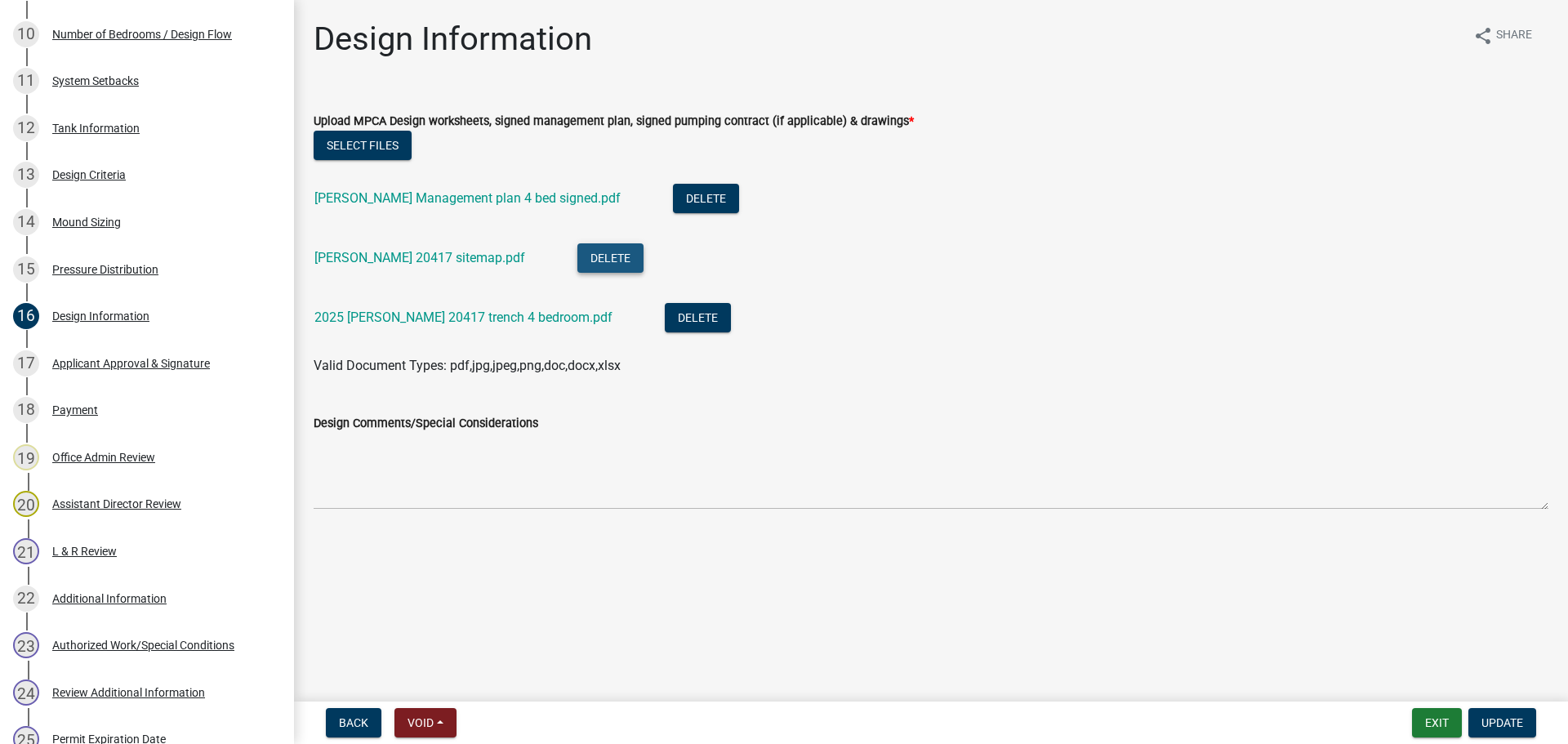
click at [578, 256] on button "Delete" at bounding box center [610, 258] width 66 height 29
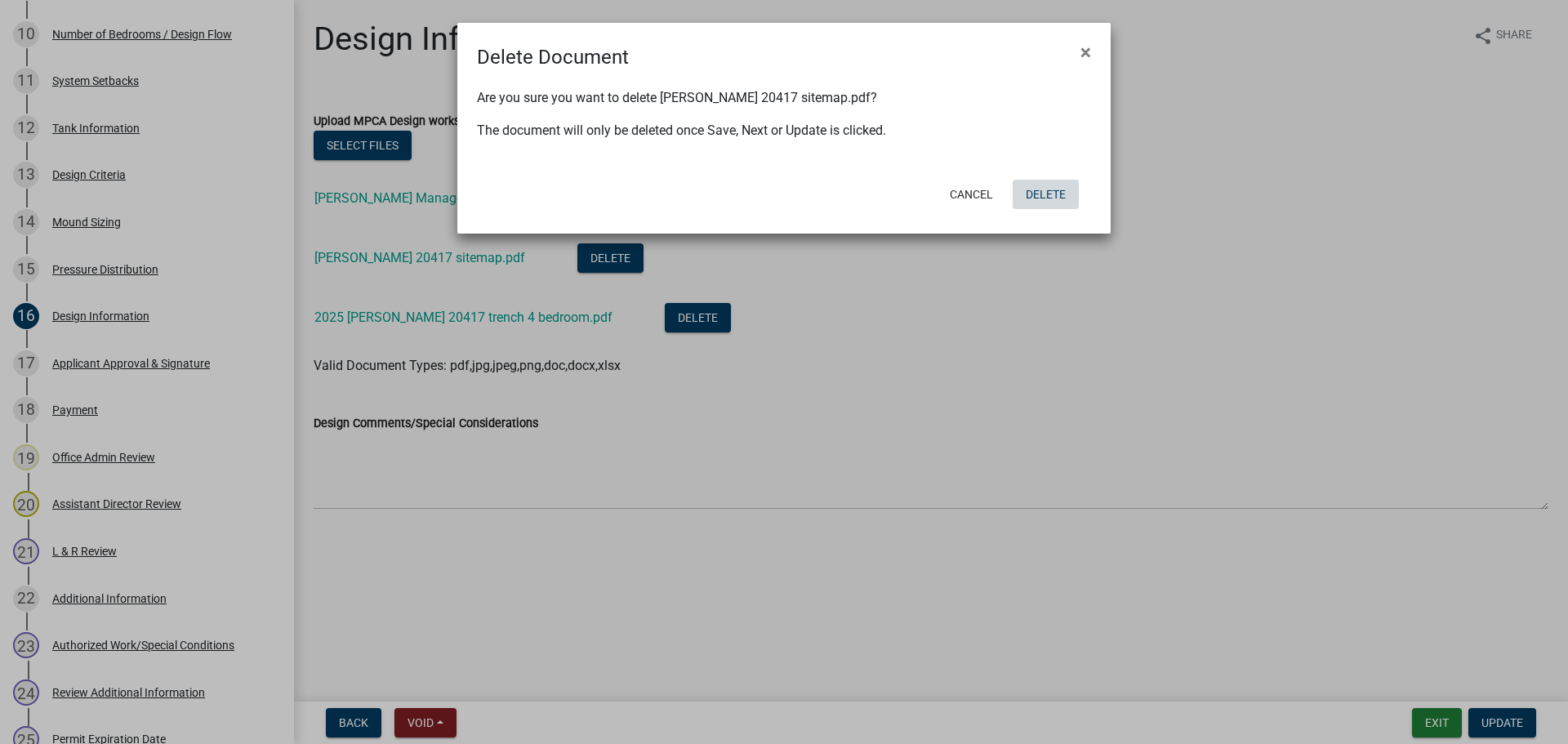
click at [1059, 188] on button "Delete" at bounding box center [1045, 194] width 66 height 29
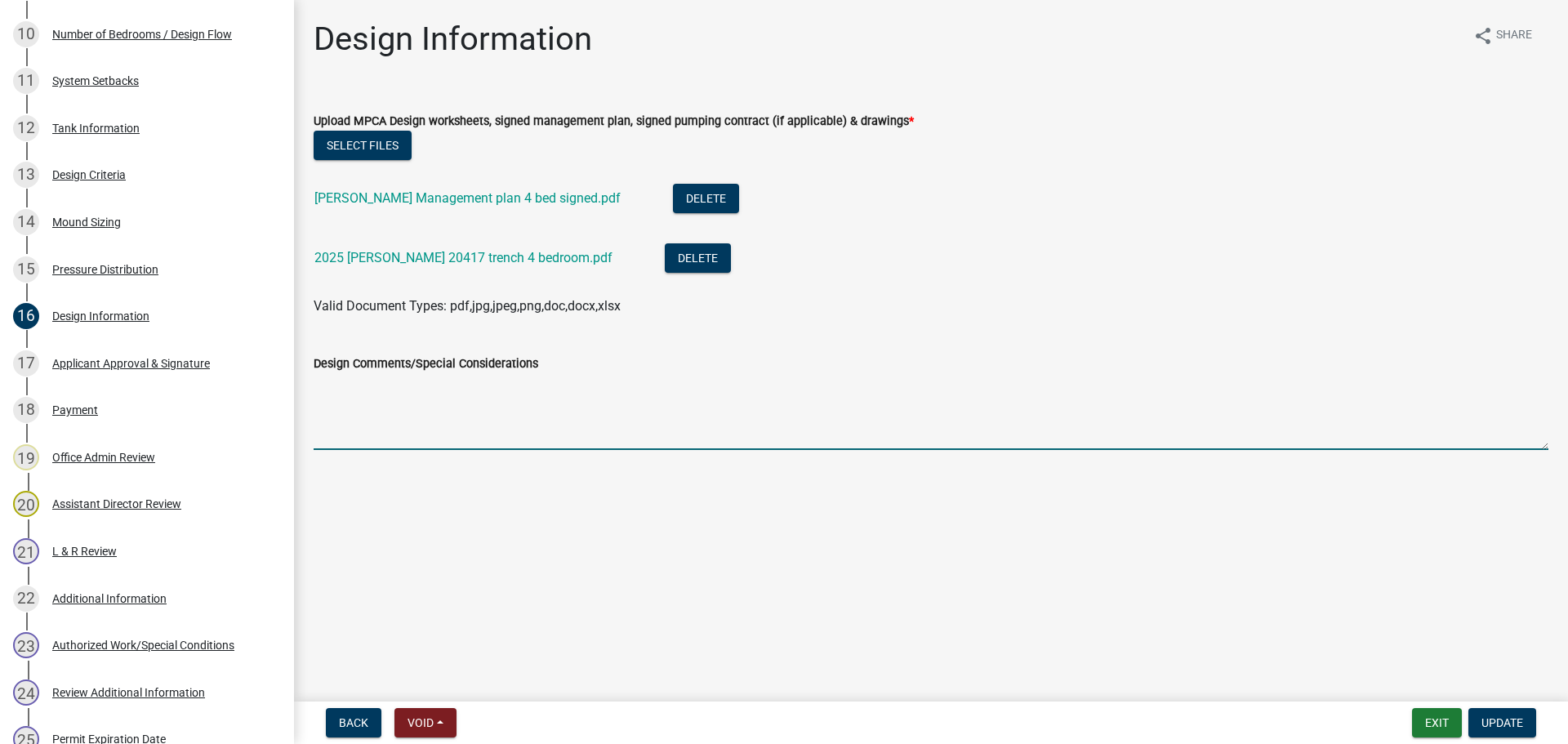
click at [648, 441] on textarea "Design Comments/Special Considerations" at bounding box center [930, 411] width 1235 height 77
type textarea "Design changed from mound to pump-to-gravity trenches"
click at [1516, 721] on span "Update" at bounding box center [1502, 722] width 42 height 13
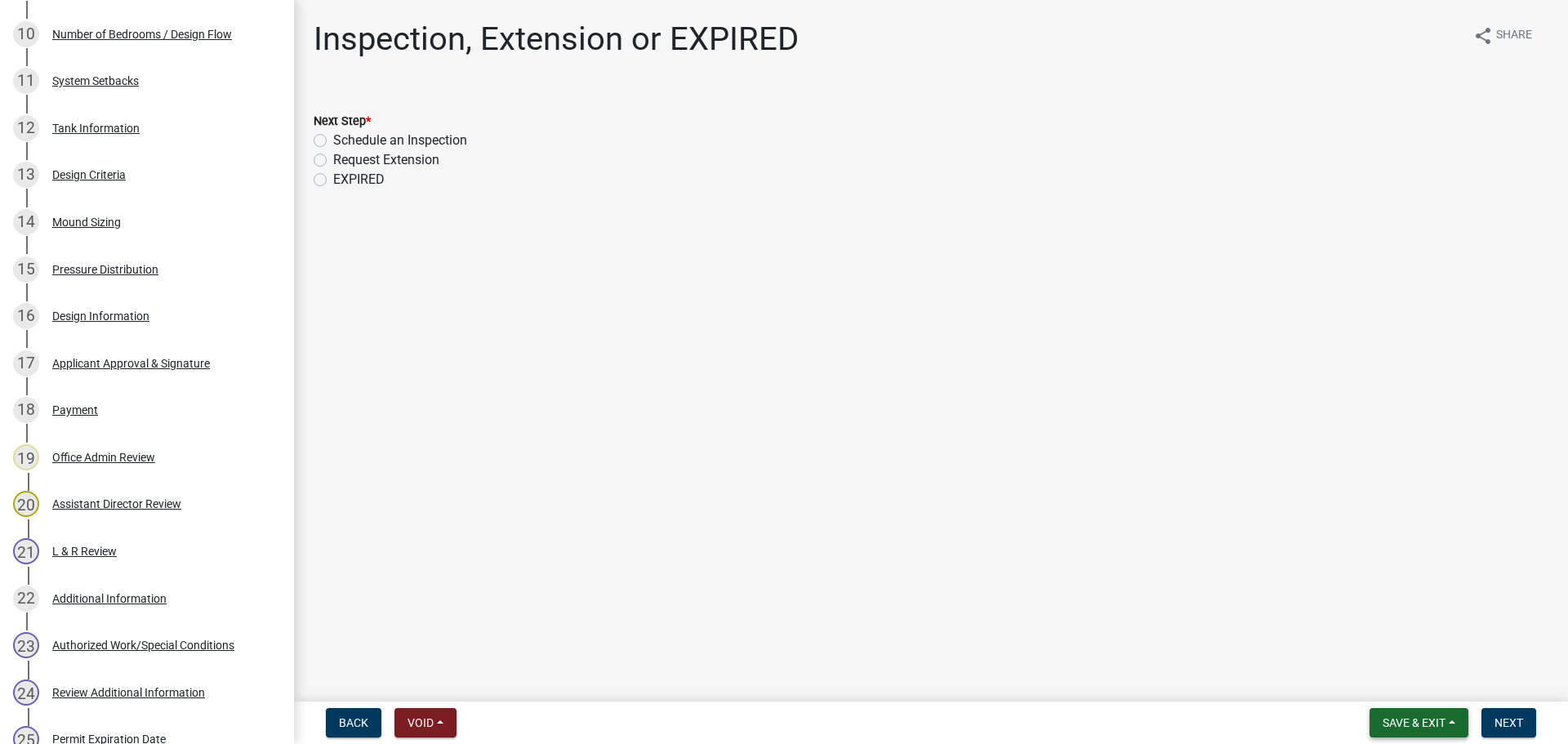
click at [1392, 727] on span "Save & Exit" at bounding box center [1415, 722] width 63 height 13
click at [1382, 673] on button "Save & Exit" at bounding box center [1402, 679] width 130 height 39
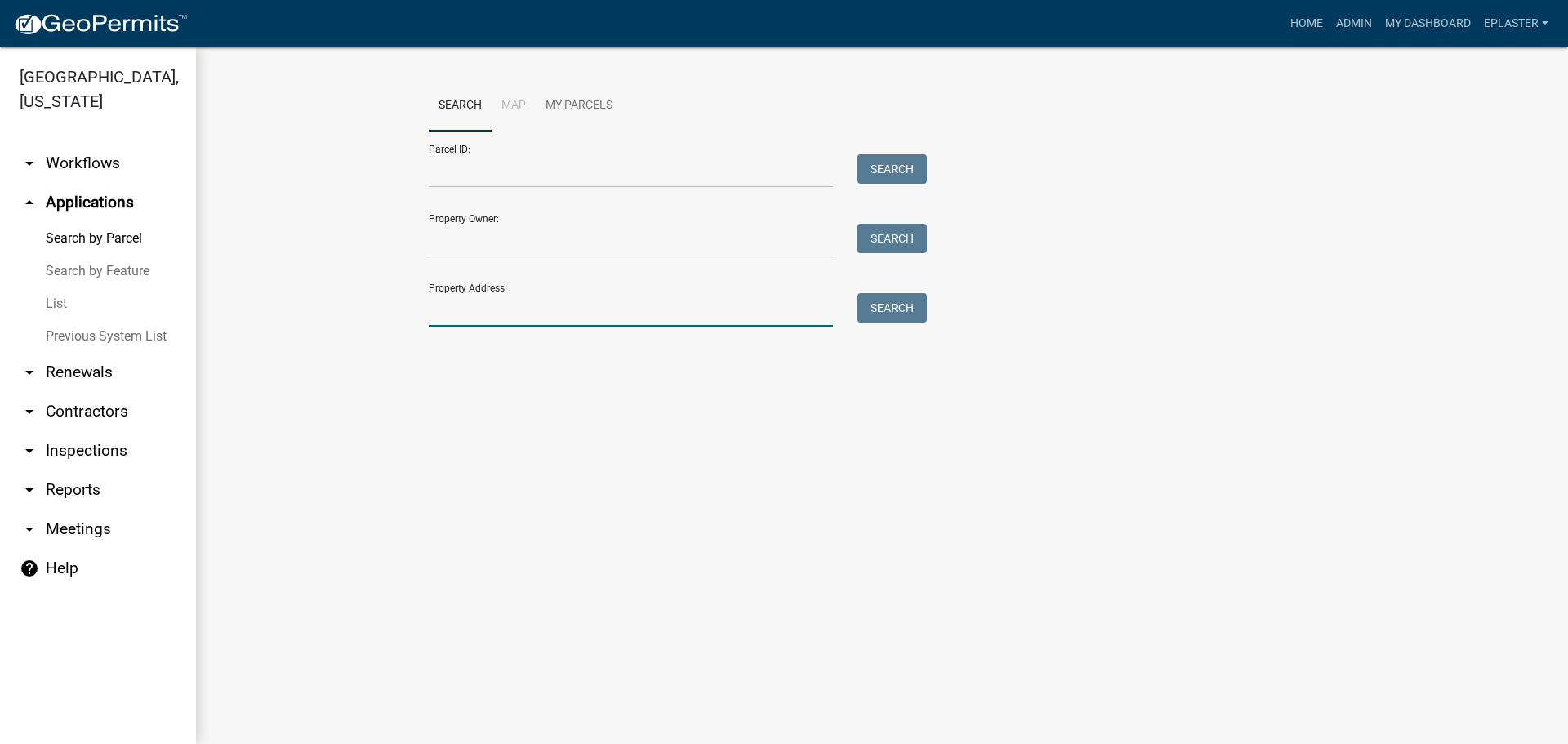
drag, startPoint x: 517, startPoint y: 305, endPoint x: 512, endPoint y: 296, distance: 10.3
click at [517, 305] on input "Property Address:" at bounding box center [630, 309] width 405 height 33
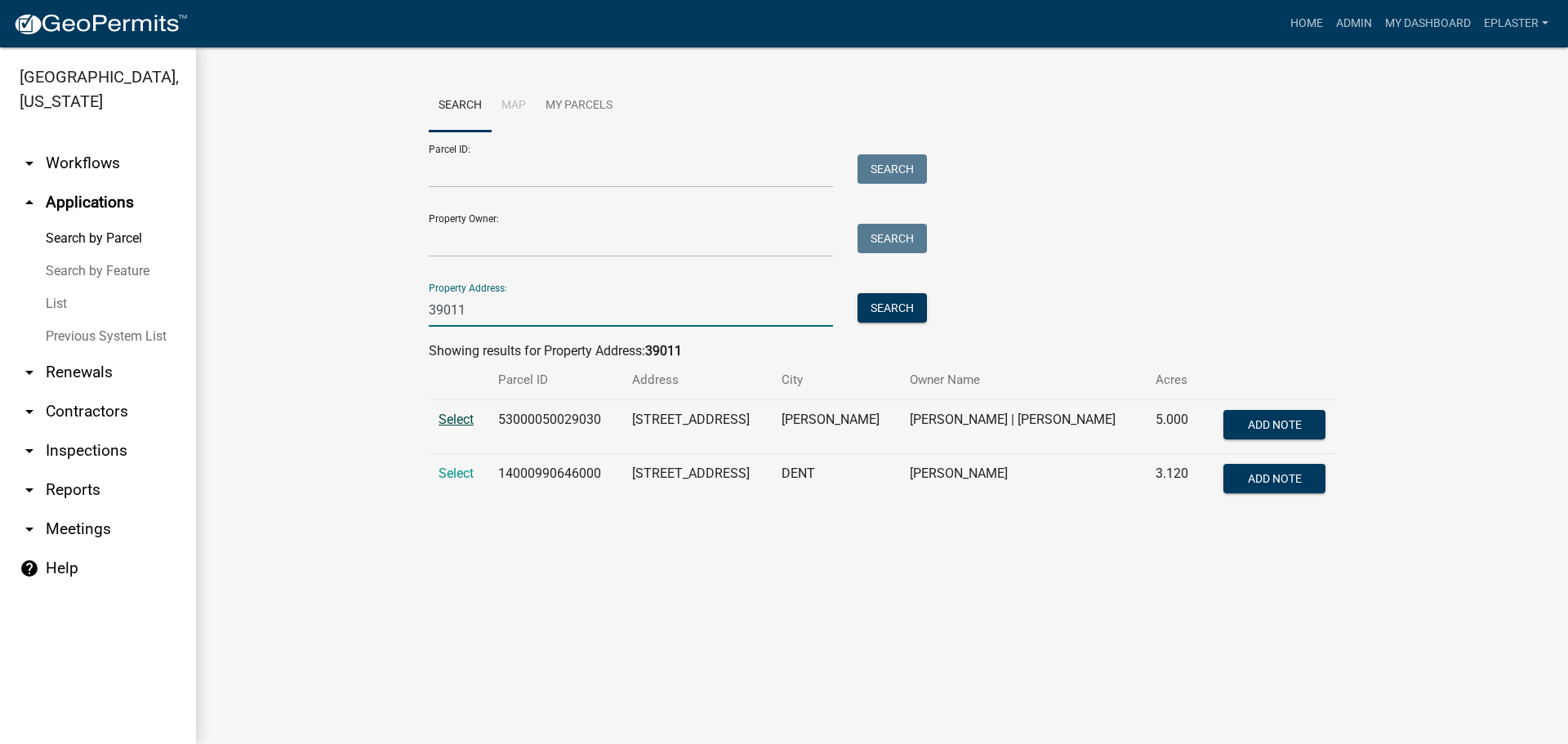
type input "39011"
click at [442, 421] on span "Select" at bounding box center [456, 419] width 35 height 15
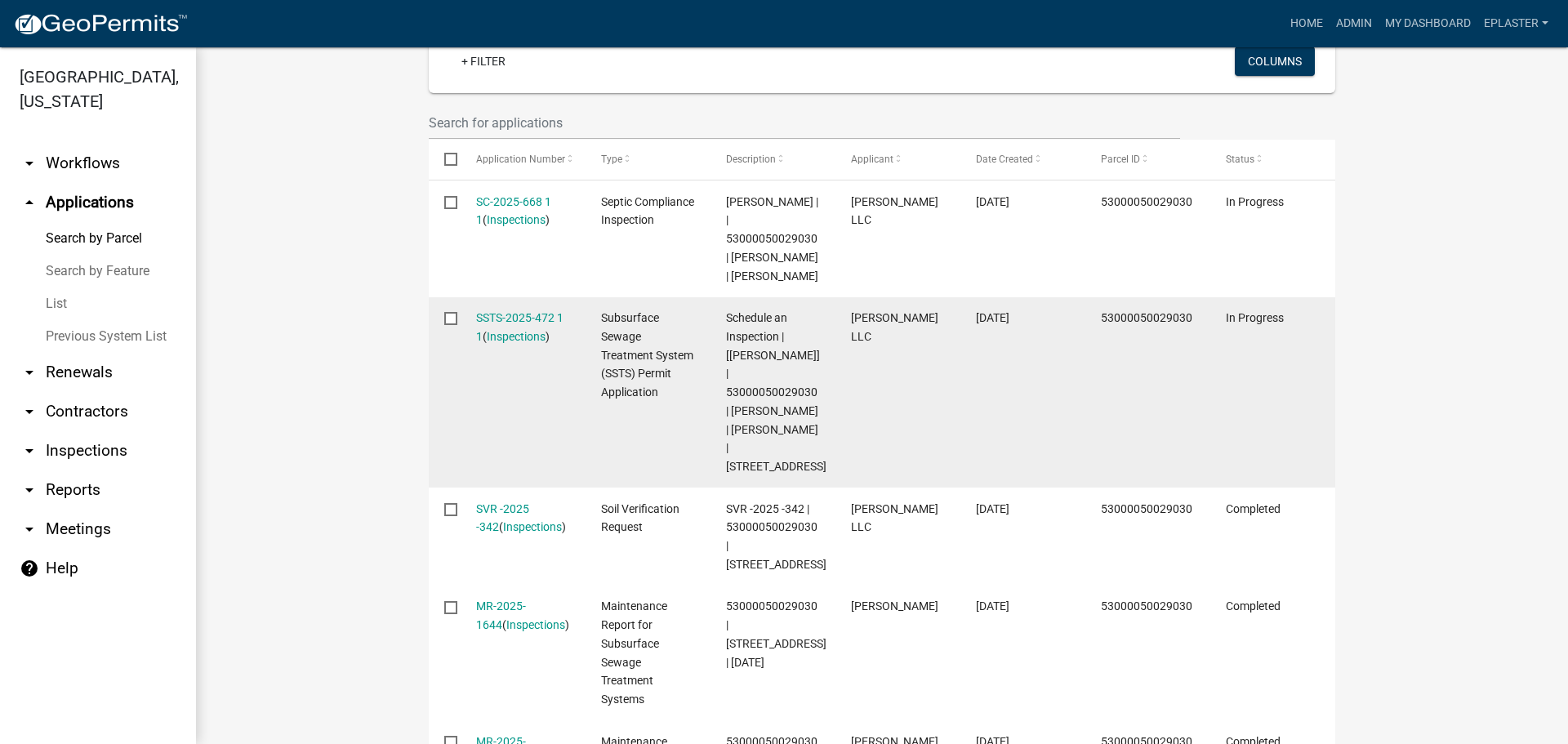
scroll to position [592, 0]
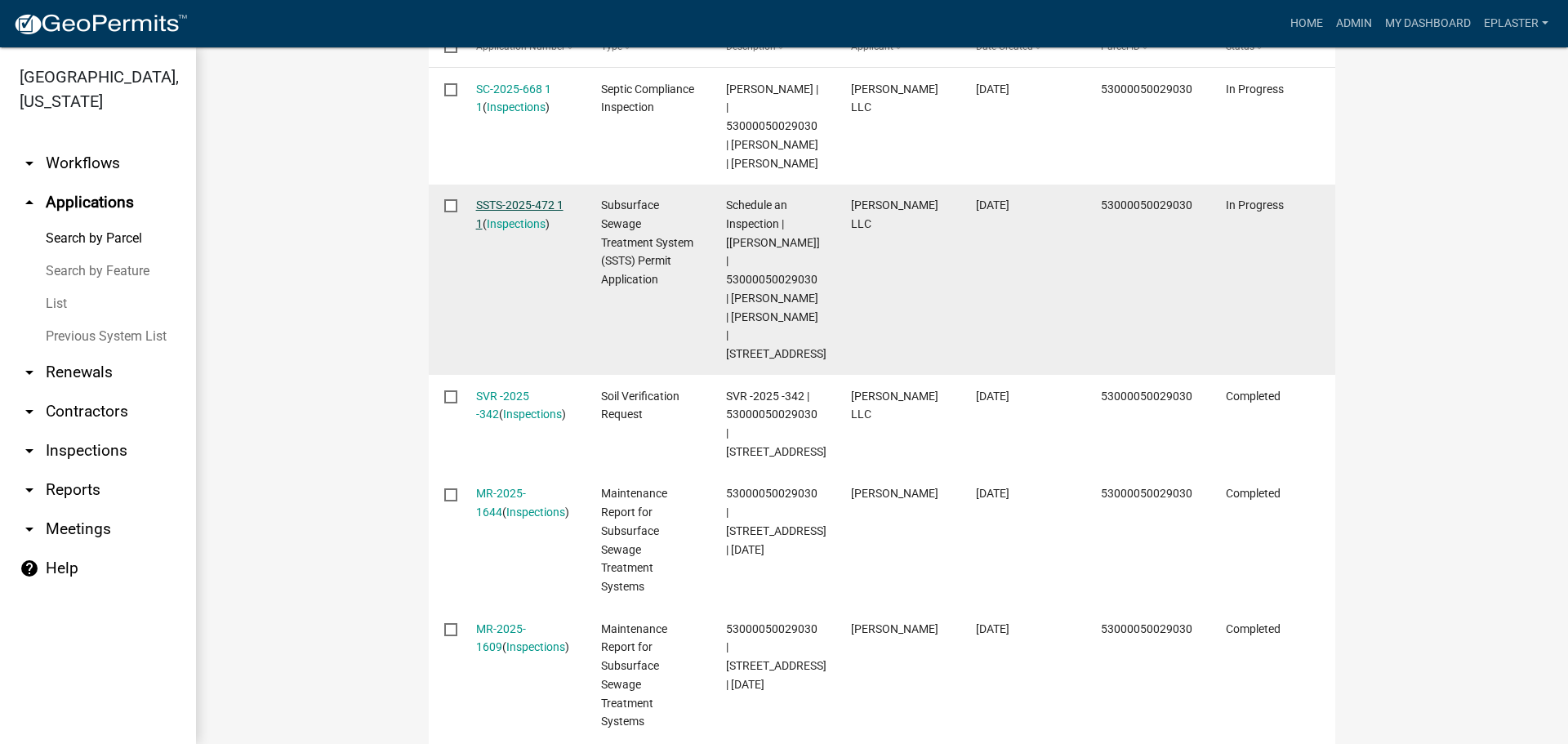
click at [538, 221] on link "SSTS-2025-472 1 1" at bounding box center [520, 213] width 88 height 31
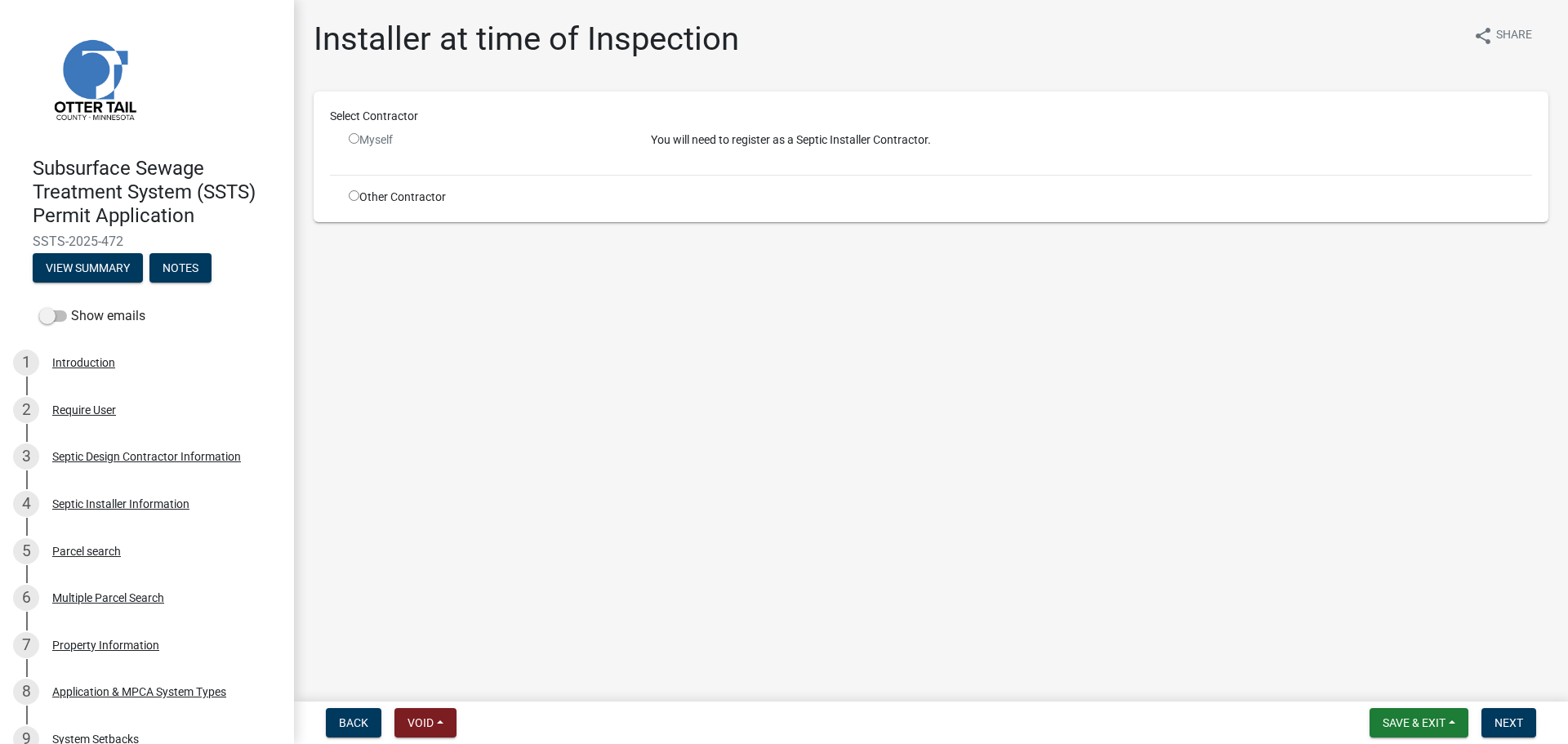
click at [350, 196] on input "radio" at bounding box center [353, 195] width 10 height 10
radio input "true"
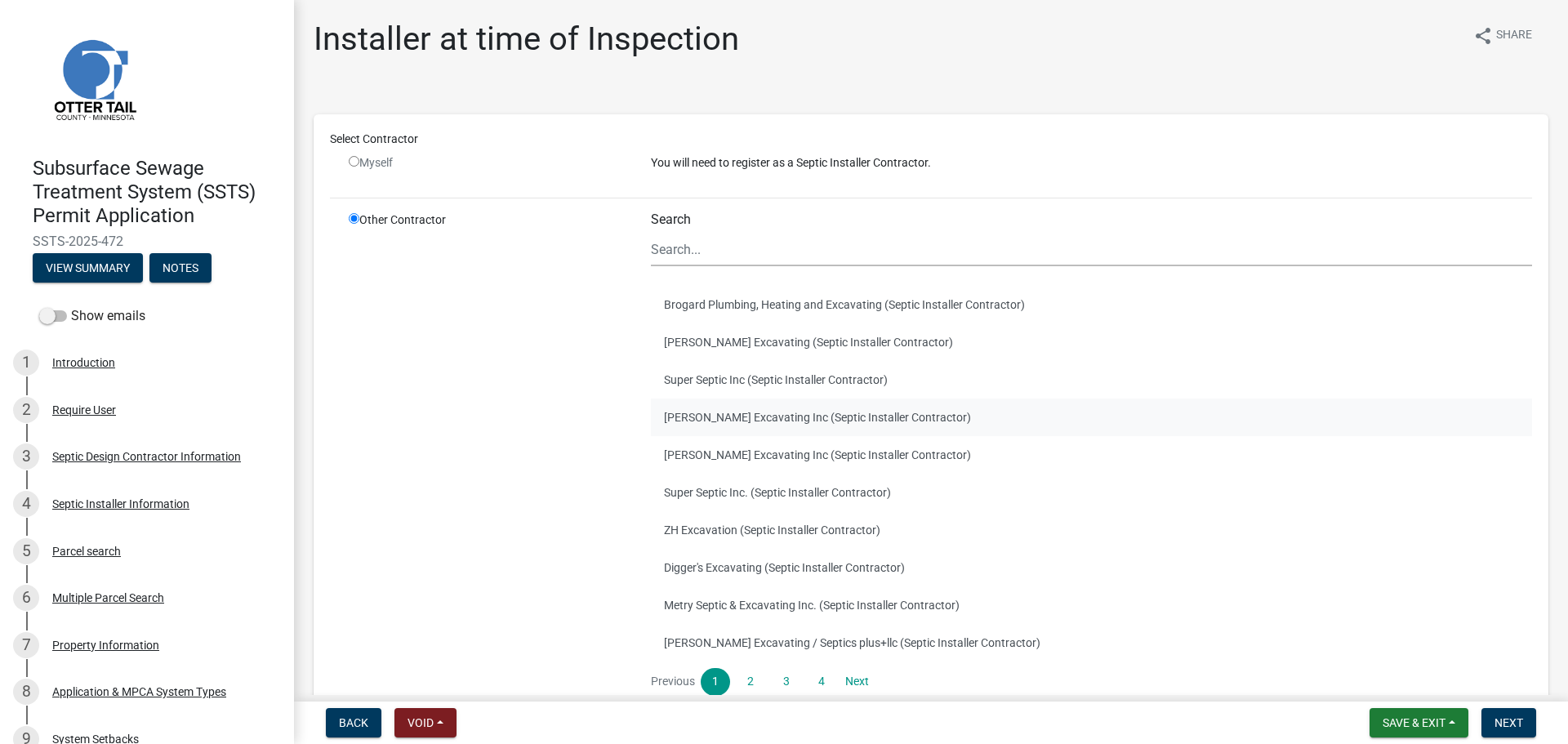
click at [801, 409] on button "Barry Excavating Inc (Septic Installer Contractor)" at bounding box center [1092, 417] width 882 height 37
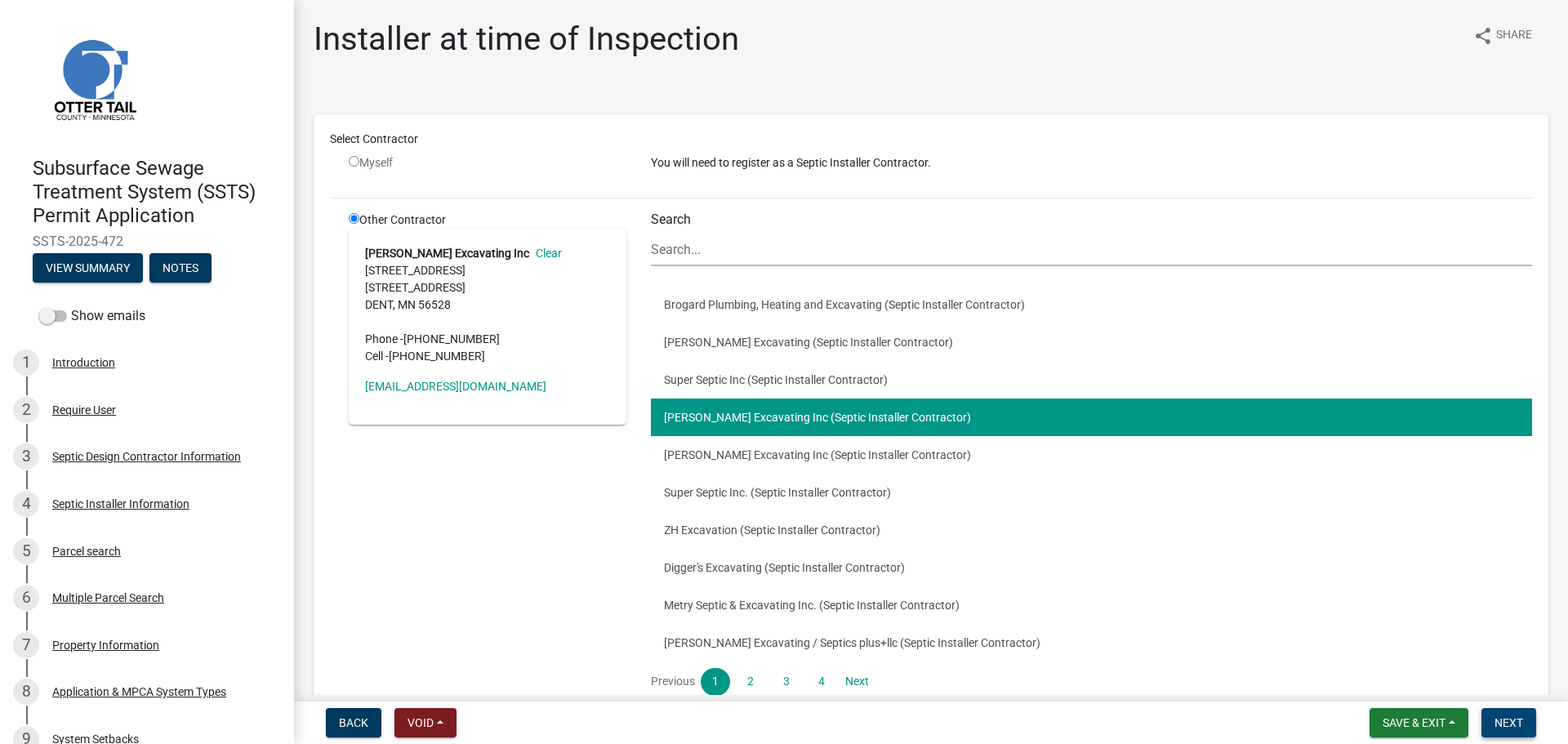
click at [1520, 727] on span "Next" at bounding box center [1509, 722] width 29 height 13
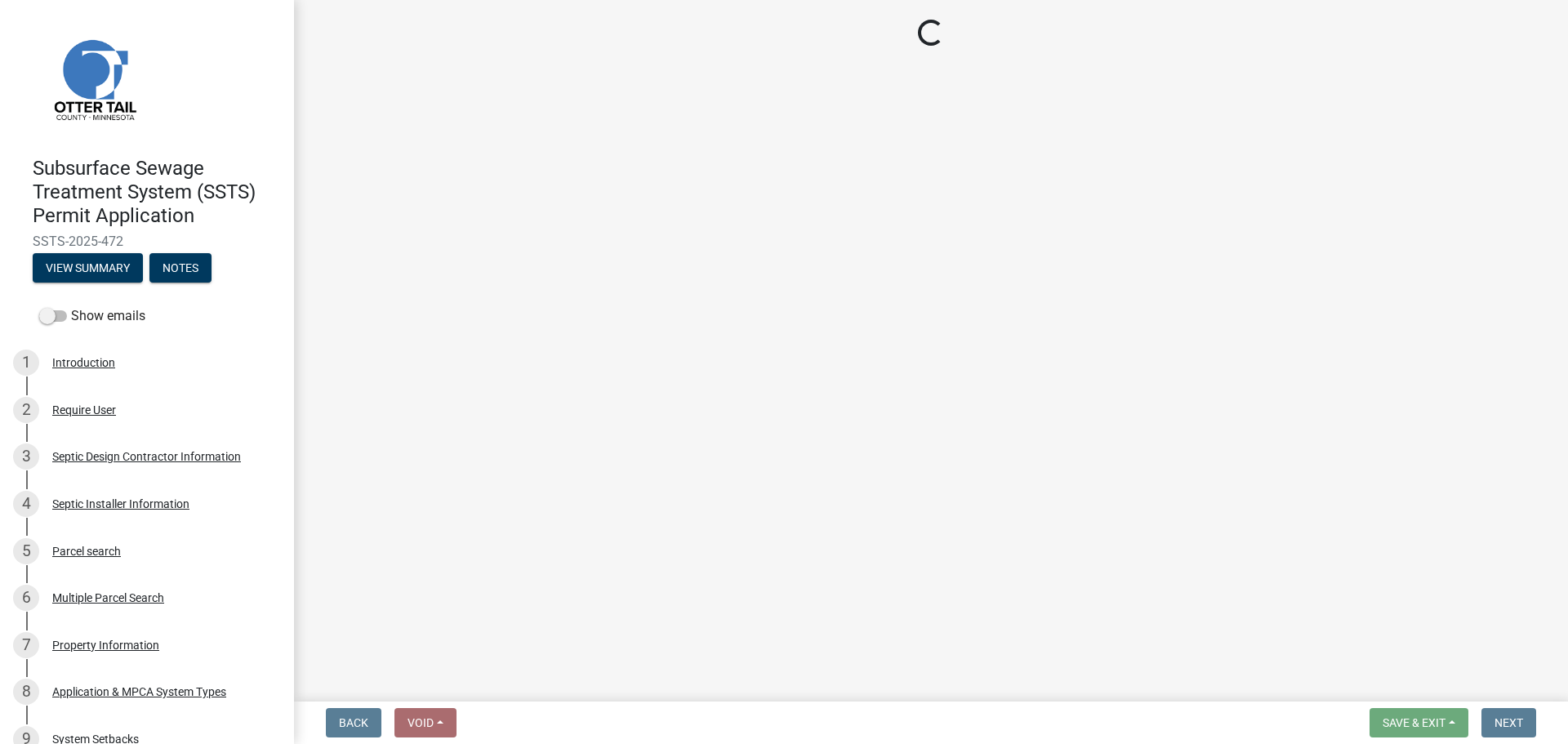
select select "710d5f49-2663-4e73-9718-d0c4e189f5ed"
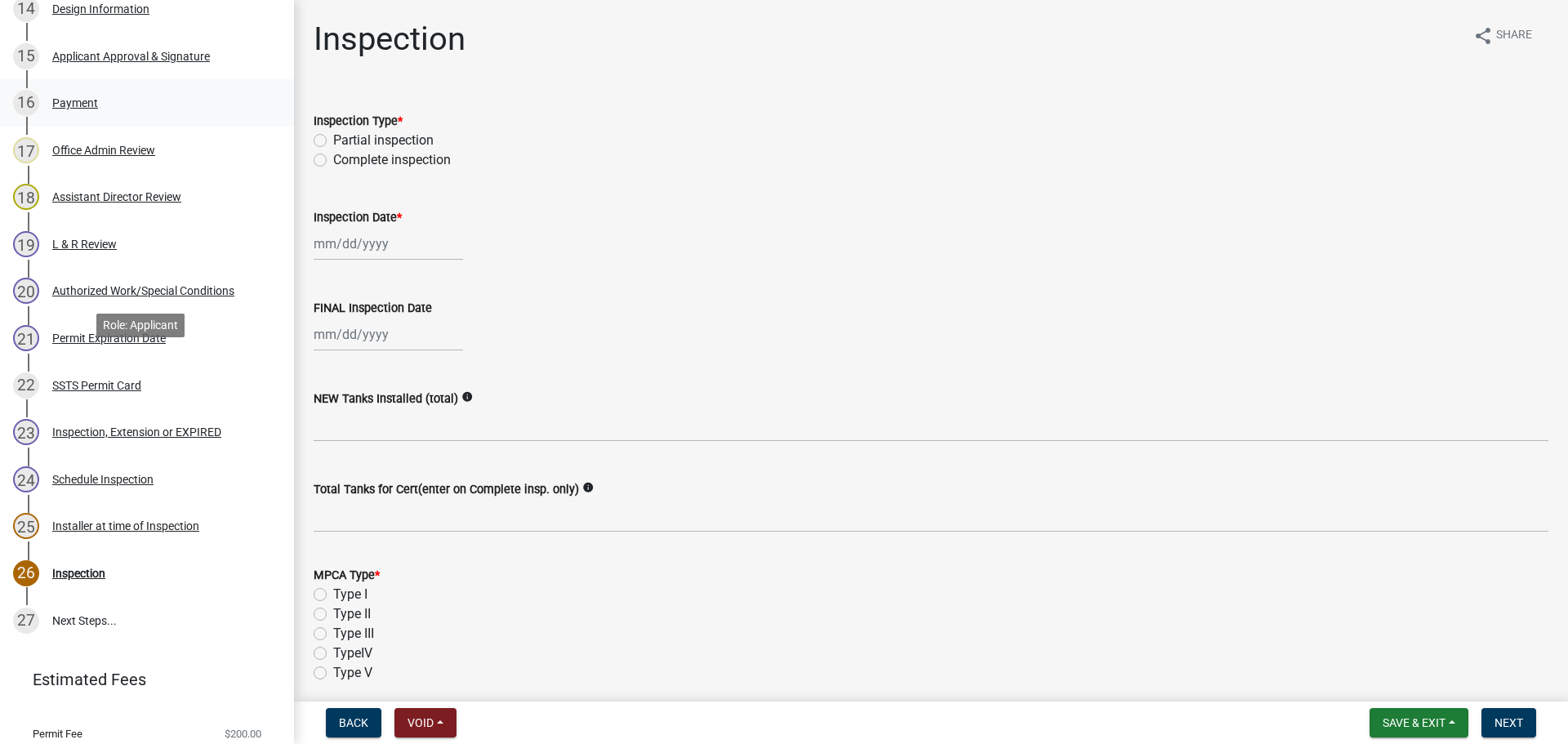
scroll to position [980, 0]
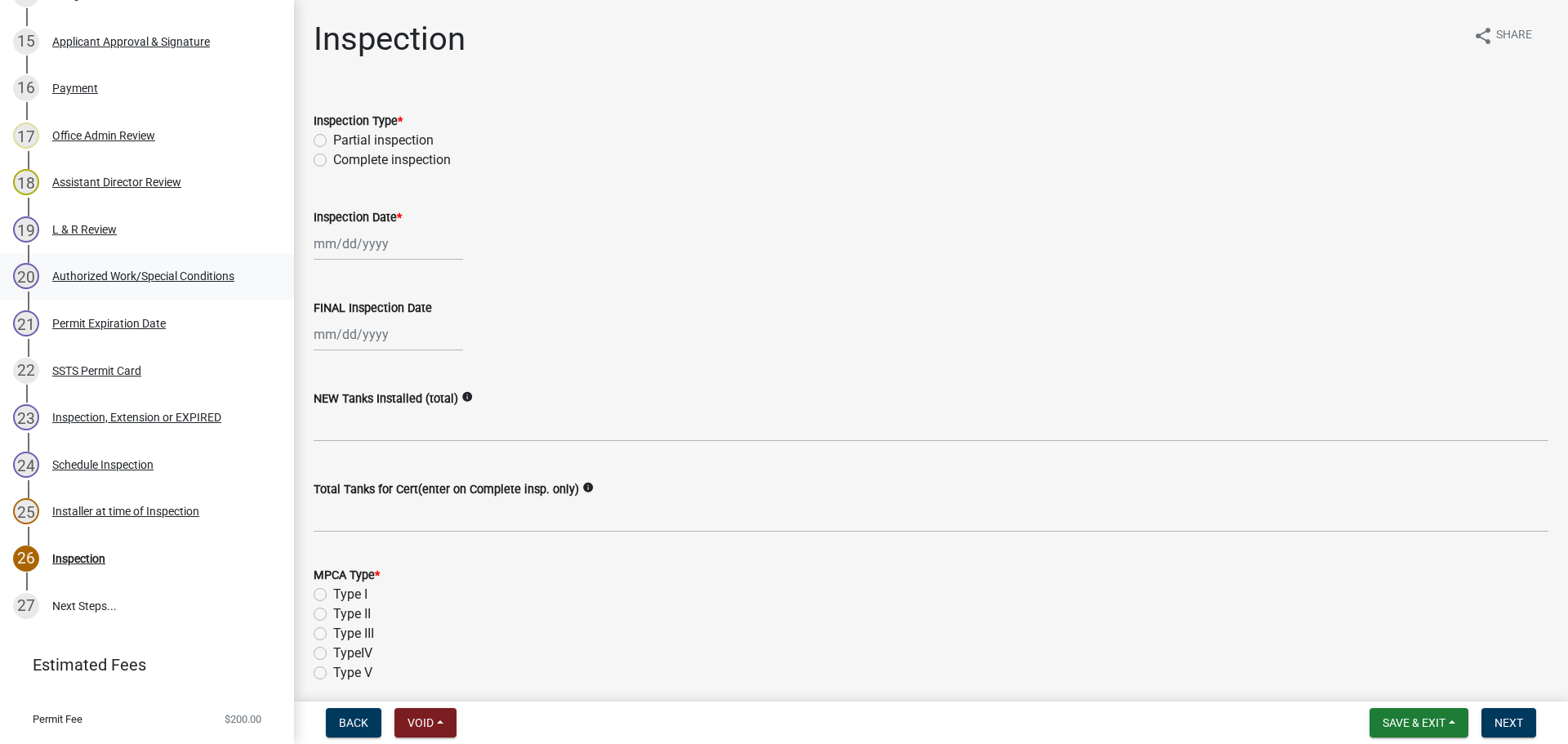
click at [185, 281] on div "Authorized Work/Special Conditions" at bounding box center [143, 276] width 182 height 11
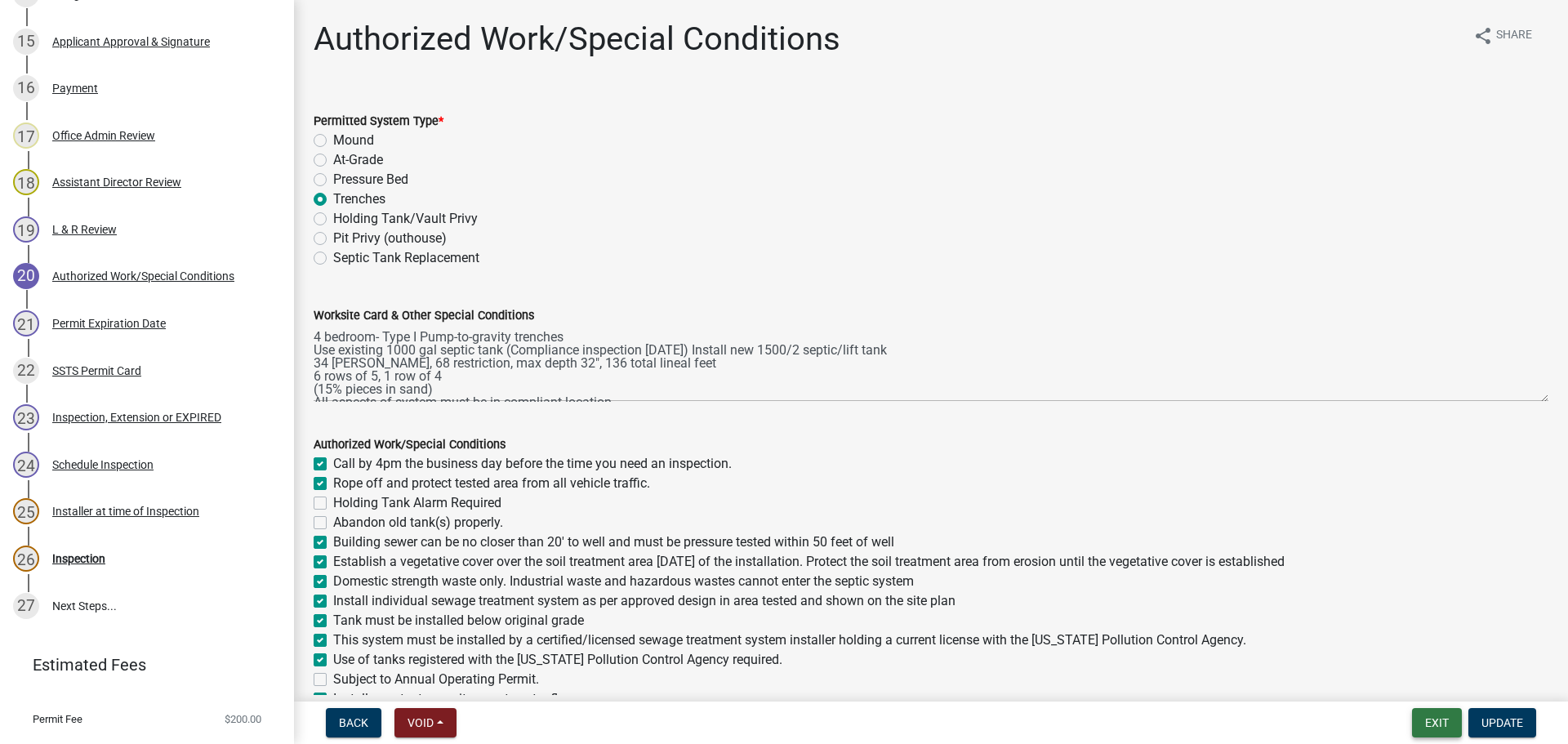
click at [1443, 724] on button "Exit" at bounding box center [1437, 722] width 50 height 29
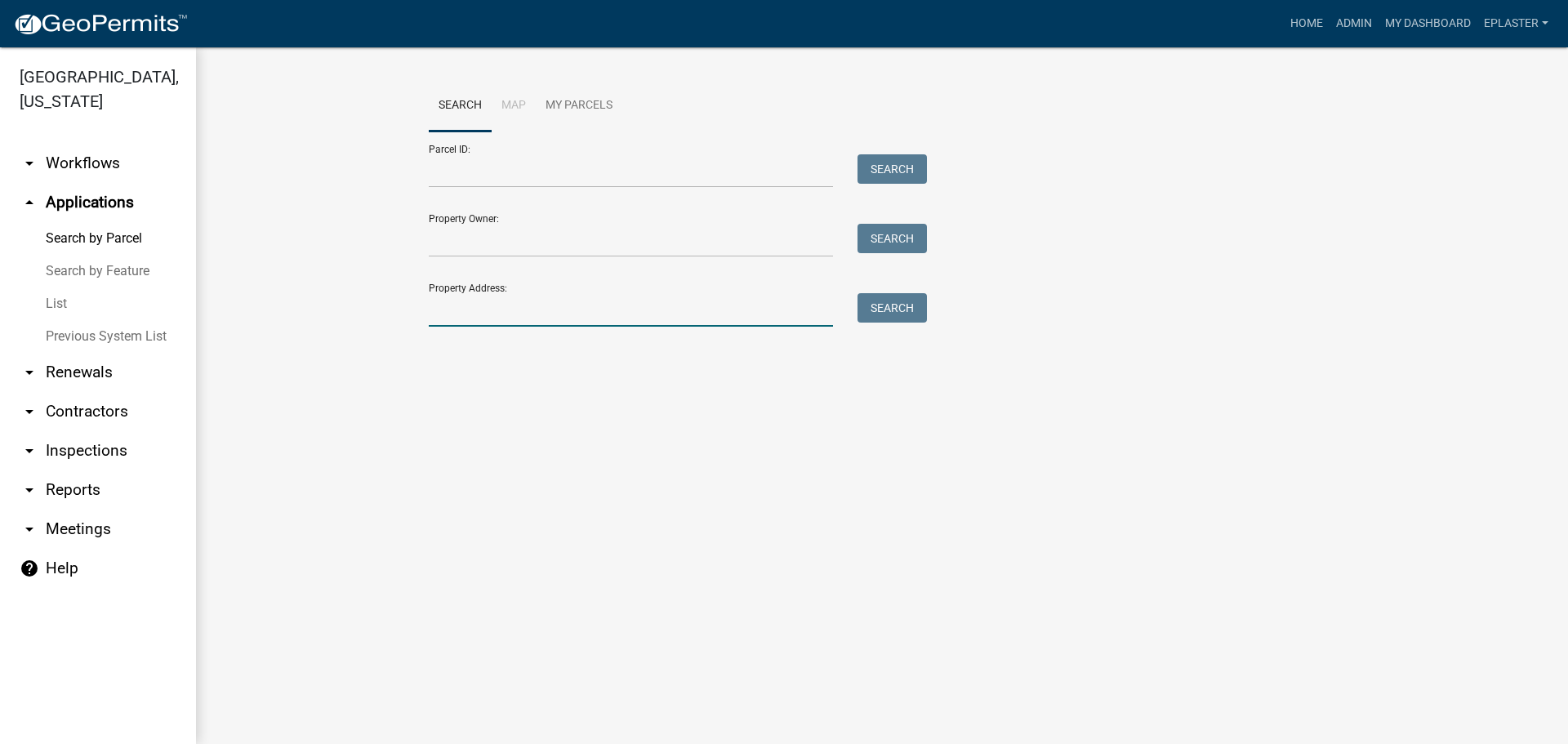
click at [506, 306] on input "Property Address:" at bounding box center [630, 309] width 405 height 33
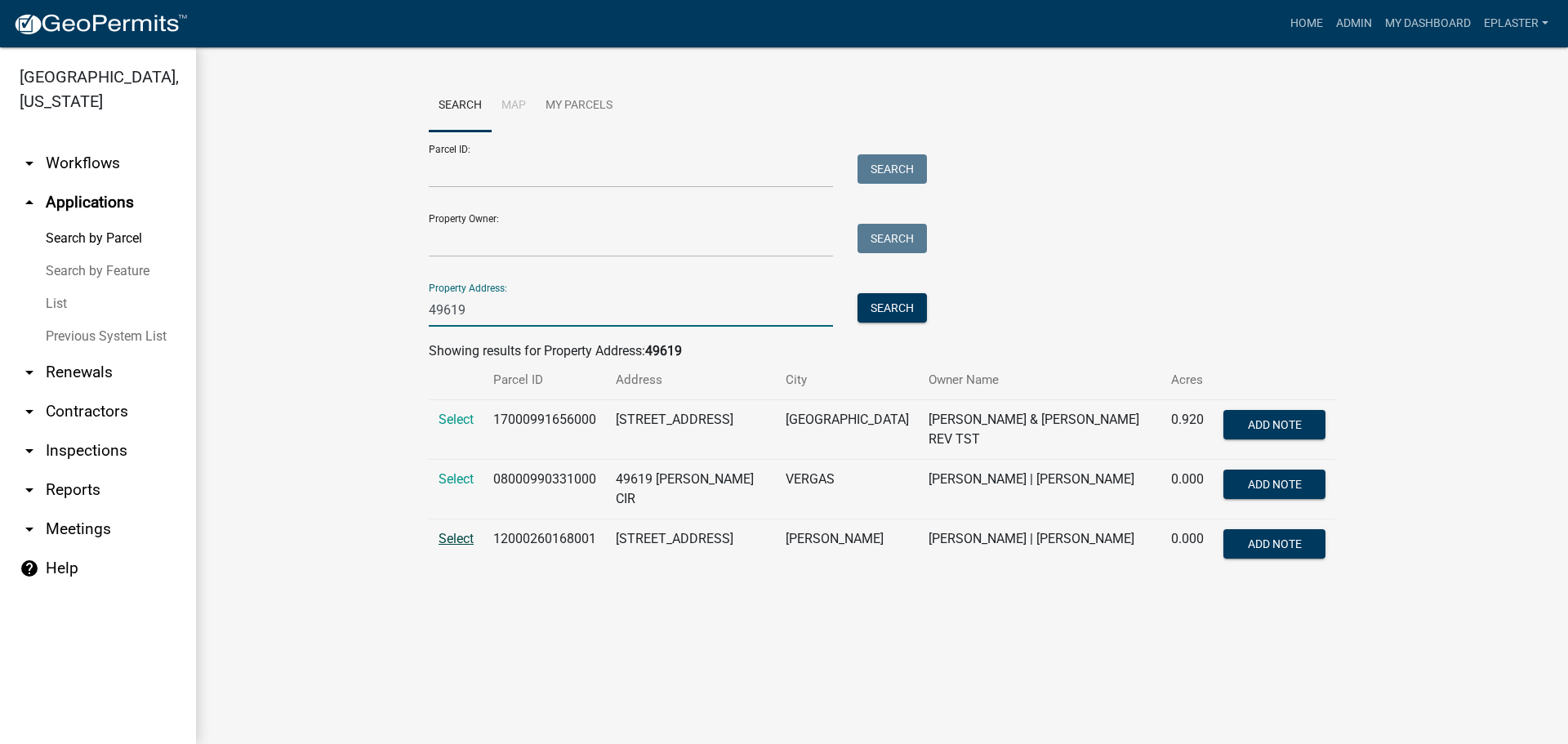
type input "49619"
click at [461, 532] on span "Select" at bounding box center [456, 538] width 35 height 15
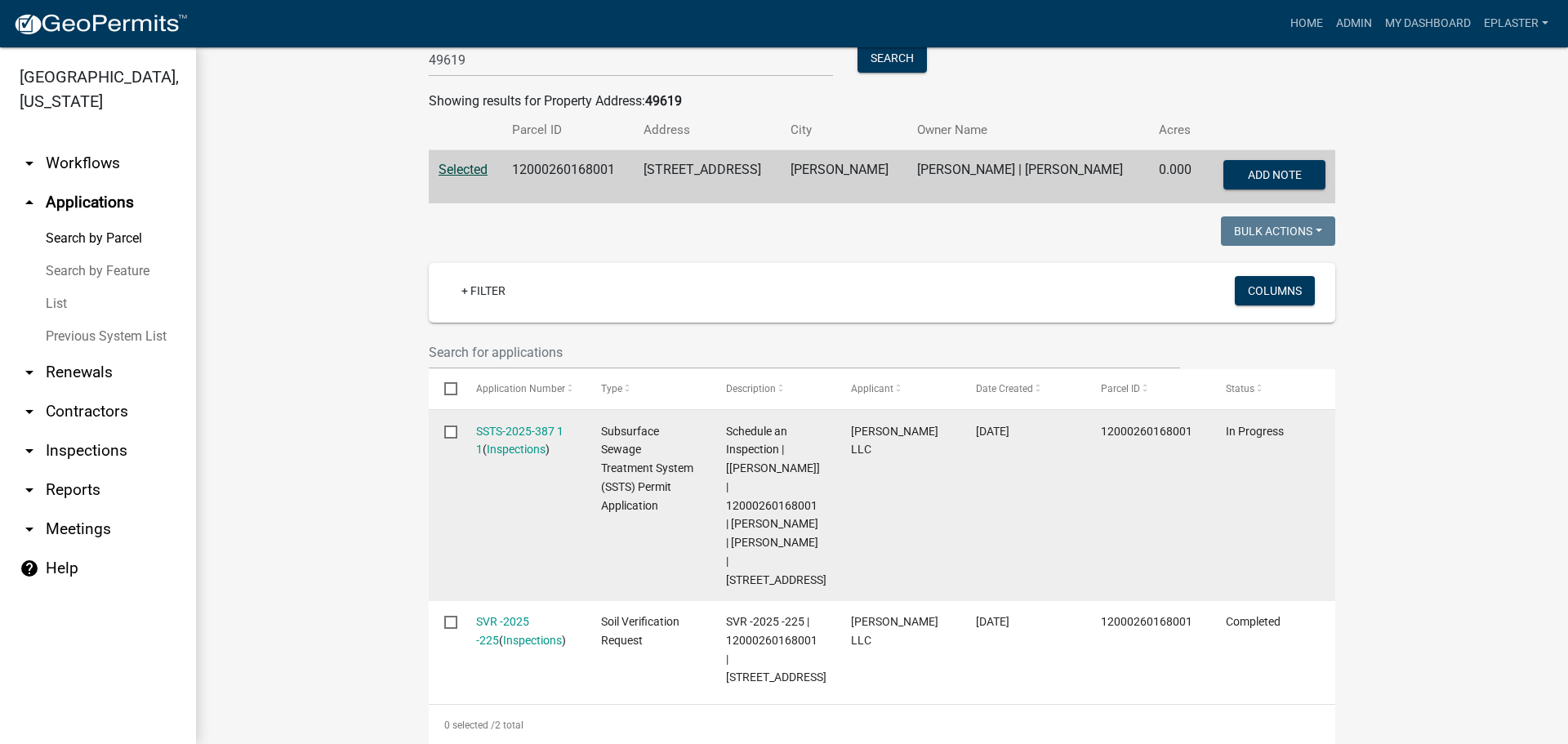
scroll to position [367, 0]
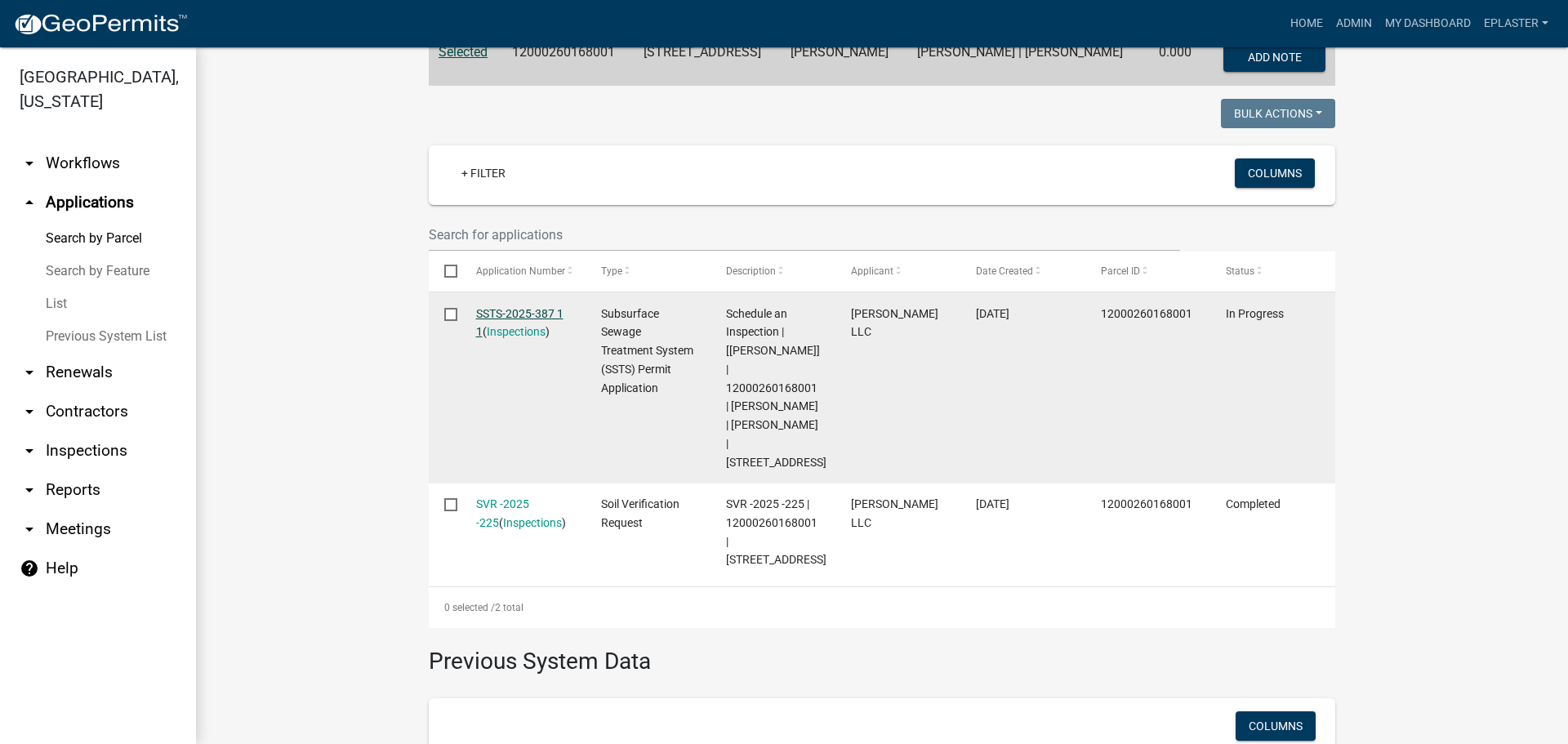
click at [529, 316] on link "SSTS-2025-387 1 1" at bounding box center [520, 323] width 88 height 31
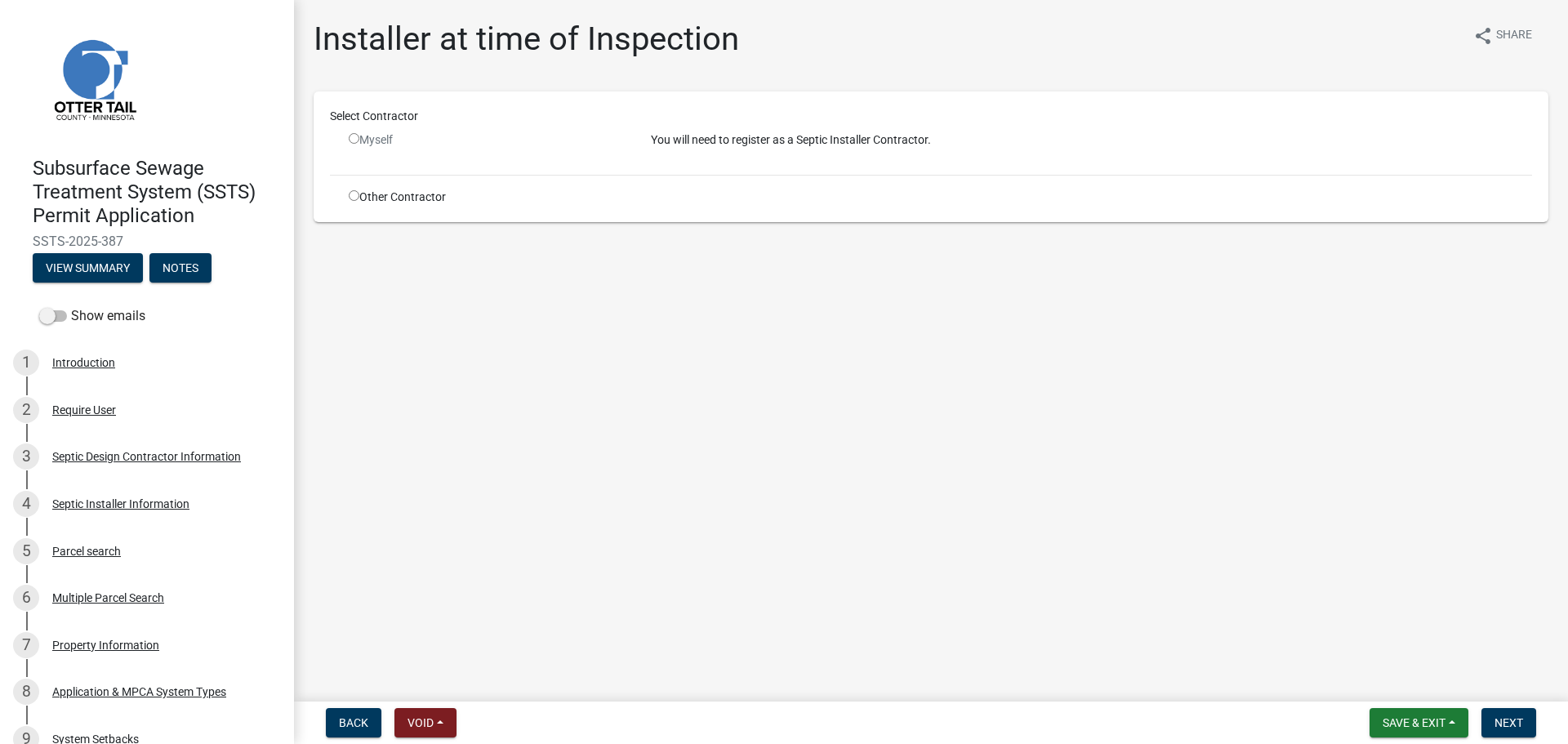
click at [353, 197] on input "radio" at bounding box center [353, 195] width 10 height 10
radio input "true"
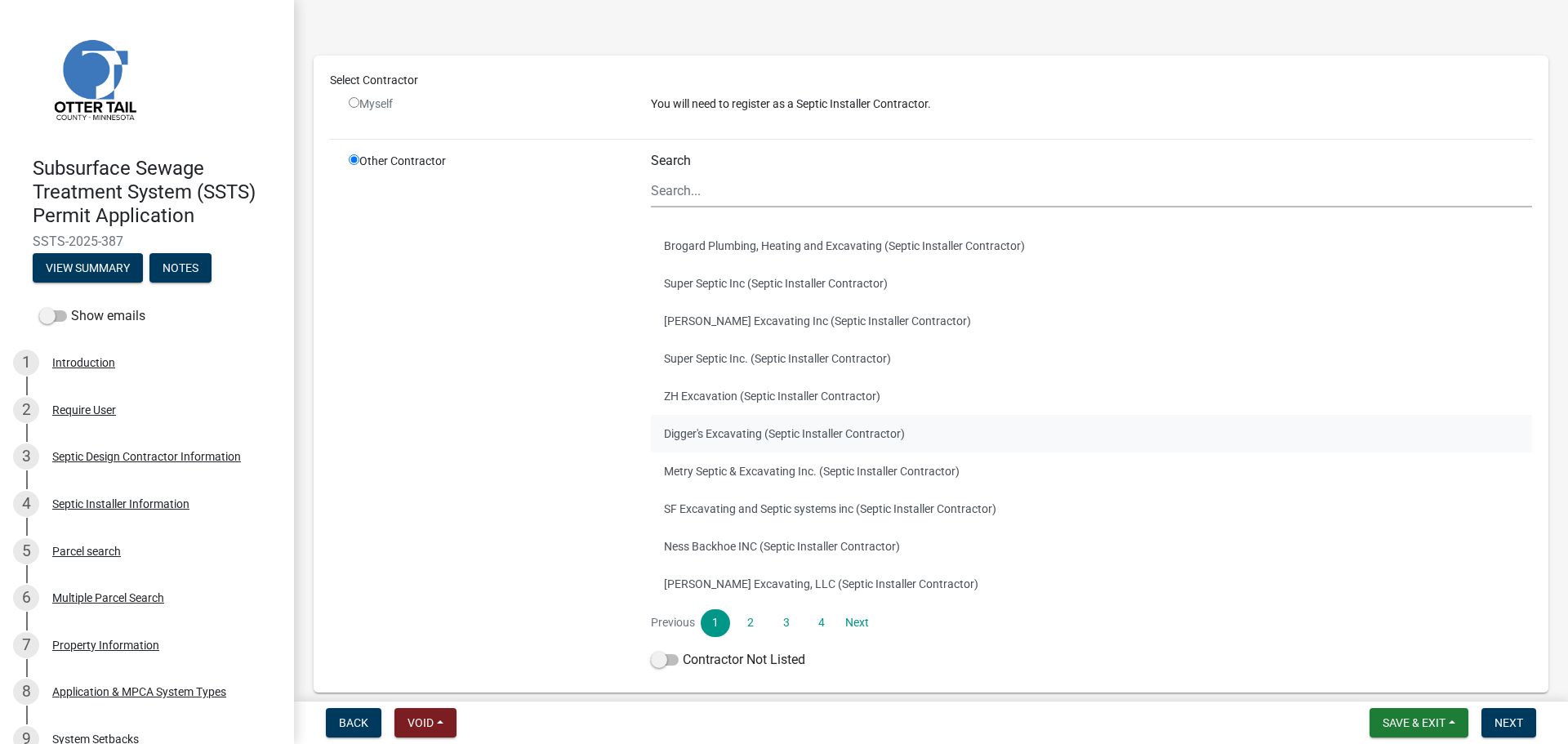
scroll to position [61, 0]
click at [751, 622] on link "2" at bounding box center [750, 619] width 30 height 28
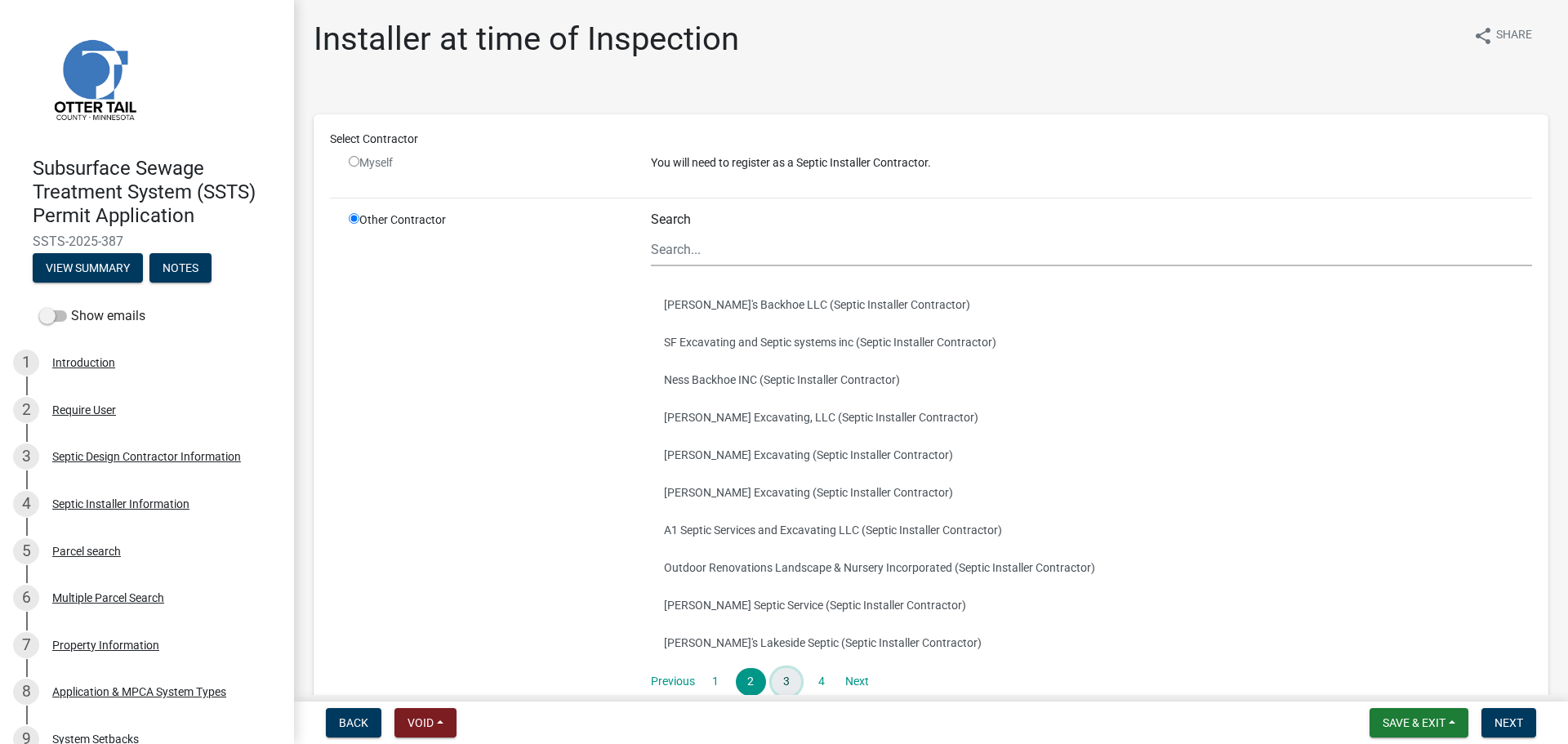
click at [779, 681] on link "3" at bounding box center [786, 681] width 30 height 28
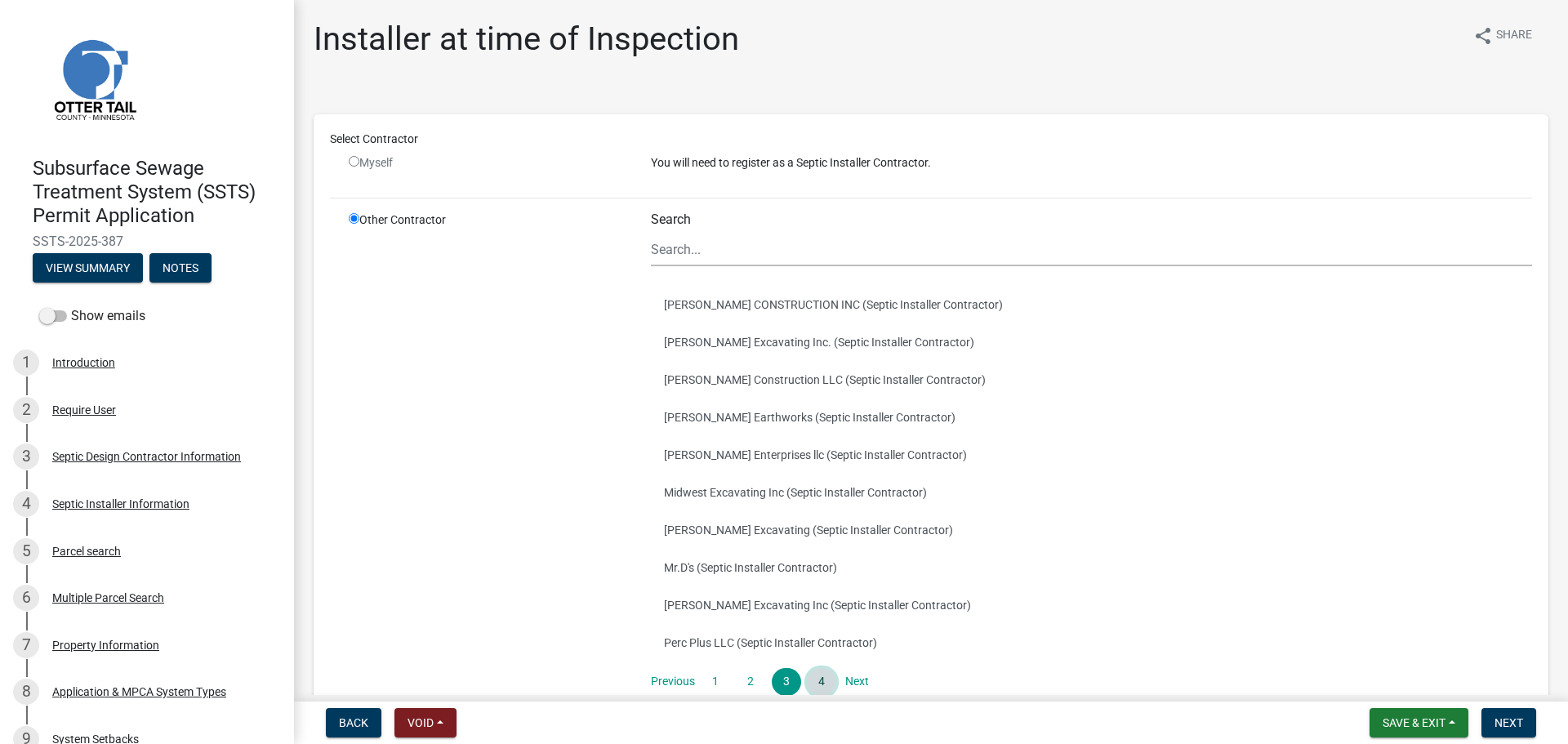
click at [809, 681] on link "4" at bounding box center [822, 681] width 30 height 28
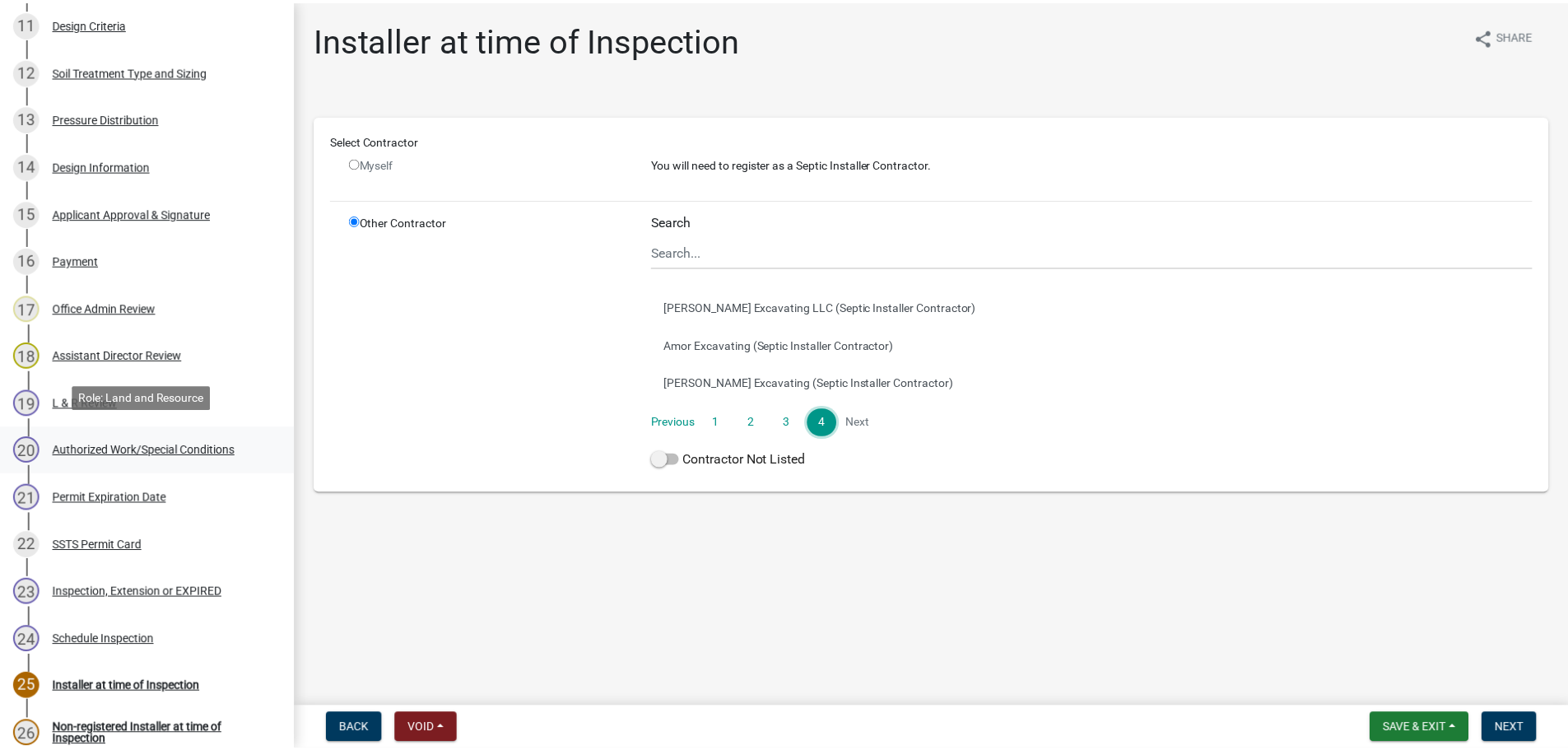
scroll to position [823, 0]
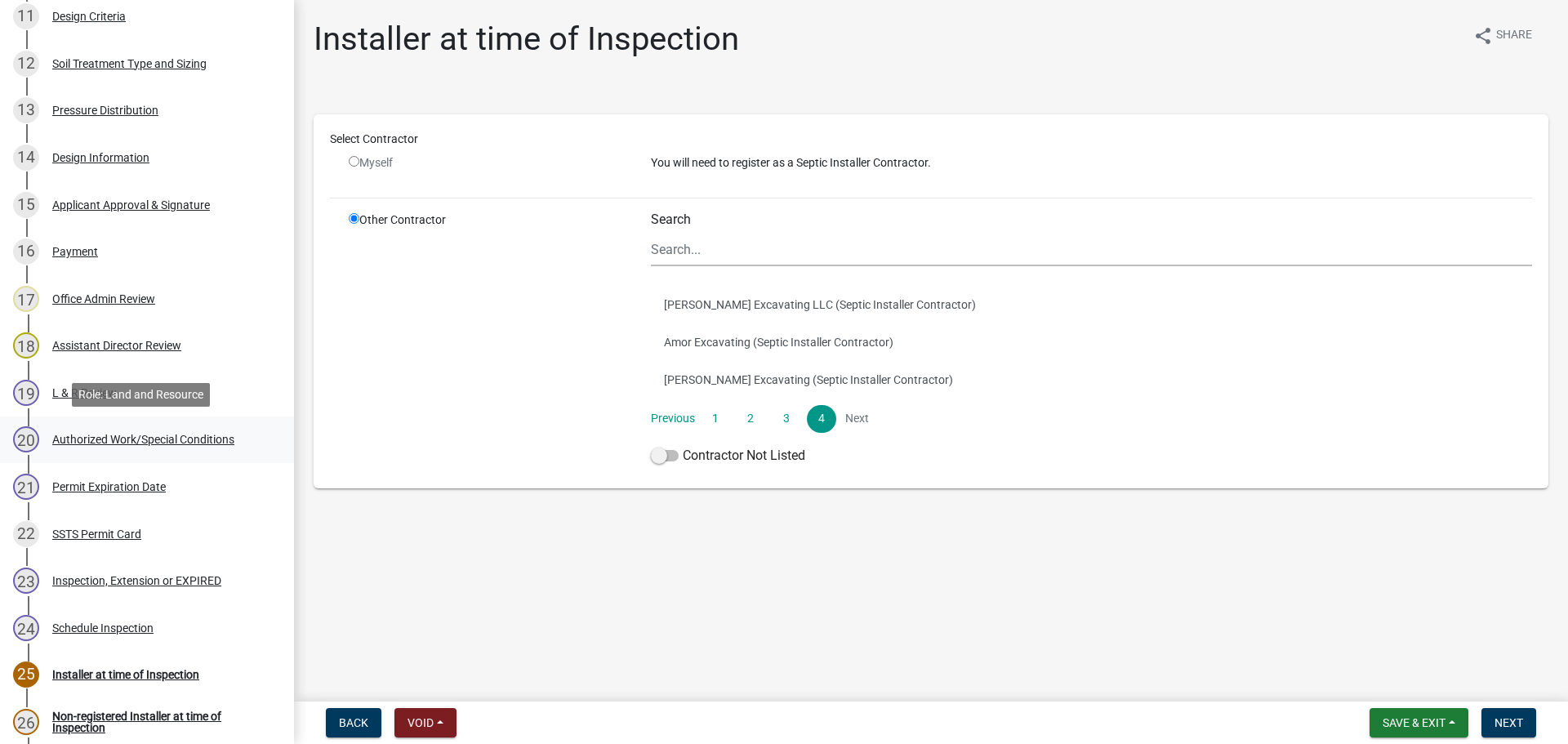
click at [181, 441] on div "Authorized Work/Special Conditions" at bounding box center [143, 440] width 182 height 11
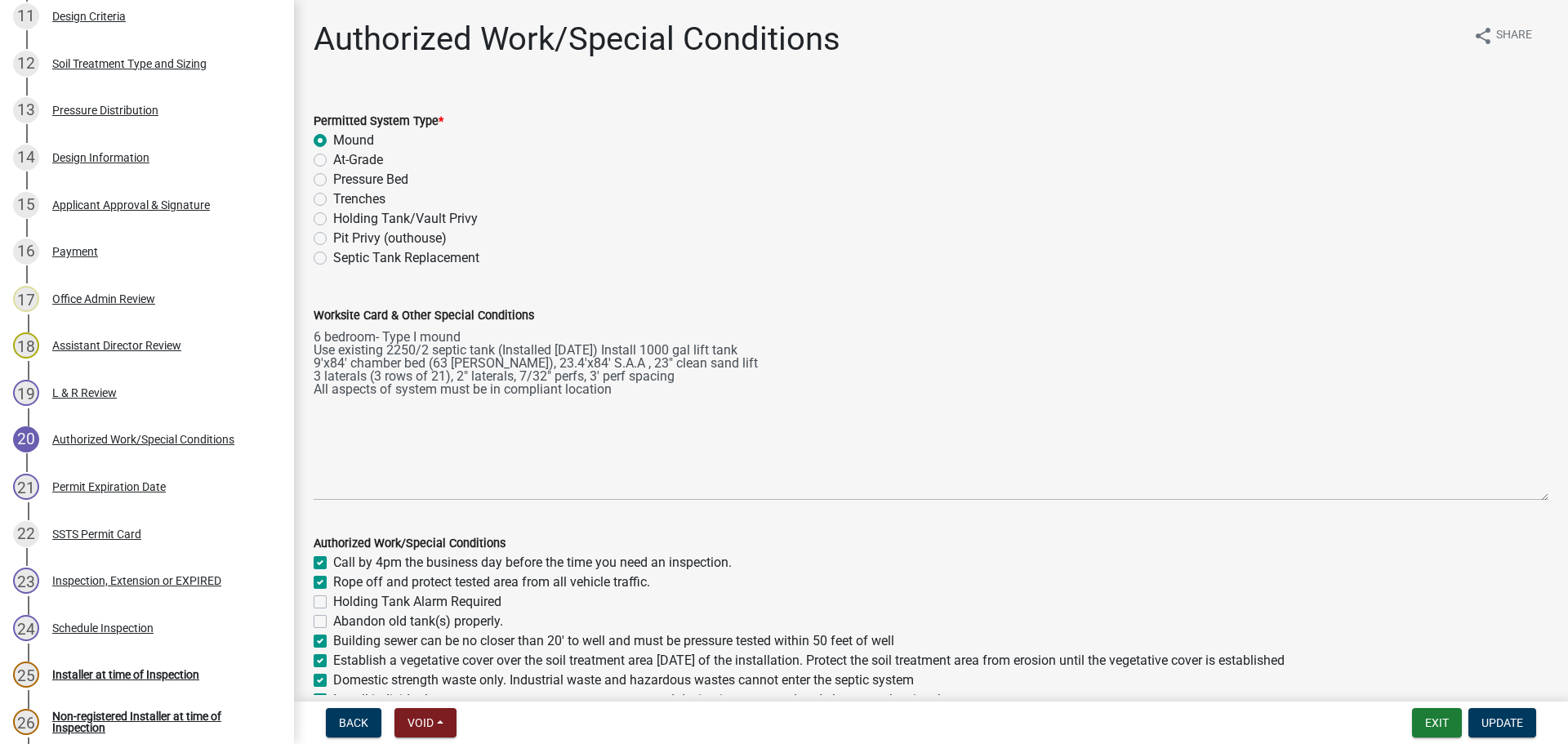
drag, startPoint x: 1531, startPoint y: 400, endPoint x: 1523, endPoint y: 499, distance: 99.3
click at [1523, 499] on textarea "6 bedroom- Type I mound Use existing 2250/2 septic tank (Installed 11/29/2023) …" at bounding box center [930, 412] width 1235 height 175
click at [126, 148] on div "14 Design Information" at bounding box center [141, 157] width 255 height 26
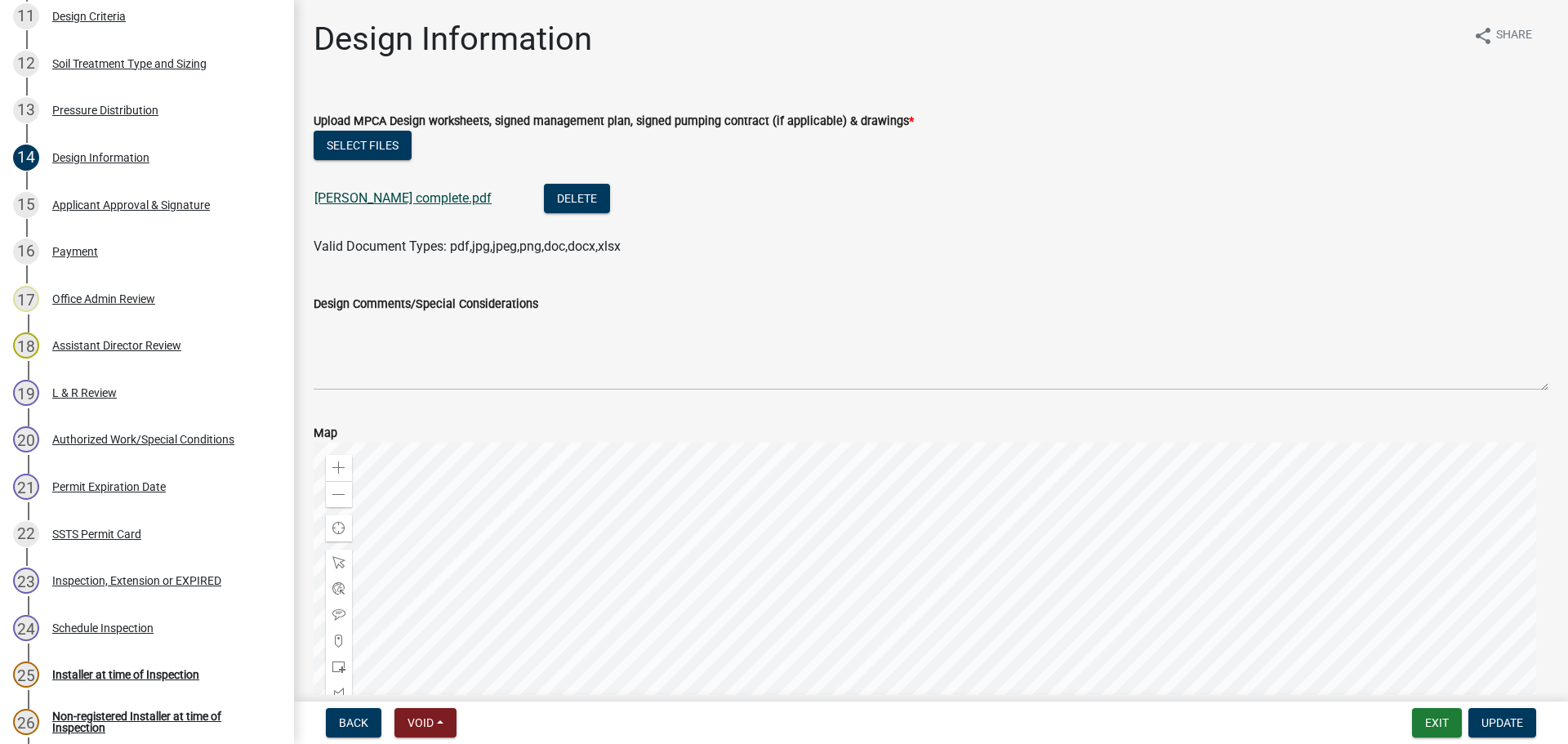
click at [371, 202] on link "Richter complete.pdf" at bounding box center [403, 198] width 177 height 15
click at [1435, 718] on button "Exit" at bounding box center [1437, 722] width 50 height 29
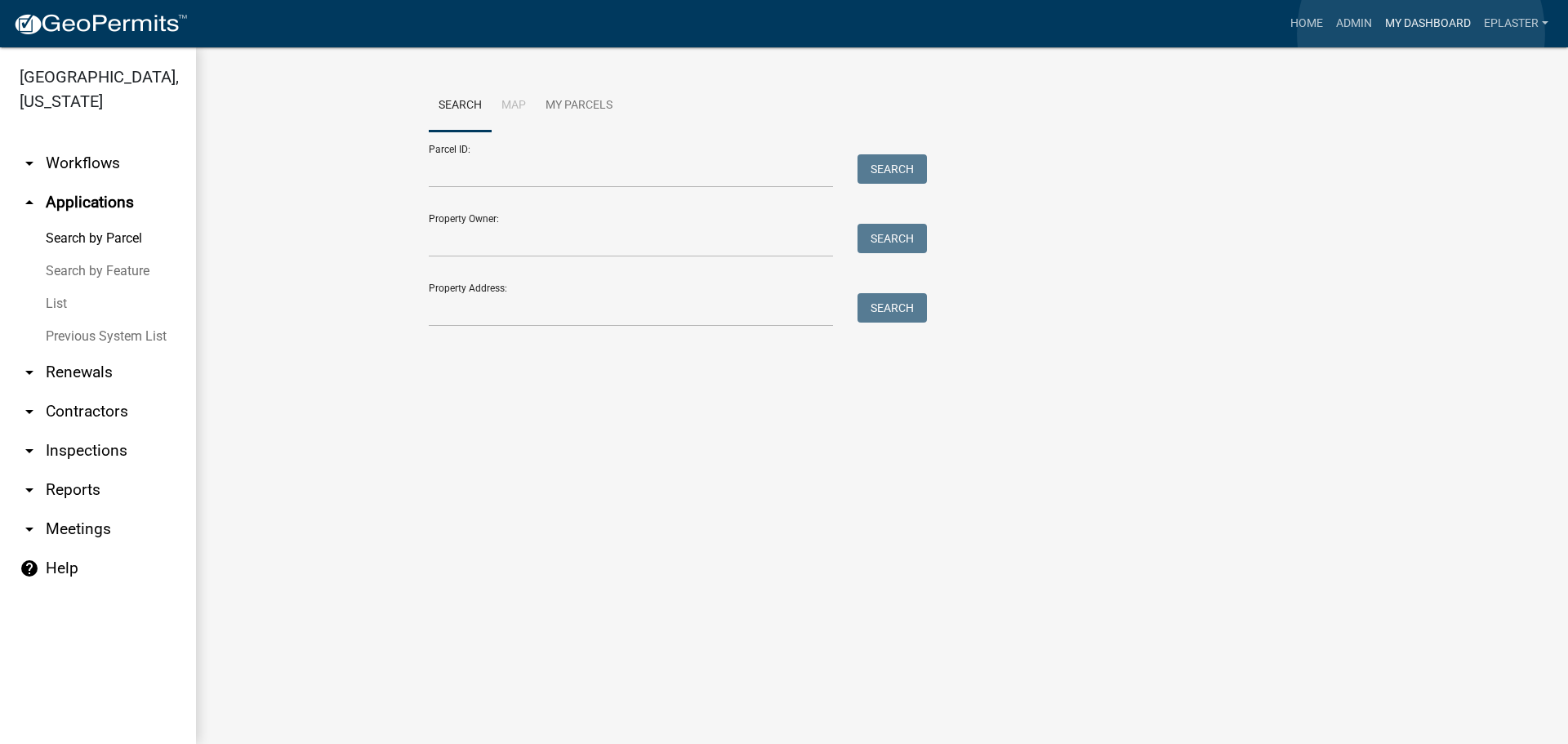
click at [1421, 33] on link "My Dashboard" at bounding box center [1428, 24] width 99 height 31
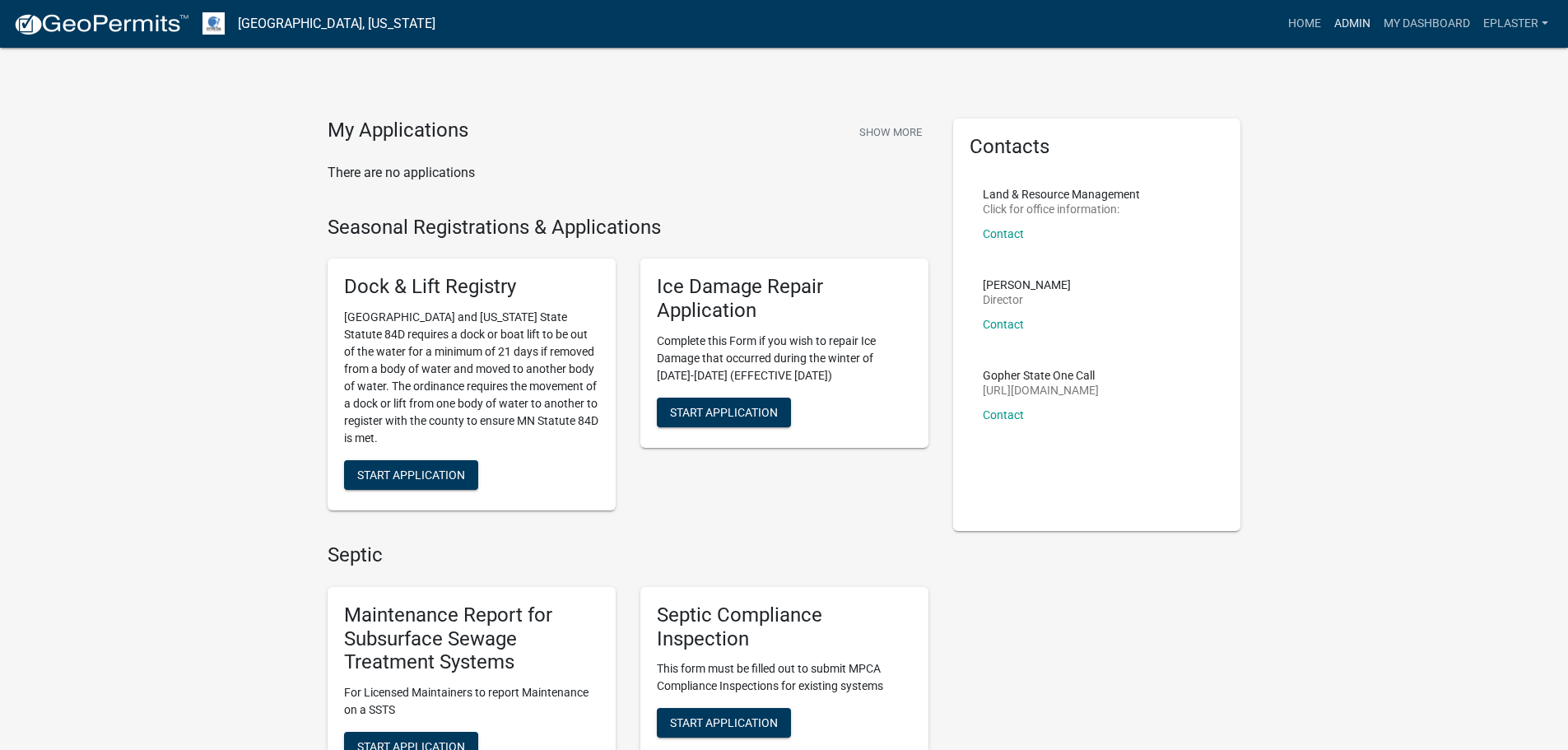
click at [1356, 28] on link "Admin" at bounding box center [1352, 24] width 49 height 32
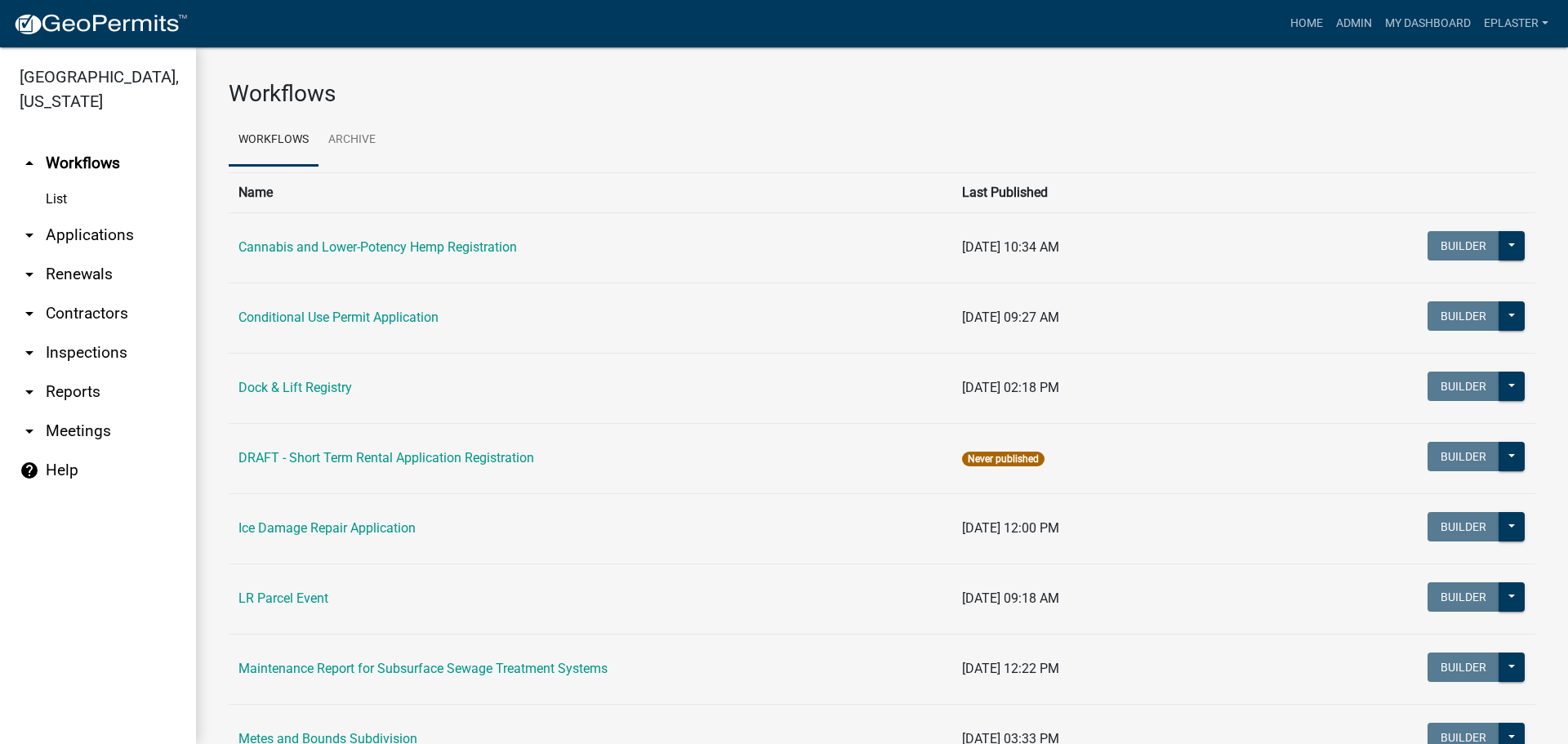
click at [89, 243] on link "arrow_drop_down Applications" at bounding box center [98, 235] width 196 height 39
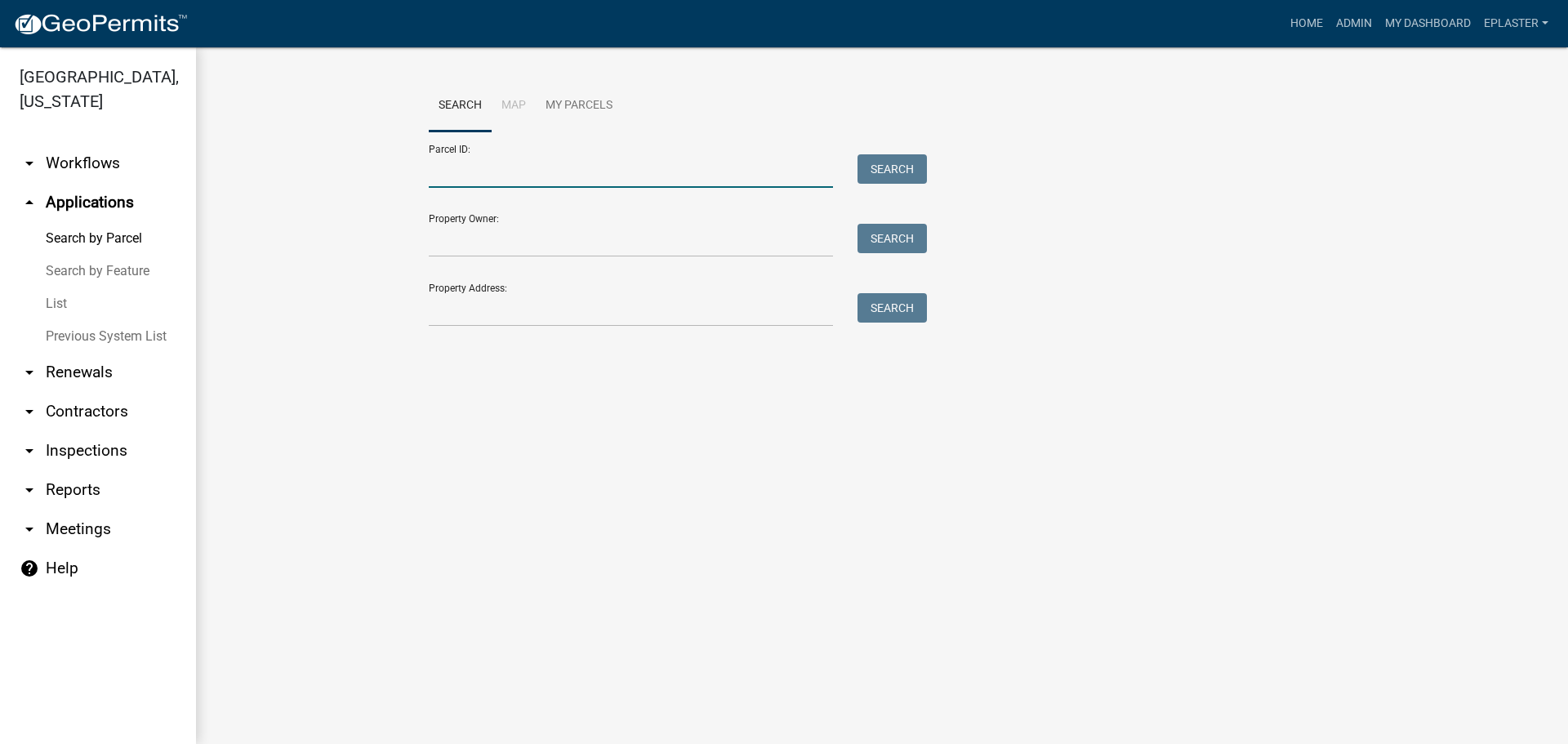
click at [509, 155] on input "Parcel ID:" at bounding box center [630, 170] width 405 height 33
paste input "13000990439000"
type input "13000990439000"
click at [901, 168] on button "Search" at bounding box center [892, 168] width 69 height 29
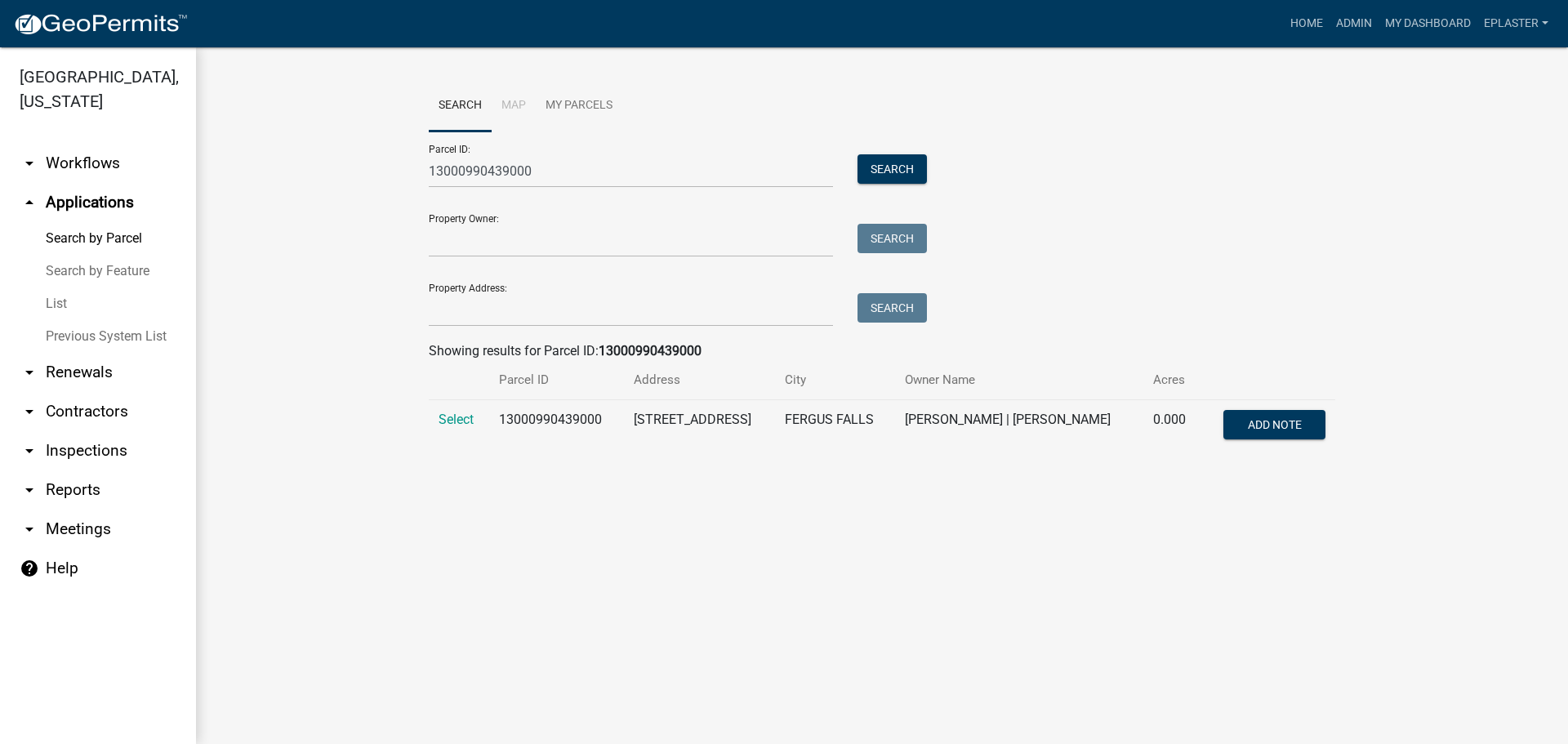
click at [456, 431] on td "Select" at bounding box center [458, 426] width 60 height 54
click at [460, 422] on span "Select" at bounding box center [456, 419] width 35 height 15
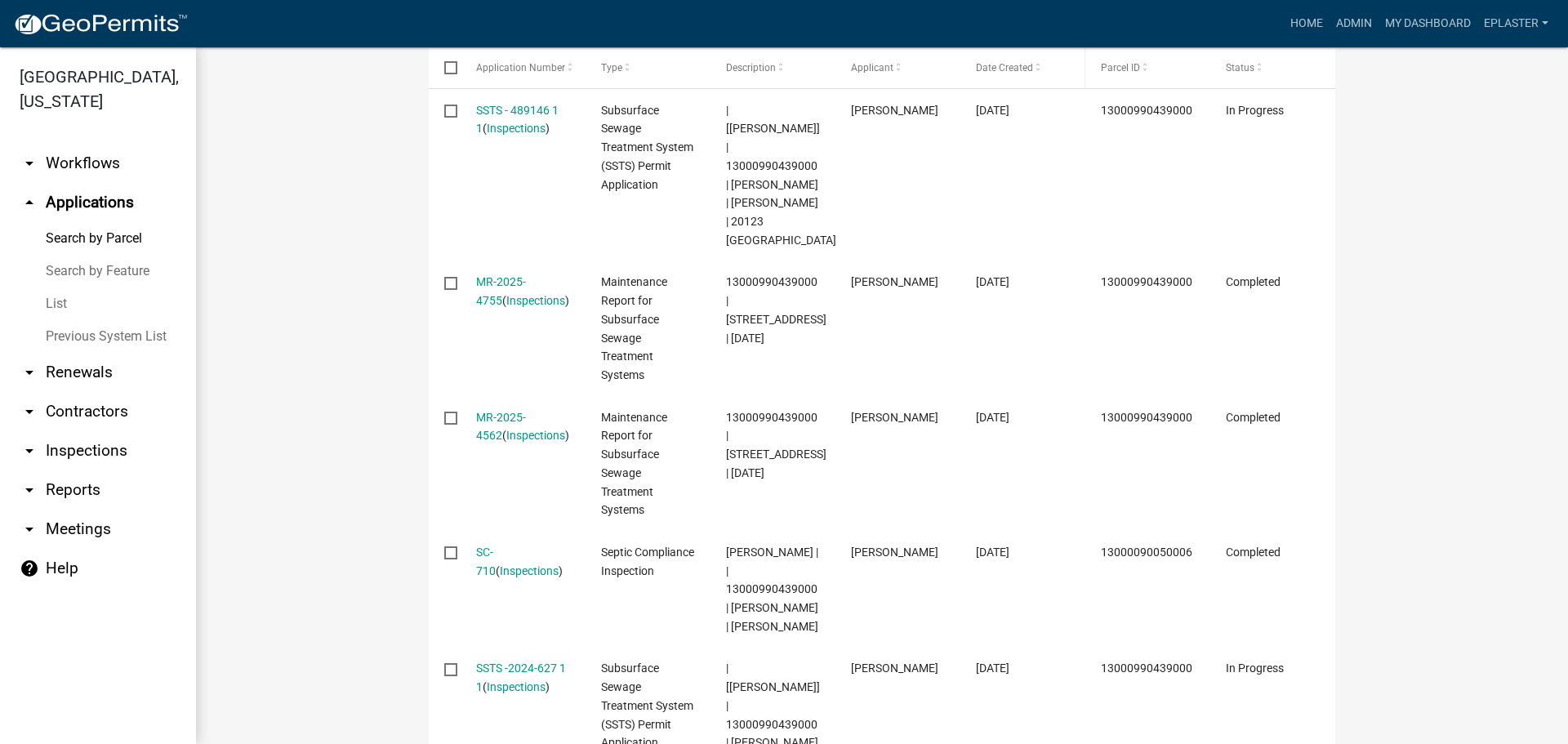
scroll to position [575, 0]
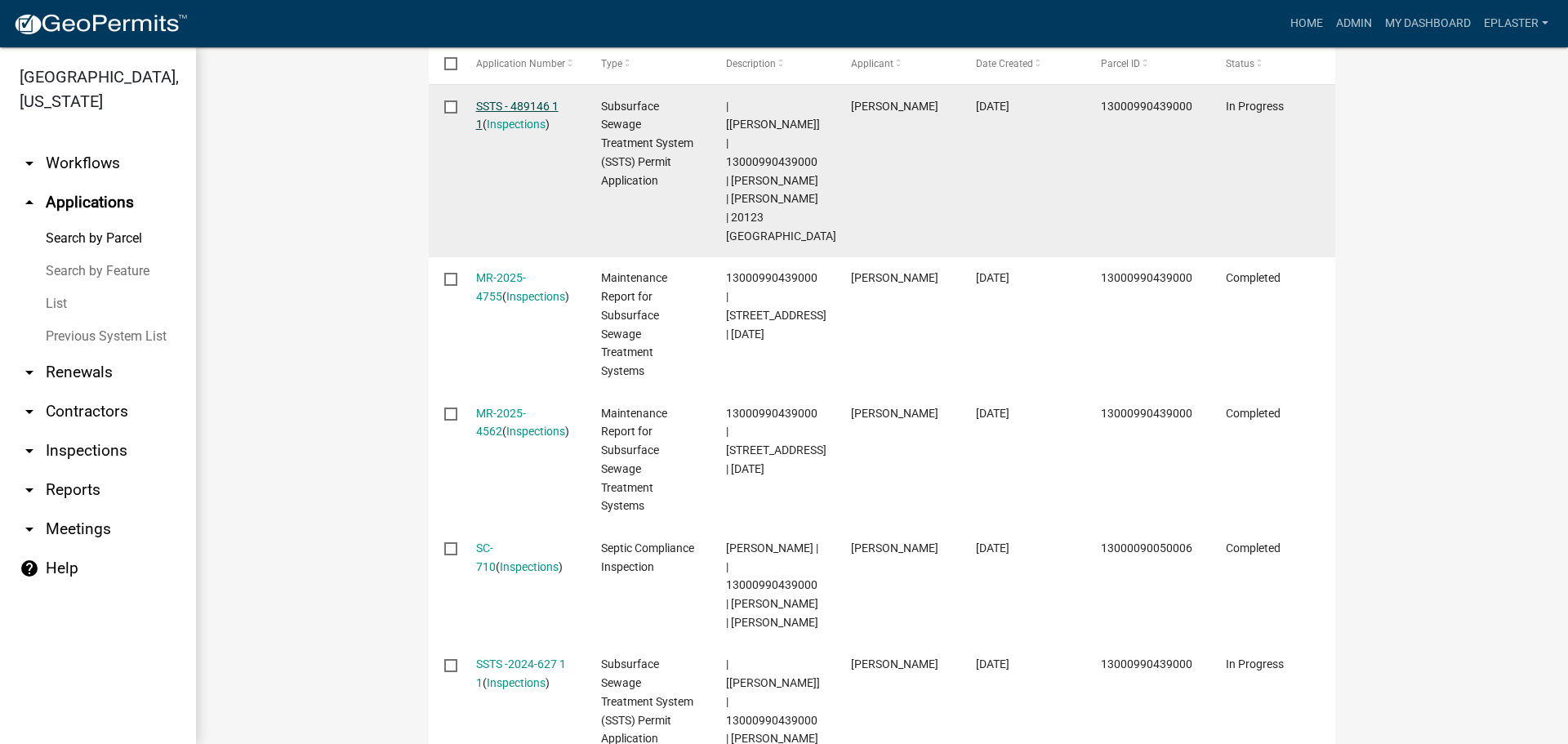
click at [485, 108] on link "SSTS - 489146 1 1" at bounding box center [517, 115] width 83 height 31
